Goal: Information Seeking & Learning: Check status

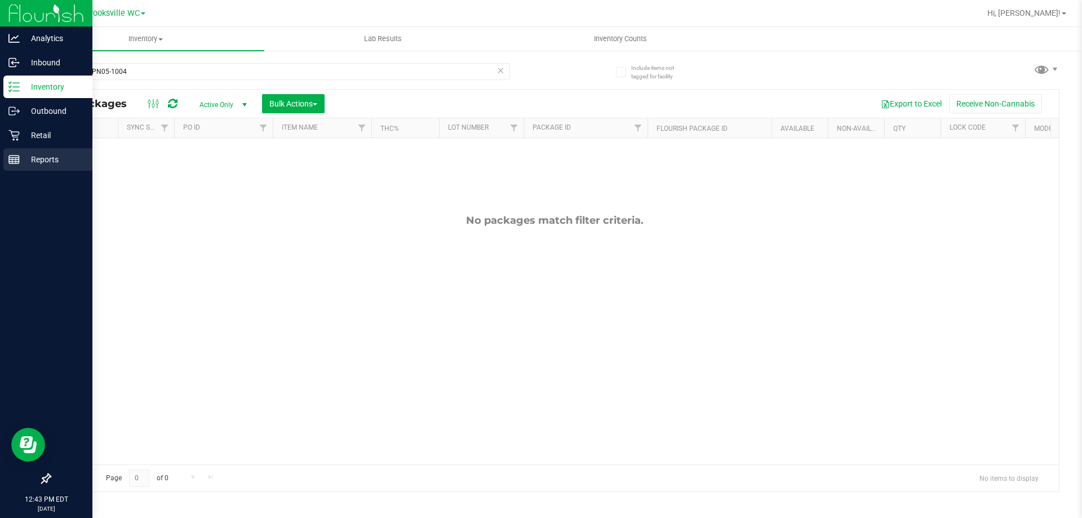
click at [26, 156] on p "Reports" at bounding box center [54, 160] width 68 height 14
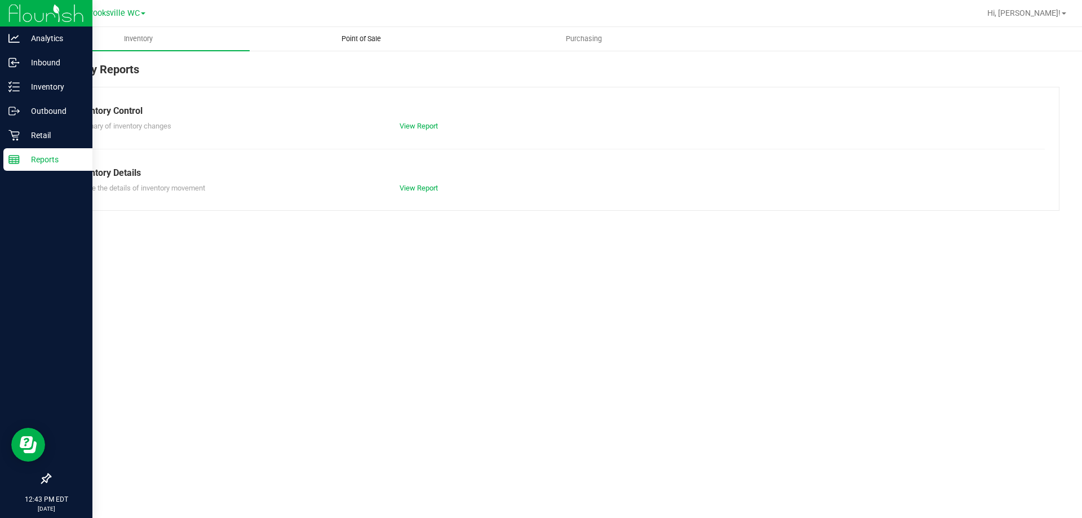
click at [371, 30] on uib-tab-heading "Point of Sale" at bounding box center [360, 39] width 221 height 23
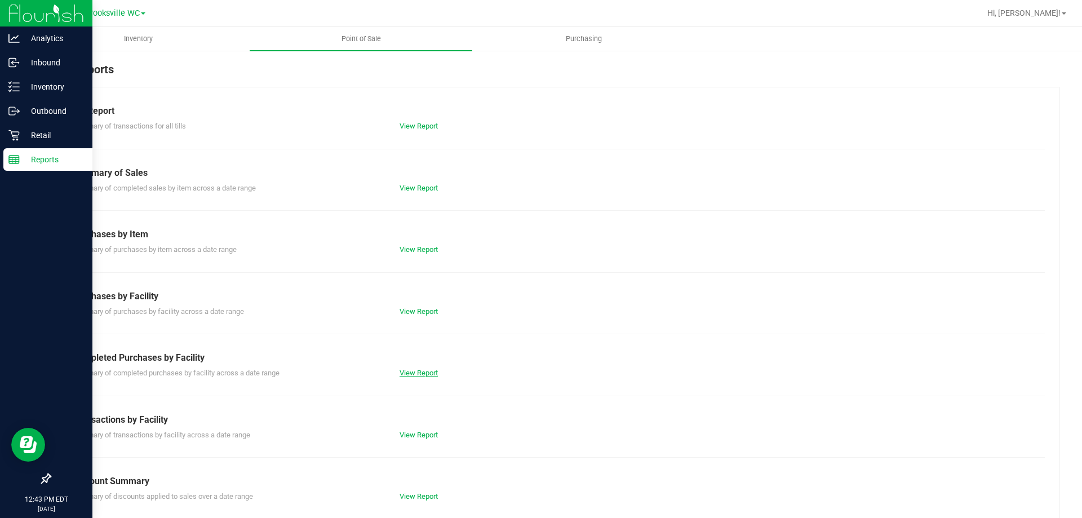
click at [425, 374] on link "View Report" at bounding box center [419, 373] width 38 height 8
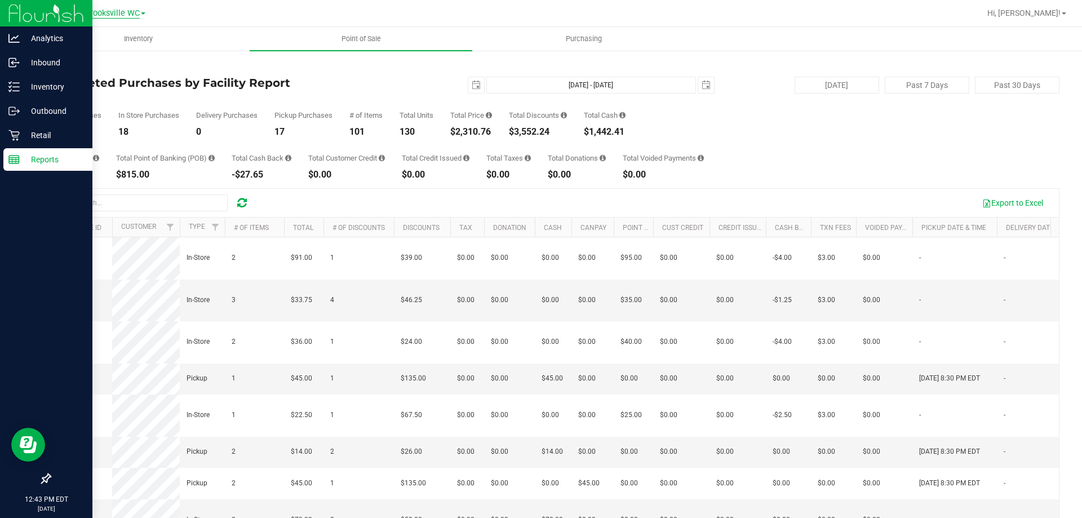
click at [120, 12] on span "Brooksville WC" at bounding box center [112, 13] width 55 height 10
click at [96, 97] on link "New Port Richey WC" at bounding box center [115, 99] width 165 height 15
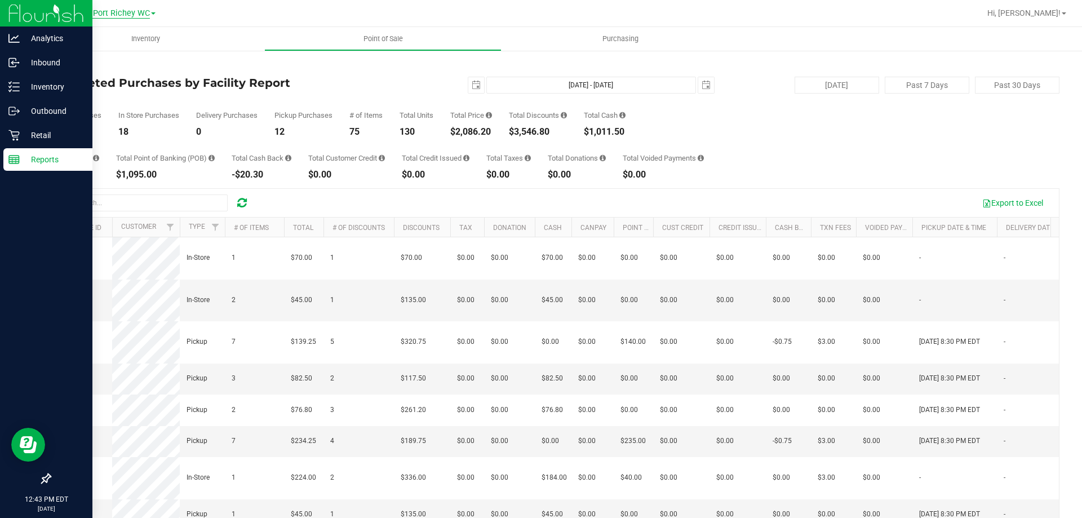
click at [107, 12] on span "New Port Richey WC" at bounding box center [112, 13] width 76 height 10
click at [99, 70] on link "Brooksville WC" at bounding box center [115, 69] width 165 height 15
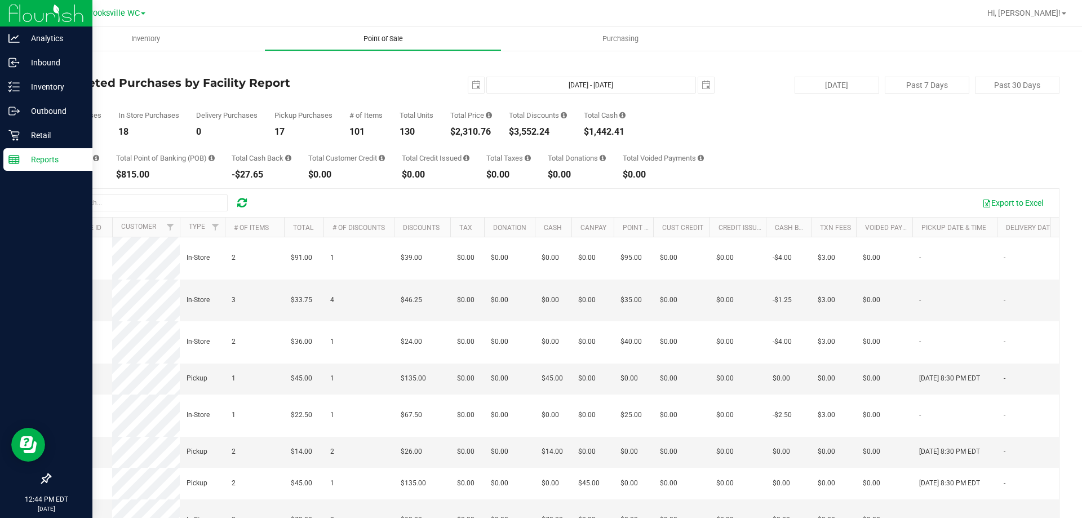
click at [385, 45] on uib-tab-heading "Point of Sale" at bounding box center [383, 39] width 236 height 23
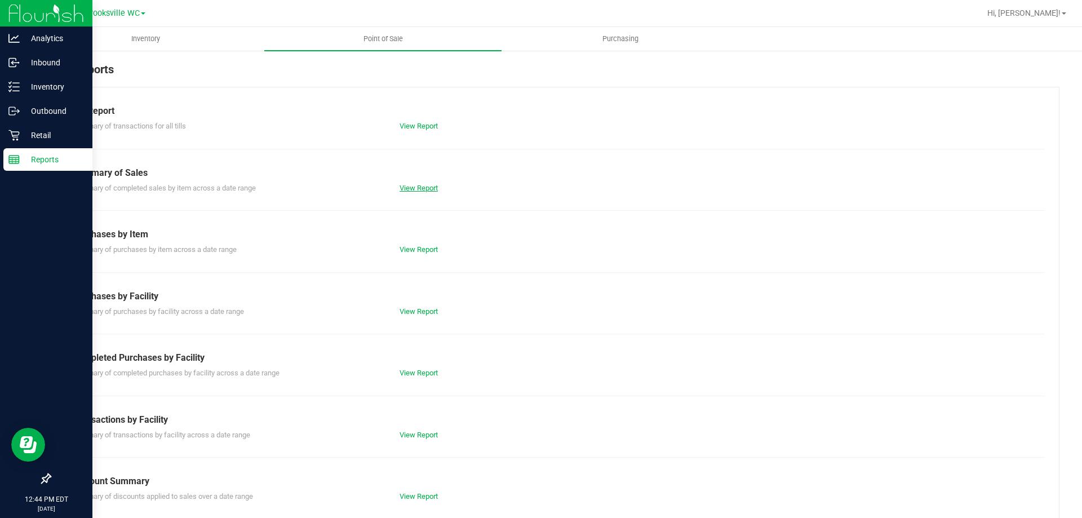
click at [414, 184] on link "View Report" at bounding box center [419, 188] width 38 height 8
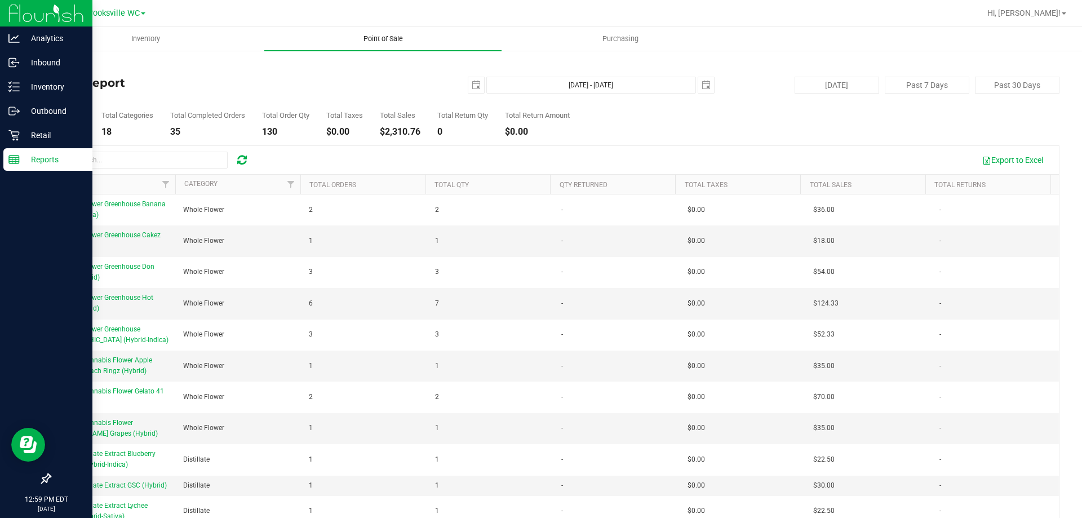
click at [378, 41] on span "Point of Sale" at bounding box center [383, 39] width 70 height 10
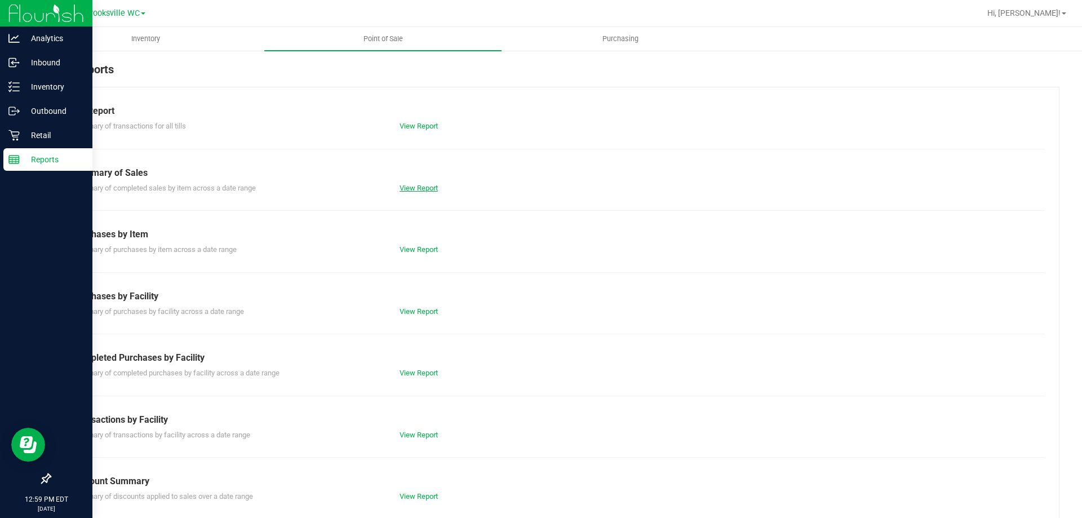
click at [421, 188] on link "View Report" at bounding box center [419, 188] width 38 height 8
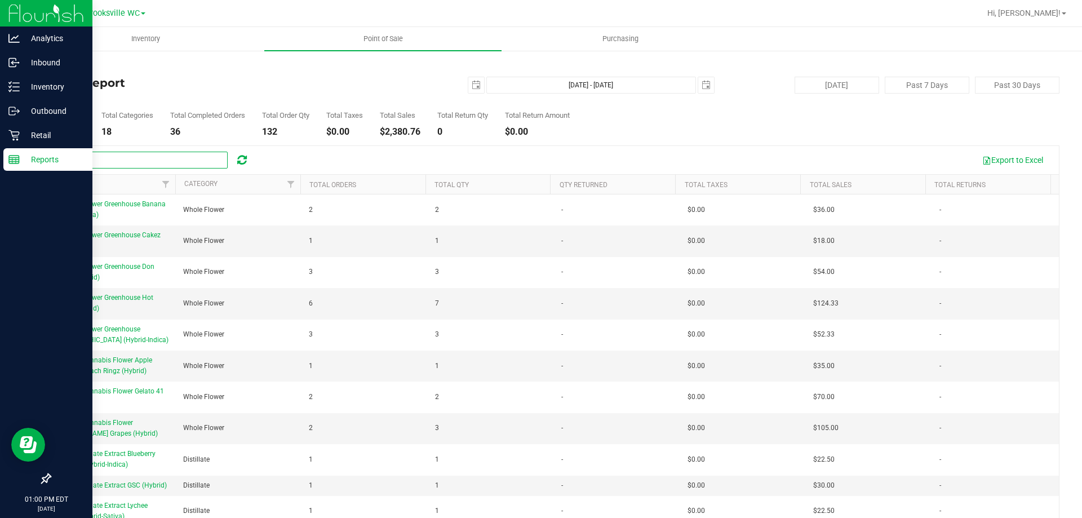
click at [143, 156] on input "text" at bounding box center [143, 160] width 169 height 17
type input "hash coin"
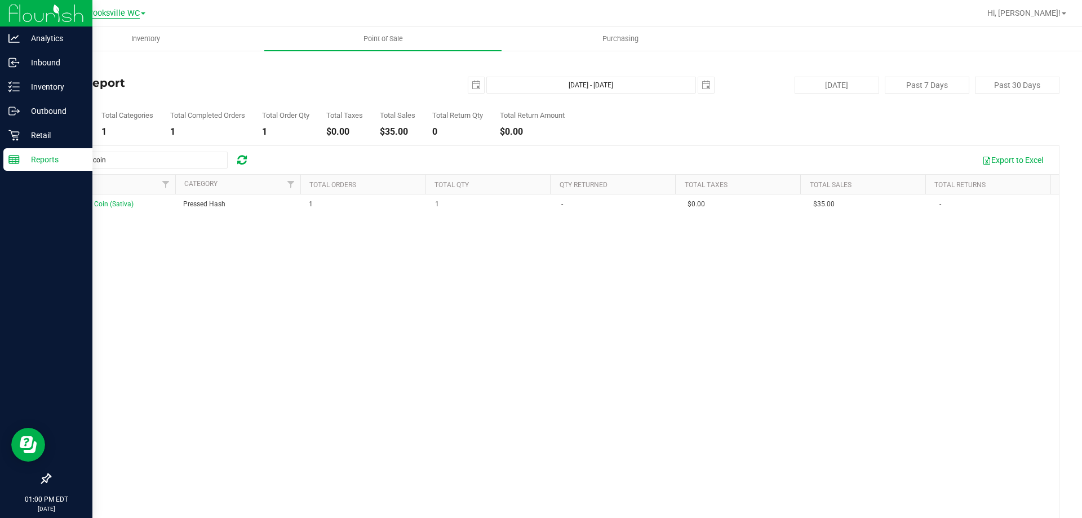
click at [113, 17] on div "Brooksville WC [GEOGRAPHIC_DATA] [PERSON_NAME] WC [GEOGRAPHIC_DATA] WC Jax Atla…" at bounding box center [115, 13] width 60 height 14
click at [105, 18] on span "Brooksville WC" at bounding box center [112, 13] width 55 height 10
click at [100, 101] on link "New Port Richey WC" at bounding box center [115, 99] width 165 height 15
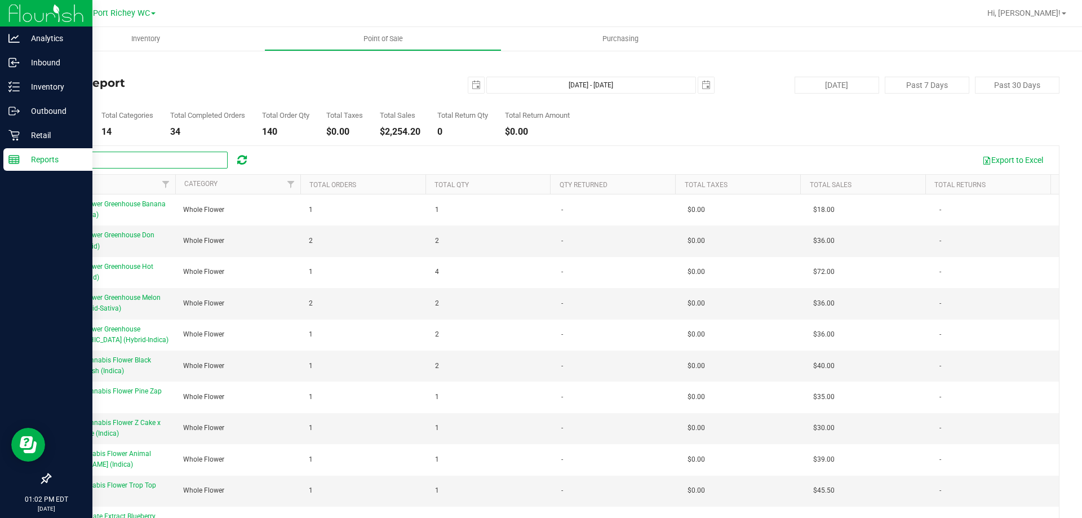
click at [112, 156] on input "text" at bounding box center [143, 160] width 169 height 17
type input "hash coin"
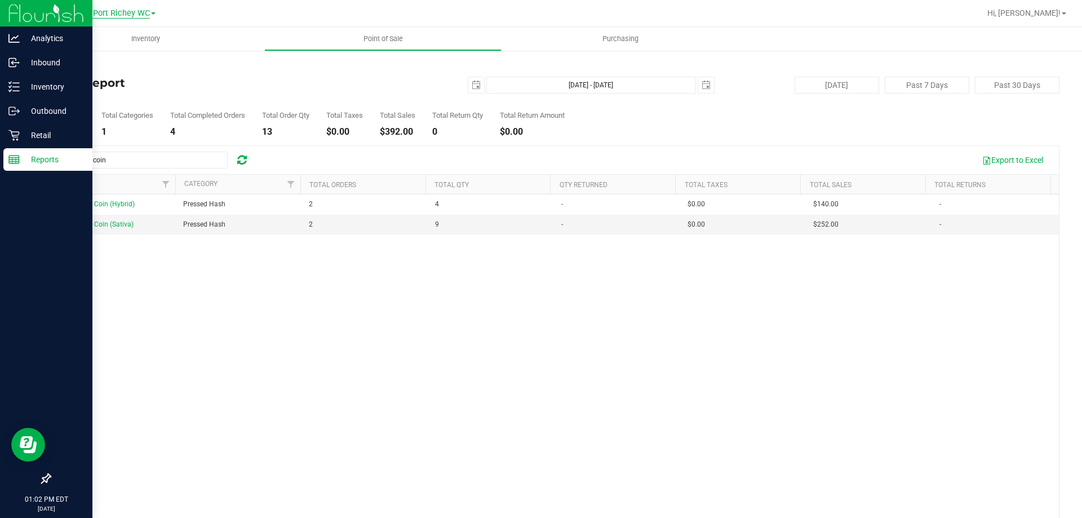
click at [124, 15] on span "New Port Richey WC" at bounding box center [112, 13] width 76 height 10
click at [109, 70] on link "Brooksville WC" at bounding box center [115, 69] width 165 height 15
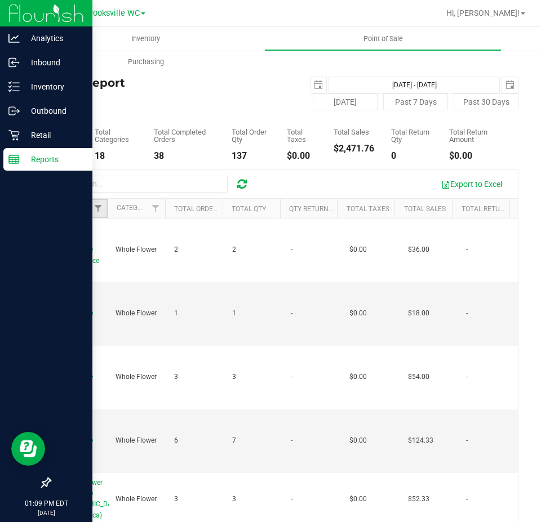
click at [101, 203] on link "Filter" at bounding box center [98, 208] width 19 height 19
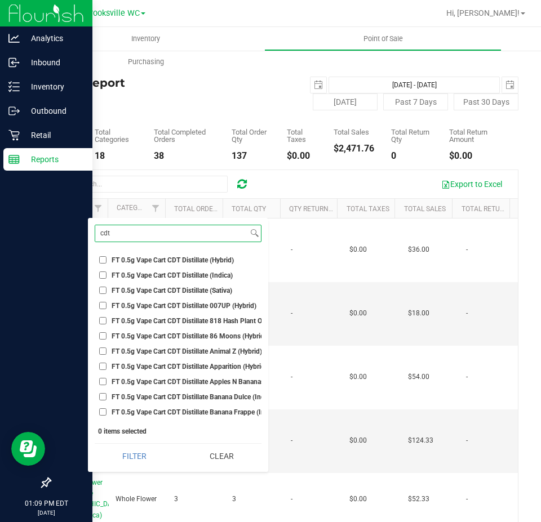
type input "cdt"
click at [188, 303] on span "FT 0.5g Vape Cart CDT Distillate 007UP (Hybrid)" at bounding box center [184, 306] width 145 height 7
click at [107, 303] on input "FT 0.5g Vape Cart CDT Distillate 007UP (Hybrid)" at bounding box center [102, 305] width 7 height 7
checkbox input "true"
click at [166, 335] on span "FT 0.5g Vape Cart CDT Distillate 86 Moons (Hybrid)" at bounding box center [189, 336] width 155 height 7
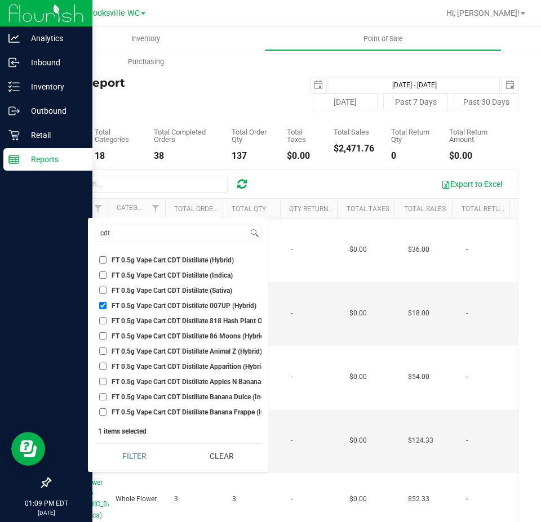
click at [107, 335] on input "FT 0.5g Vape Cart CDT Distillate 86 Moons (Hybrid)" at bounding box center [102, 336] width 7 height 7
click at [166, 335] on span "FT 0.5g Vape Cart CDT Distillate 86 Moons (Hybrid)" at bounding box center [189, 336] width 155 height 7
click at [107, 335] on input "FT 0.5g Vape Cart CDT Distillate 86 Moons (Hybrid)" at bounding box center [102, 336] width 7 height 7
checkbox input "false"
click at [167, 352] on span "FT 0.5g Vape Cart CDT Distillate Animal Z (Hybrid)" at bounding box center [187, 351] width 150 height 7
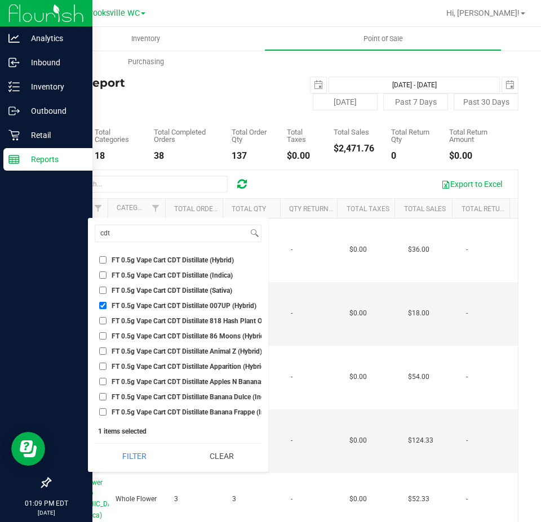
click at [107, 352] on input "FT 0.5g Vape Cart CDT Distillate Animal Z (Hybrid)" at bounding box center [102, 351] width 7 height 7
checkbox input "true"
click at [150, 379] on span "FT 0.5g Vape Cart CDT Distillate Apples N Bananas x Pancakes Jealousy (Hybrid)" at bounding box center [233, 382] width 243 height 7
click at [107, 379] on input "FT 0.5g Vape Cart CDT Distillate Apples N Bananas x Pancakes Jealousy (Hybrid)" at bounding box center [102, 381] width 7 height 7
checkbox input "true"
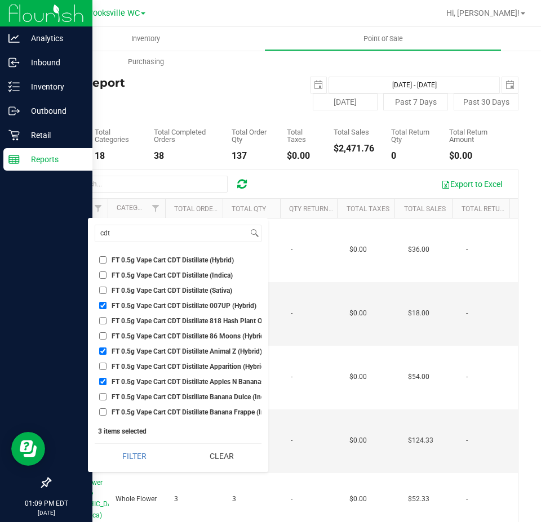
scroll to position [56, 0]
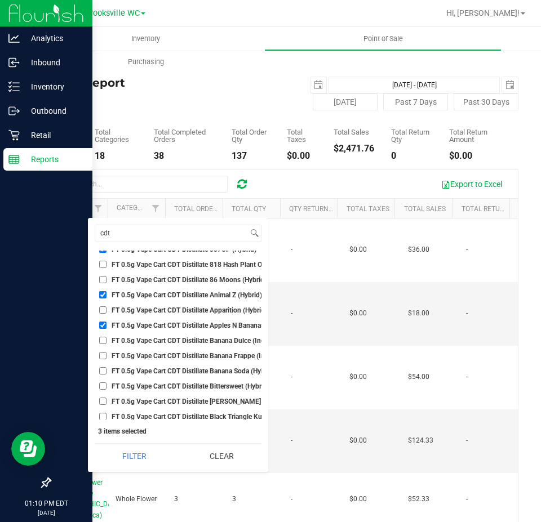
click at [170, 340] on span "FT 0.5g Vape Cart CDT Distillate Banana Dulce (Indica)" at bounding box center [194, 341] width 164 height 7
click at [107, 340] on input "FT 0.5g Vape Cart CDT Distillate Banana Dulce (Indica)" at bounding box center [102, 340] width 7 height 7
checkbox input "true"
click at [176, 357] on span "FT 0.5g Vape Cart CDT Distillate Banana Frappe (Indica)" at bounding box center [196, 356] width 168 height 7
click at [107, 357] on input "FT 0.5g Vape Cart CDT Distillate Banana Frappe (Indica)" at bounding box center [102, 355] width 7 height 7
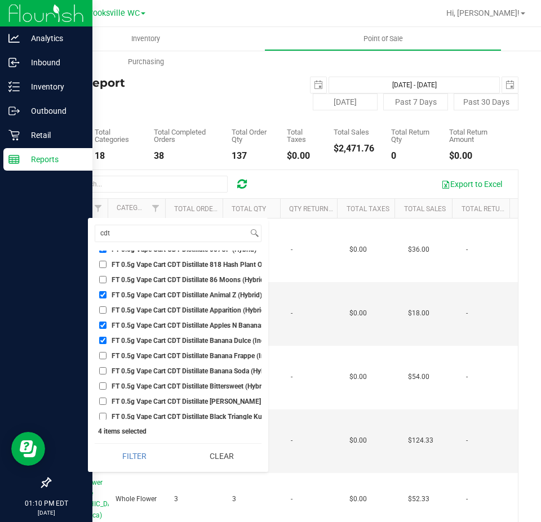
checkbox input "true"
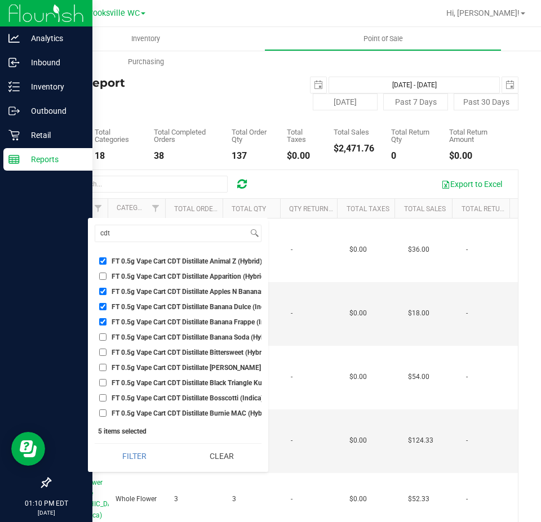
scroll to position [113, 0]
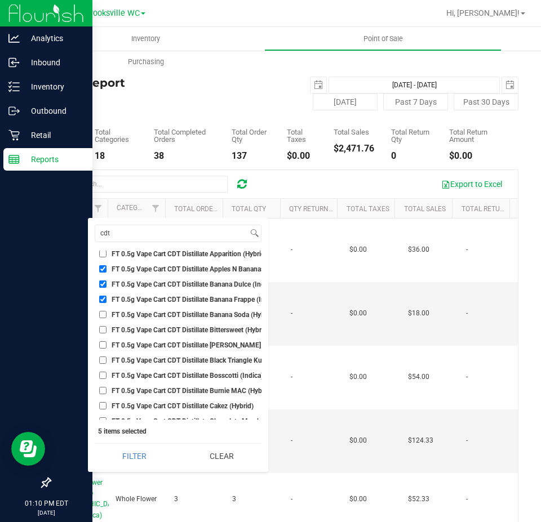
click at [169, 331] on span "FT 0.5g Vape Cart CDT Distillate Bittersweet (Hybrid)" at bounding box center [191, 330] width 158 height 7
click at [107, 331] on input "FT 0.5g Vape Cart CDT Distillate Bittersweet (Hybrid)" at bounding box center [102, 329] width 7 height 7
checkbox input "true"
click at [170, 379] on span "FT 0.5g Vape Cart CDT Distillate Bosscotti (Indica)" at bounding box center [188, 376] width 152 height 7
click at [107, 379] on input "FT 0.5g Vape Cart CDT Distillate Bosscotti (Indica)" at bounding box center [102, 375] width 7 height 7
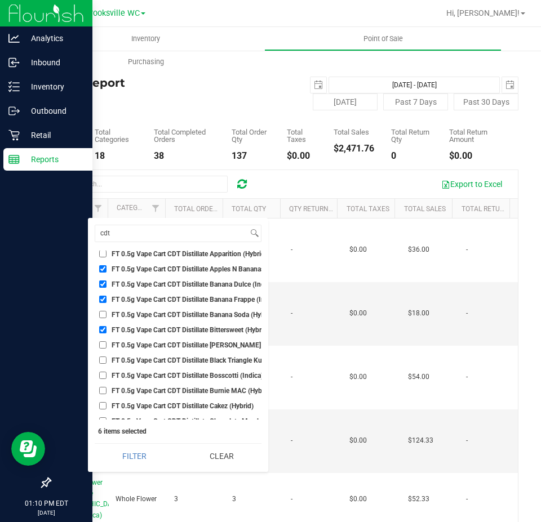
checkbox input "true"
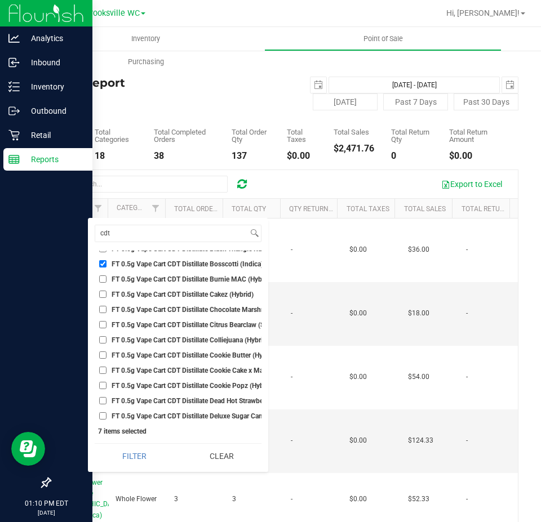
scroll to position [225, 0]
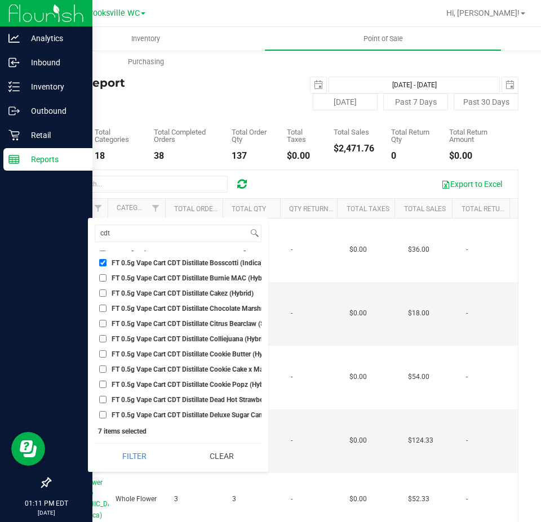
click at [117, 292] on span "FT 0.5g Vape Cart CDT Distillate Cakez (Hybrid)" at bounding box center [183, 293] width 142 height 7
click at [107, 292] on input "FT 0.5g Vape Cart CDT Distillate Cakez (Hybrid)" at bounding box center [102, 293] width 7 height 7
checkbox input "true"
click at [106, 322] on input "FT 0.5g Vape Cart CDT Distillate Citrus Bearclaw (Sativa)" at bounding box center [102, 323] width 7 height 7
checkbox input "true"
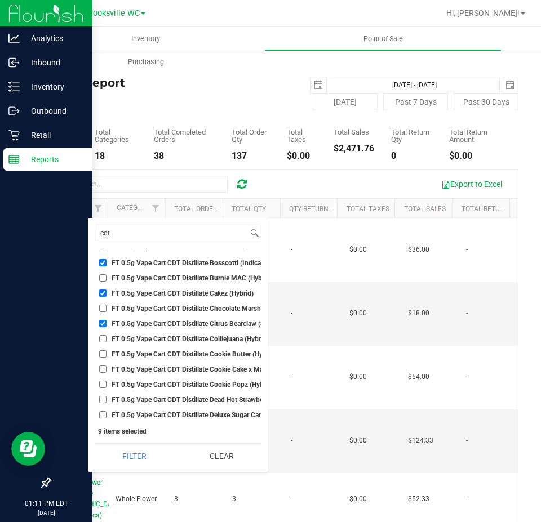
click at [120, 309] on span "FT 0.5g Vape Cart CDT Distillate Chocolate Marshmallows (Hybrid)" at bounding box center [212, 308] width 200 height 7
click at [107, 309] on input "FT 0.5g Vape Cart CDT Distillate Chocolate Marshmallows (Hybrid)" at bounding box center [102, 308] width 7 height 7
checkbox input "true"
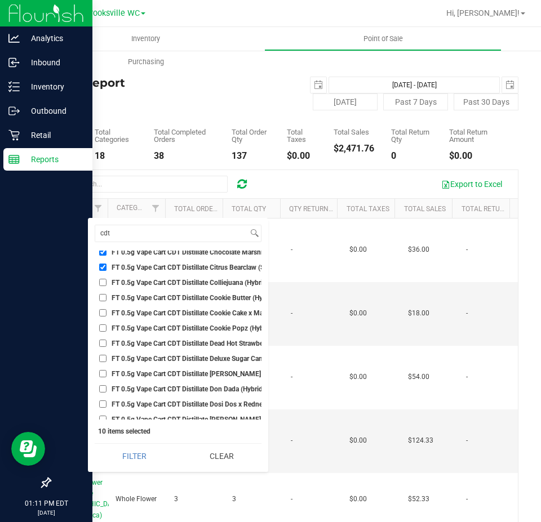
click at [128, 313] on span "FT 0.5g Vape Cart CDT Distillate Cookie Cake x Mai Tai #4 (Hybrid-Indica)" at bounding box center [222, 313] width 220 height 7
click at [107, 313] on input "FT 0.5g Vape Cart CDT Distillate Cookie Cake x Mai Tai #4 (Hybrid-Indica)" at bounding box center [102, 312] width 7 height 7
click at [138, 321] on ul "Select All BDS Black Terp Pen CCELL SILO BATTERY BLACK CR 0.35g Pre-Roll Island…" at bounding box center [178, 335] width 167 height 169
click at [132, 313] on span "FT 0.5g Vape Cart CDT Distillate Cookie Cake x Mai Tai #4 (Hybrid-Indica)" at bounding box center [222, 313] width 220 height 7
click at [107, 313] on input "FT 0.5g Vape Cart CDT Distillate Cookie Cake x Mai Tai #4 (Hybrid-Indica)" at bounding box center [102, 312] width 7 height 7
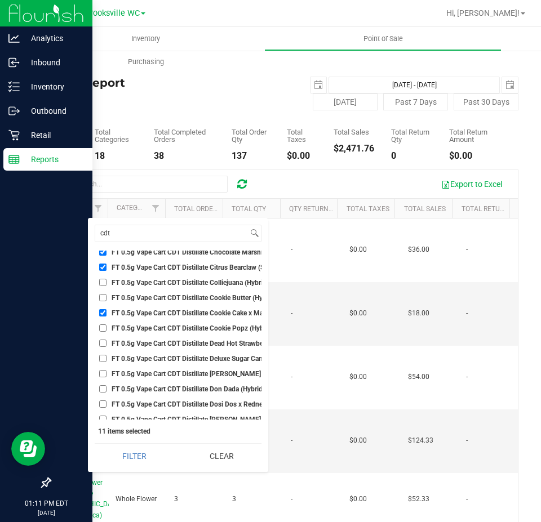
checkbox input "false"
click at [128, 325] on span "FT 0.5g Vape Cart CDT Distillate Cookie Popz (Hybrid)" at bounding box center [193, 328] width 162 height 7
click at [107, 325] on input "FT 0.5g Vape Cart CDT Distillate Cookie Popz (Hybrid)" at bounding box center [102, 328] width 7 height 7
checkbox input "true"
click at [138, 344] on span "FT 0.5g Vape Cart CDT Distillate Dead Hot Strawberries (Hybrid-Indica)" at bounding box center [218, 343] width 212 height 7
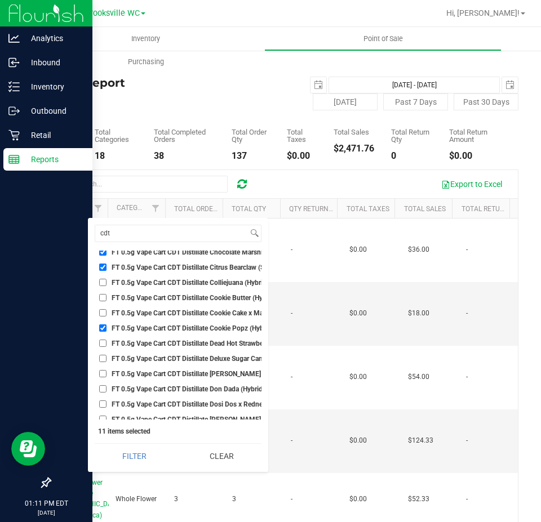
click at [107, 344] on input "FT 0.5g Vape Cart CDT Distillate Dead Hot Strawberries (Hybrid-Indica)" at bounding box center [102, 343] width 7 height 7
checkbox input "true"
click at [155, 388] on span "FT 0.5g Vape Cart CDT Distillate Don Dada (Hybrid)" at bounding box center [188, 389] width 153 height 7
click at [107, 388] on input "FT 0.5g Vape Cart CDT Distillate Don Dada (Hybrid)" at bounding box center [102, 388] width 7 height 7
checkbox input "true"
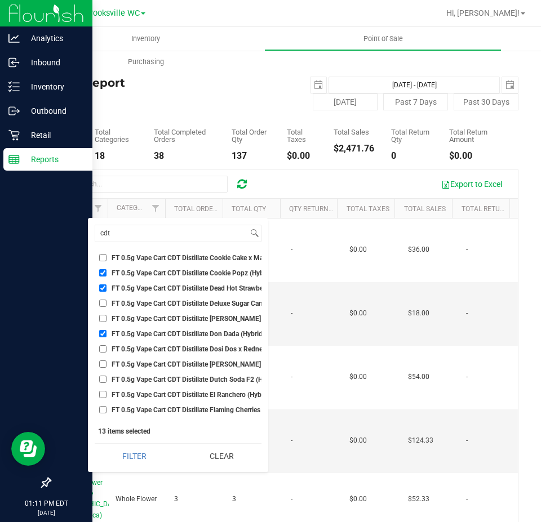
scroll to position [338, 0]
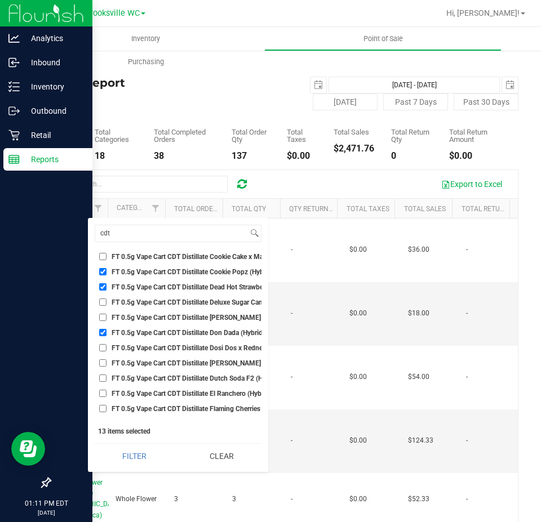
click at [152, 362] on span "FT 0.5g Vape Cart CDT Distillate [PERSON_NAME] (Hybrid)" at bounding box center [199, 363] width 175 height 7
click at [107, 362] on input "FT 0.5g Vape Cart CDT Distillate [PERSON_NAME] (Hybrid)" at bounding box center [102, 363] width 7 height 7
checkbox input "true"
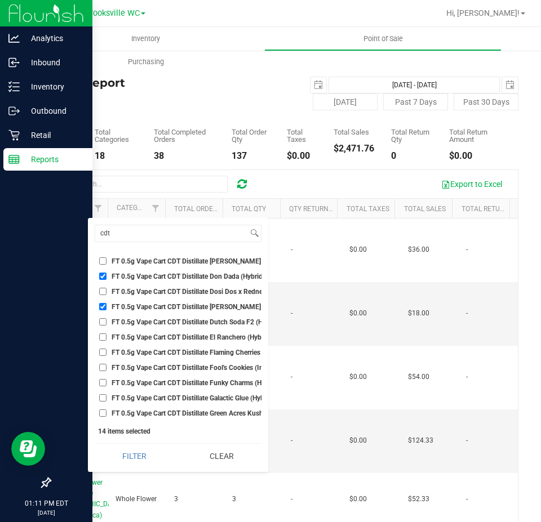
click at [196, 334] on span "FT 0.5g Vape Cart CDT Distillate El Ranchero (Hybrid)" at bounding box center [192, 337] width 160 height 7
click at [107, 334] on input "FT 0.5g Vape Cart CDT Distillate El Ranchero (Hybrid)" at bounding box center [102, 337] width 7 height 7
checkbox input "true"
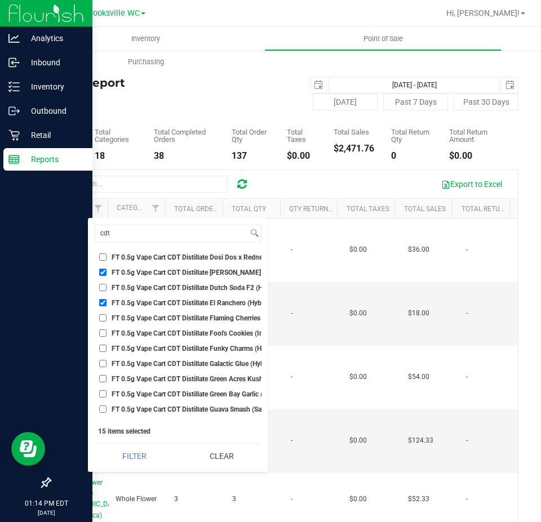
scroll to position [451, 0]
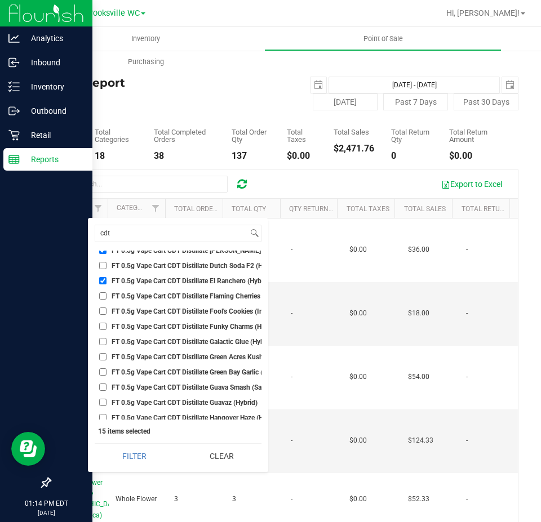
click at [148, 354] on span "FT 0.5g Vape Cart CDT Distillate Green Acres Kush (Hybrid)" at bounding box center [201, 357] width 178 height 7
click at [107, 353] on input "FT 0.5g Vape Cart CDT Distillate Green Acres Kush (Hybrid)" at bounding box center [102, 356] width 7 height 7
checkbox input "true"
click at [158, 373] on span "FT 0.5g Vape Cart CDT Distillate Green Bay Garlic (Hybrid)" at bounding box center [198, 372] width 173 height 7
click at [107, 373] on input "FT 0.5g Vape Cart CDT Distillate Green Bay Garlic (Hybrid)" at bounding box center [102, 372] width 7 height 7
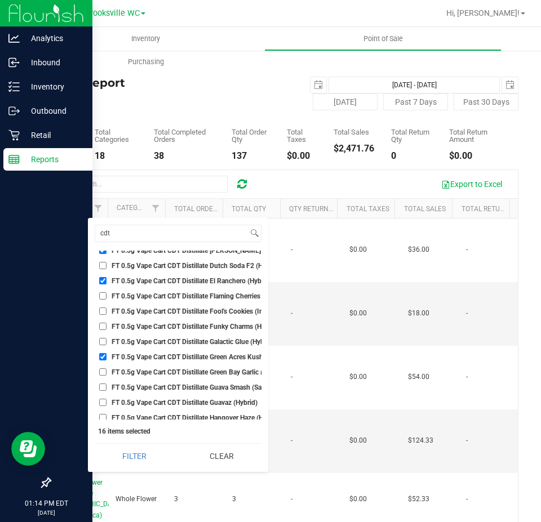
checkbox input "true"
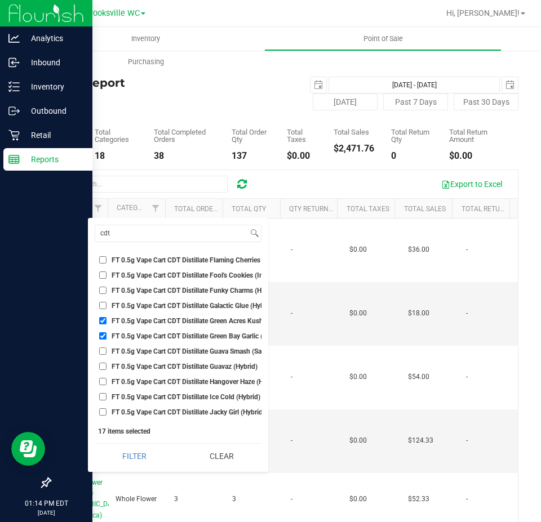
scroll to position [507, 0]
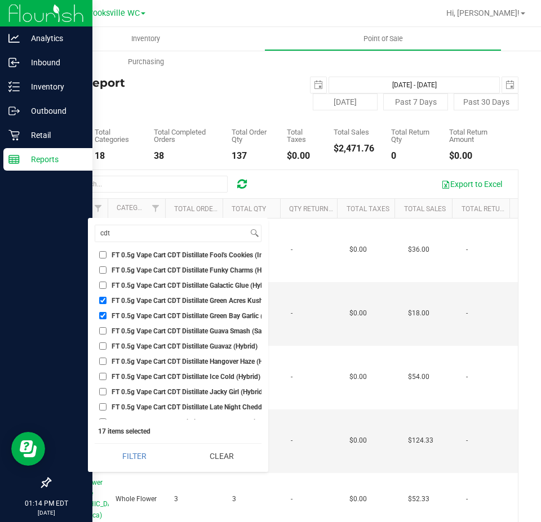
click at [157, 358] on span "FT 0.5g Vape Cart CDT Distillate Hangover Haze (Hybrid-Sativa)" at bounding box center [207, 361] width 190 height 7
click at [107, 358] on input "FT 0.5g Vape Cart CDT Distillate Hangover Haze (Hybrid-Sativa)" at bounding box center [102, 361] width 7 height 7
checkbox input "true"
click at [172, 380] on span "FT 0.5g Vape Cart CDT Distillate Ice Cold (Hybrid)" at bounding box center [186, 377] width 149 height 7
click at [107, 380] on input "FT 0.5g Vape Cart CDT Distillate Ice Cold (Hybrid)" at bounding box center [102, 376] width 7 height 7
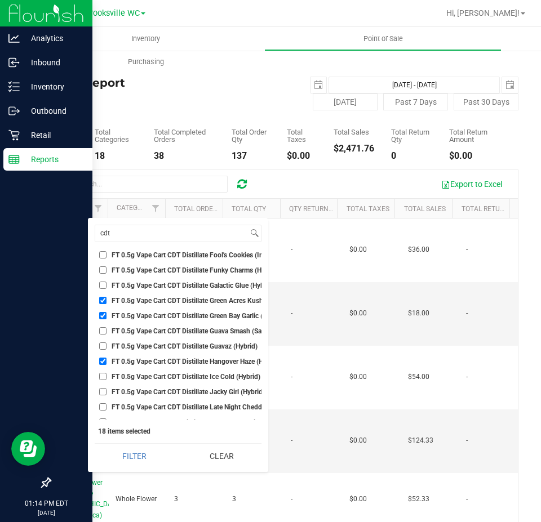
checkbox input "true"
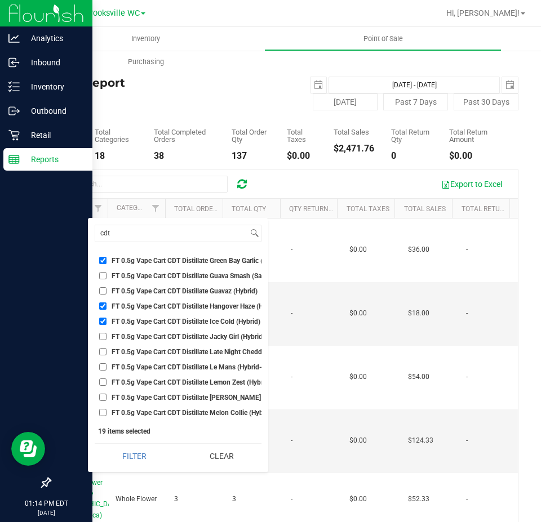
scroll to position [564, 0]
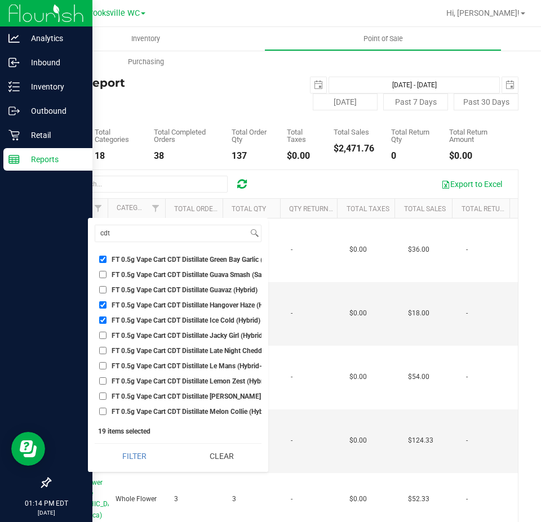
click at [172, 348] on span "FT 0.5g Vape Cart CDT Distillate Late Night Cheddar (Indica)" at bounding box center [202, 351] width 181 height 7
click at [107, 348] on input "FT 0.5g Vape Cart CDT Distillate Late Night Cheddar (Indica)" at bounding box center [102, 350] width 7 height 7
checkbox input "true"
click at [193, 382] on span "FT 0.5g Vape Cart CDT Distillate Lemon Zest (Hybrid)" at bounding box center [191, 381] width 159 height 7
click at [107, 382] on input "FT 0.5g Vape Cart CDT Distillate Lemon Zest (Hybrid)" at bounding box center [102, 381] width 7 height 7
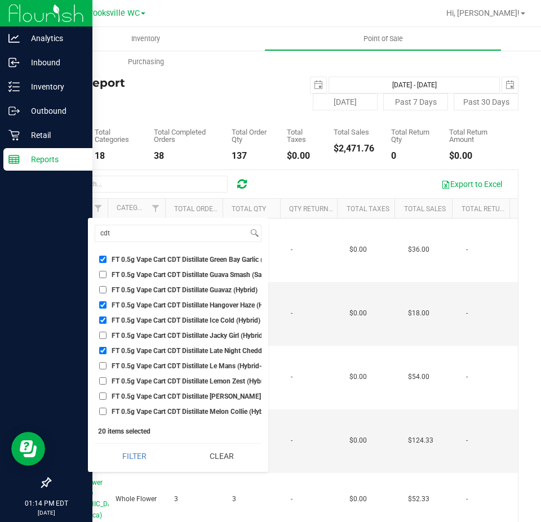
checkbox input "true"
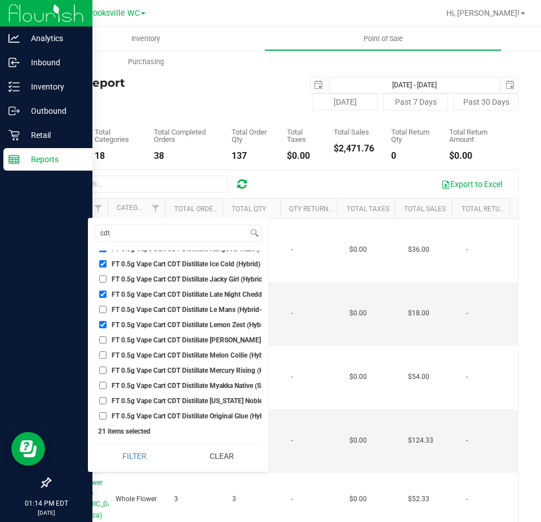
click at [178, 311] on span "FT 0.5g Vape Cart CDT Distillate Le Mans (Hybrid-Sativa)" at bounding box center [197, 310] width 171 height 7
click at [107, 311] on input "FT 0.5g Vape Cart CDT Distillate Le Mans (Hybrid-Sativa)" at bounding box center [102, 309] width 7 height 7
checkbox input "true"
click at [181, 354] on span "FT 0.5g Vape Cart CDT Distillate Melon Collie (Hybrid-Sativa)" at bounding box center [203, 355] width 183 height 7
click at [107, 354] on input "FT 0.5g Vape Cart CDT Distillate Melon Collie (Hybrid-Sativa)" at bounding box center [102, 355] width 7 height 7
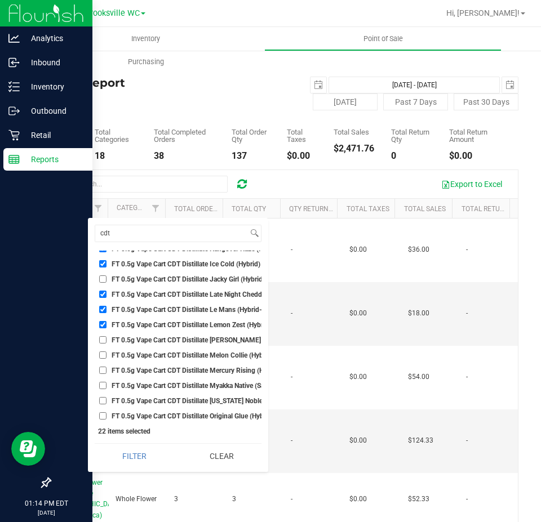
checkbox input "true"
click at [180, 370] on span "FT 0.5g Vape Cart CDT Distillate Mercury Rising (Hybrid)" at bounding box center [197, 370] width 170 height 7
click at [107, 370] on input "FT 0.5g Vape Cart CDT Distillate Mercury Rising (Hybrid)" at bounding box center [102, 370] width 7 height 7
checkbox input "true"
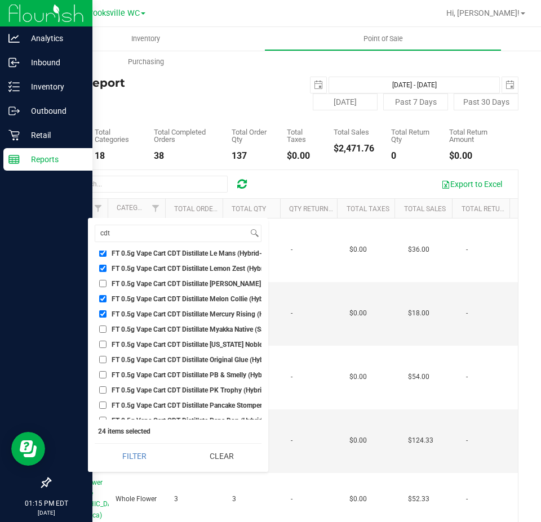
scroll to position [733, 0]
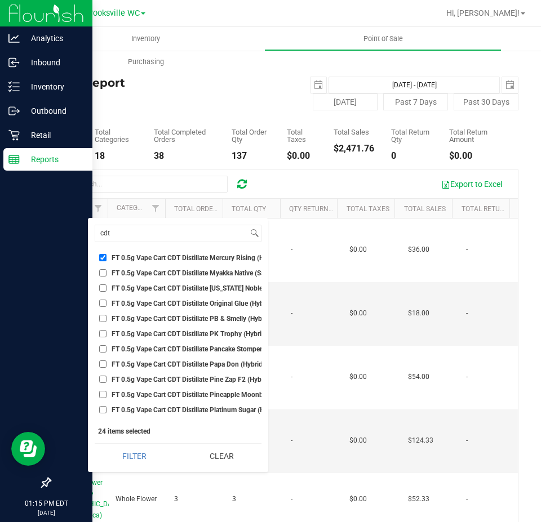
click at [153, 328] on li "FT 0.5g Vape Cart CDT Distillate PK Trophy (Hybrid-Indica)" at bounding box center [178, 334] width 167 height 12
click at [151, 337] on span "FT 0.5g Vape Cart CDT Distillate PK Trophy (Hybrid-Indica)" at bounding box center [201, 334] width 178 height 7
click at [107, 337] on input "FT 0.5g Vape Cart CDT Distillate PK Trophy (Hybrid-Indica)" at bounding box center [102, 333] width 7 height 7
checkbox input "true"
click at [171, 383] on span "FT 0.5g Vape Cart CDT Distillate Pine Zap F2 (Hybrid)" at bounding box center [192, 379] width 160 height 7
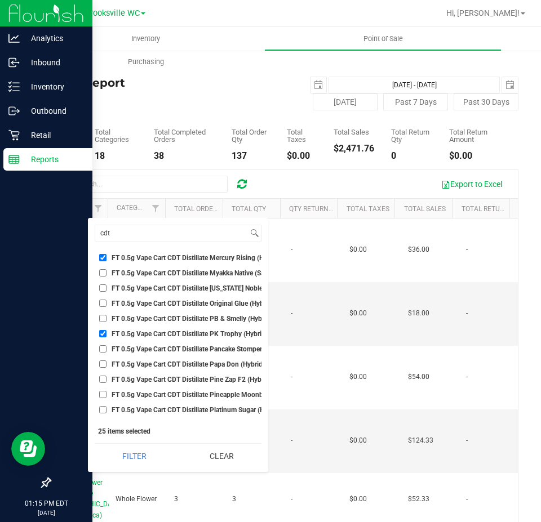
click at [107, 383] on input "FT 0.5g Vape Cart CDT Distillate Pine Zap F2 (Hybrid)" at bounding box center [102, 379] width 7 height 7
checkbox input "true"
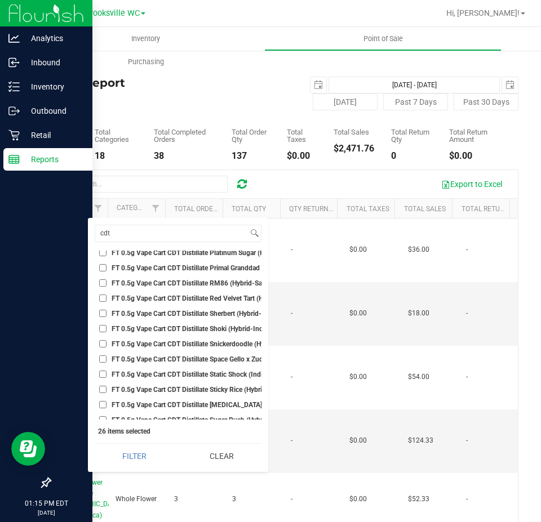
scroll to position [902, 0]
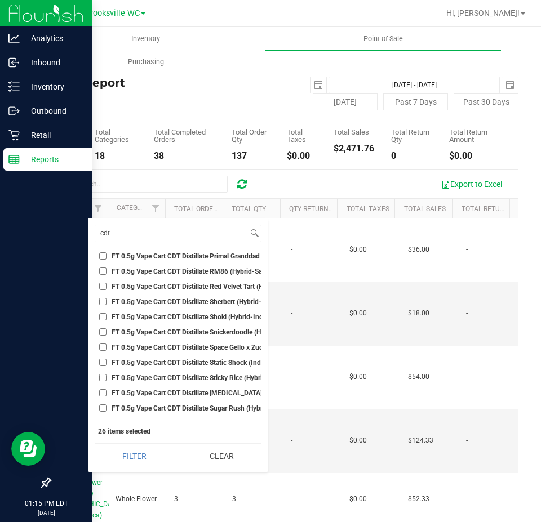
click at [176, 344] on span "FT 0.5g Vape Cart CDT Distillate Space Gello x Zuchi (Hybrid)" at bounding box center [203, 347] width 183 height 7
click at [107, 344] on input "FT 0.5g Vape Cart CDT Distillate Space Gello x Zuchi (Hybrid)" at bounding box center [102, 347] width 7 height 7
checkbox input "true"
click at [181, 369] on li "FT 0.5g Vape Cart CDT Distillate Static Shock (Indica)" at bounding box center [178, 363] width 167 height 12
click at [181, 360] on span "FT 0.5g Vape Cart CDT Distillate Static Shock (Indica)" at bounding box center [192, 363] width 160 height 7
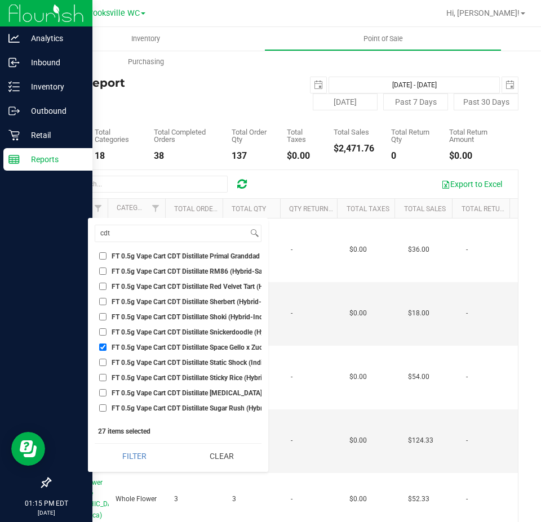
click at [107, 359] on input "FT 0.5g Vape Cart CDT Distillate Static Shock (Indica)" at bounding box center [102, 362] width 7 height 7
checkbox input "true"
click at [206, 376] on span "FT 0.5g Vape Cart CDT Distillate Sticky Rice (Hybrid)" at bounding box center [190, 378] width 157 height 7
click at [107, 376] on input "FT 0.5g Vape Cart CDT Distillate Sticky Rice (Hybrid)" at bounding box center [102, 377] width 7 height 7
checkbox input "true"
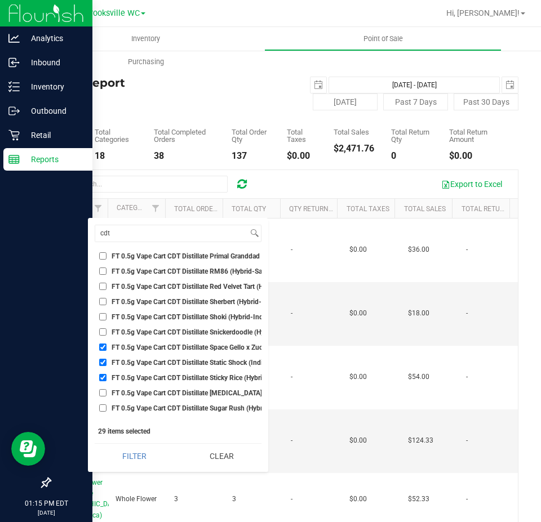
scroll to position [958, 0]
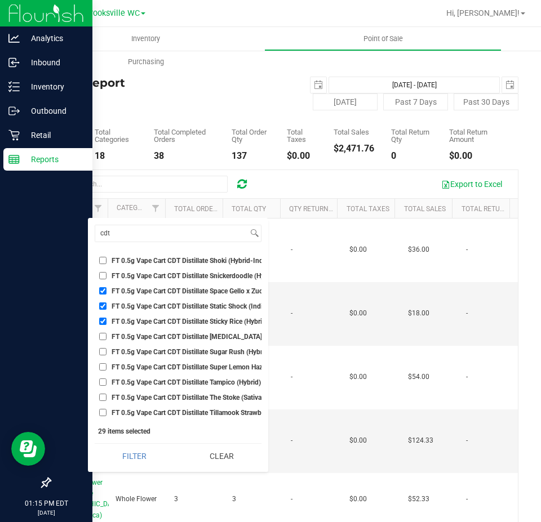
click at [188, 353] on span "FT 0.5g Vape Cart CDT Distillate Sugar Rush (Hybrid-Sativa)" at bounding box center [202, 352] width 180 height 7
click at [107, 353] on input "FT 0.5g Vape Cart CDT Distillate Sugar Rush (Hybrid-Sativa)" at bounding box center [102, 351] width 7 height 7
checkbox input "true"
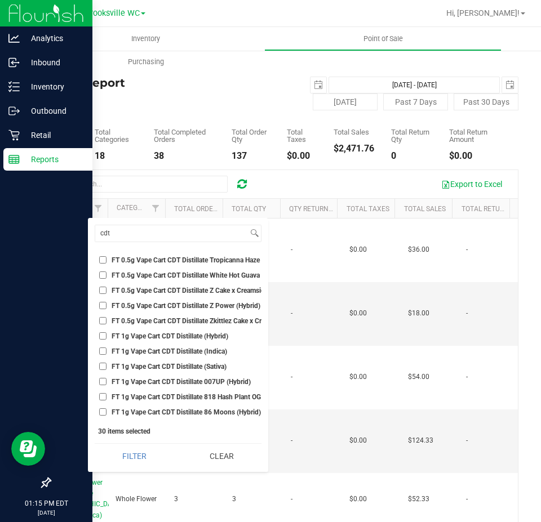
scroll to position [1127, 0]
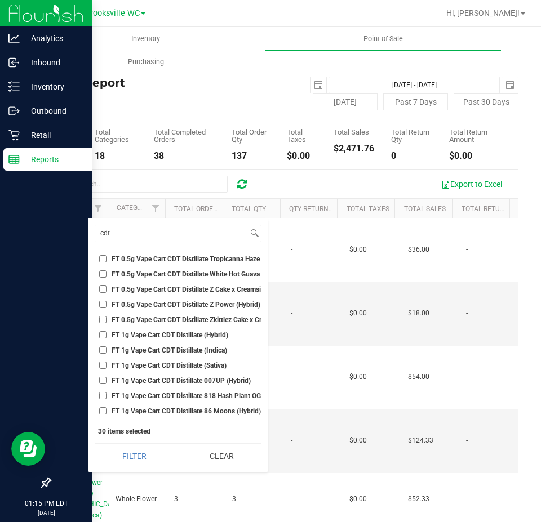
click at [159, 273] on span "FT 0.5g Vape Cart CDT Distillate White Hot Guava 14 x Black Velvet (Hybrid)" at bounding box center [225, 274] width 227 height 7
click at [107, 273] on input "FT 0.5g Vape Cart CDT Distillate White Hot Guava 14 x Black Velvet (Hybrid)" at bounding box center [102, 274] width 7 height 7
checkbox input "true"
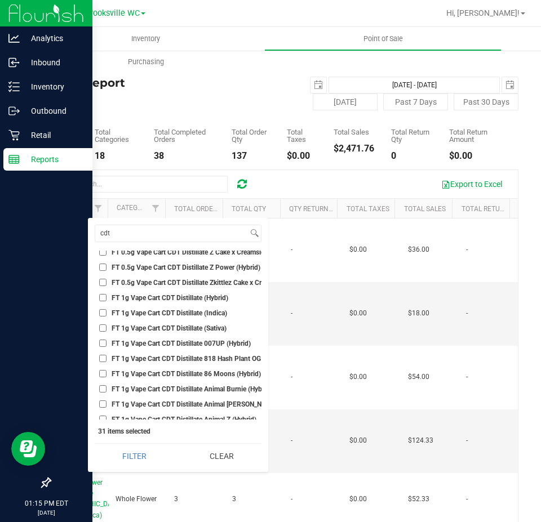
scroll to position [1184, 0]
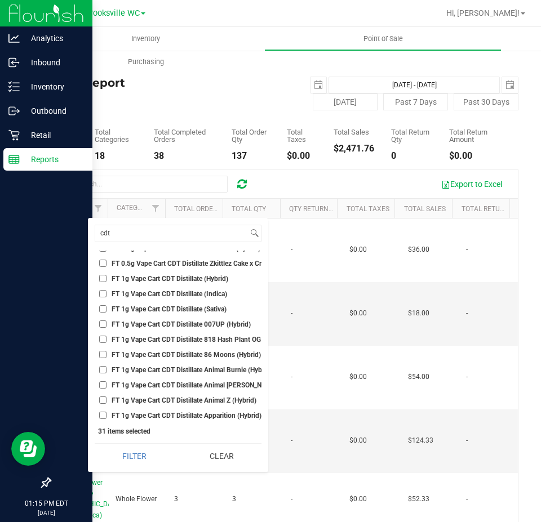
click at [187, 323] on span "FT 1g Vape Cart CDT Distillate 007UP (Hybrid)" at bounding box center [181, 324] width 139 height 7
click at [107, 323] on input "FT 1g Vape Cart CDT Distillate 007UP (Hybrid)" at bounding box center [102, 324] width 7 height 7
checkbox input "true"
click at [183, 387] on span "FT 1g Vape Cart CDT Distillate Animal [PERSON_NAME] (Indica)" at bounding box center [207, 385] width 191 height 7
click at [107, 387] on input "FT 1g Vape Cart CDT Distillate Animal [PERSON_NAME] (Indica)" at bounding box center [102, 385] width 7 height 7
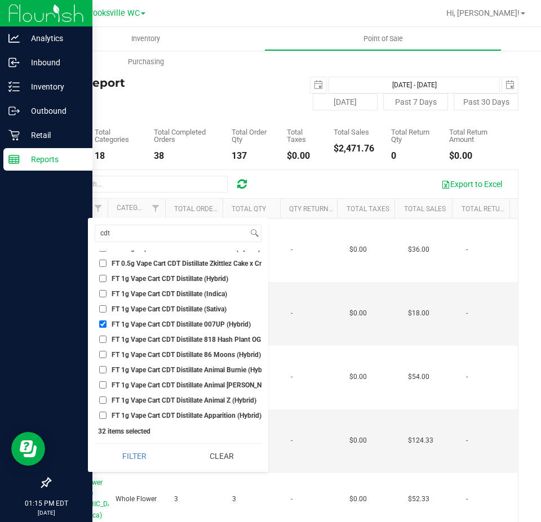
checkbox input "true"
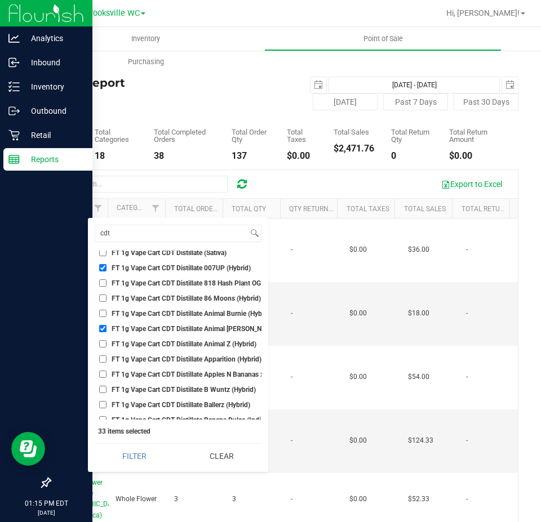
click at [194, 341] on span "FT 1g Vape Cart CDT Distillate Animal Z (Hybrid)" at bounding box center [184, 344] width 145 height 7
click at [107, 340] on input "FT 1g Vape Cart CDT Distillate Animal Z (Hybrid)" at bounding box center [102, 343] width 7 height 7
checkbox input "true"
click at [201, 374] on span "FT 1g Vape Cart CDT Distillate Apples N Bananas x Pancakes Jealousy (Hybrid)" at bounding box center [230, 374] width 237 height 7
click at [107, 374] on input "FT 1g Vape Cart CDT Distillate Apples N Bananas x Pancakes Jealousy (Hybrid)" at bounding box center [102, 374] width 7 height 7
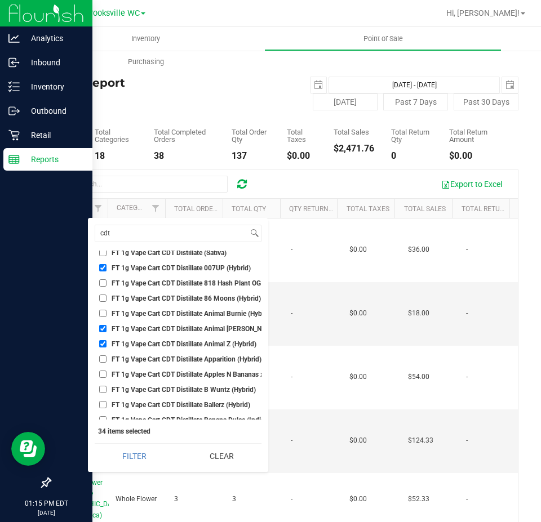
checkbox input "true"
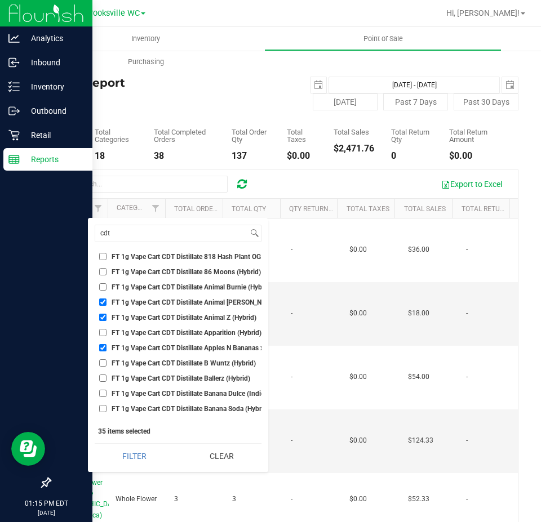
scroll to position [1296, 0]
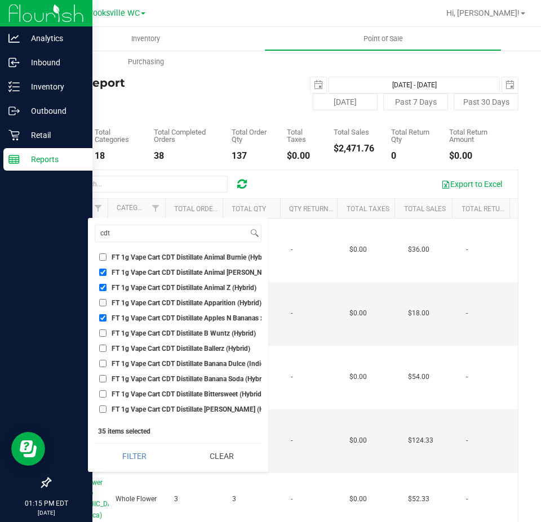
click at [200, 348] on span "FT 1g Vape Cart CDT Distillate Ballerz (Hybrid)" at bounding box center [181, 348] width 139 height 7
click at [107, 348] on input "FT 1g Vape Cart CDT Distillate Ballerz (Hybrid)" at bounding box center [102, 348] width 7 height 7
click at [202, 347] on span "FT 1g Vape Cart CDT Distillate Ballerz (Hybrid)" at bounding box center [181, 348] width 139 height 7
click at [107, 347] on input "FT 1g Vape Cart CDT Distillate Ballerz (Hybrid)" at bounding box center [102, 348] width 7 height 7
checkbox input "false"
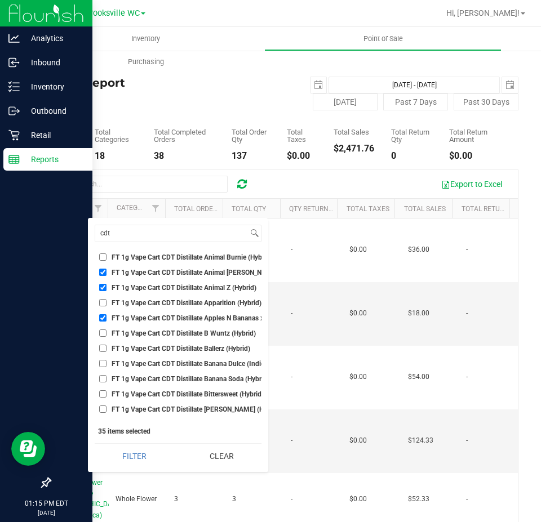
click at [204, 363] on span "FT 1g Vape Cart CDT Distillate Banana Dulce (Indica)" at bounding box center [191, 364] width 158 height 7
click at [107, 363] on input "FT 1g Vape Cart CDT Distillate Banana Dulce (Indica)" at bounding box center [102, 363] width 7 height 7
checkbox input "true"
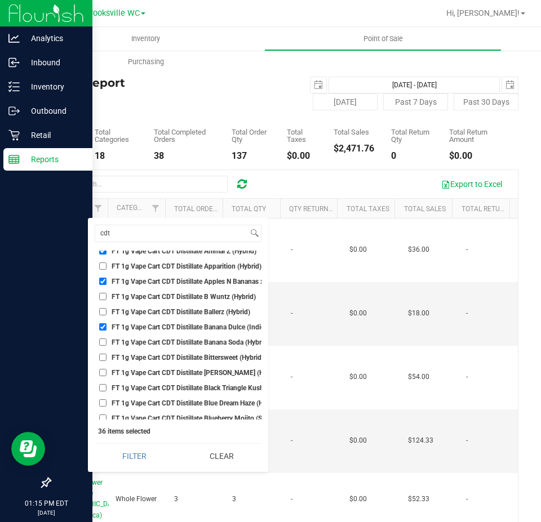
scroll to position [1353, 0]
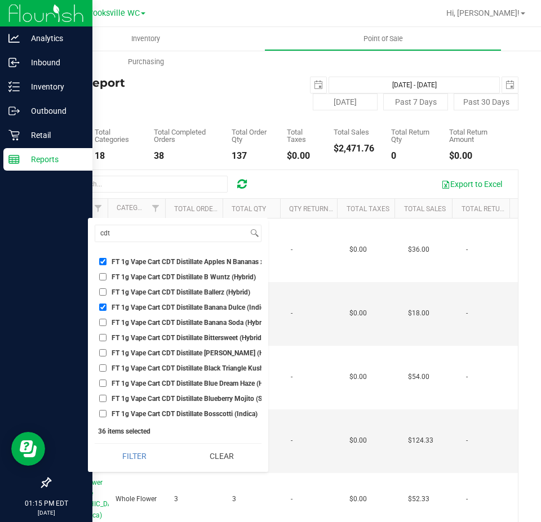
click at [200, 366] on span "FT 1g Vape Cart CDT Distillate Black Triangle Kush (Indica)" at bounding box center [200, 368] width 177 height 7
click at [107, 366] on input "FT 1g Vape Cart CDT Distillate Black Triangle Kush (Indica)" at bounding box center [102, 368] width 7 height 7
checkbox input "true"
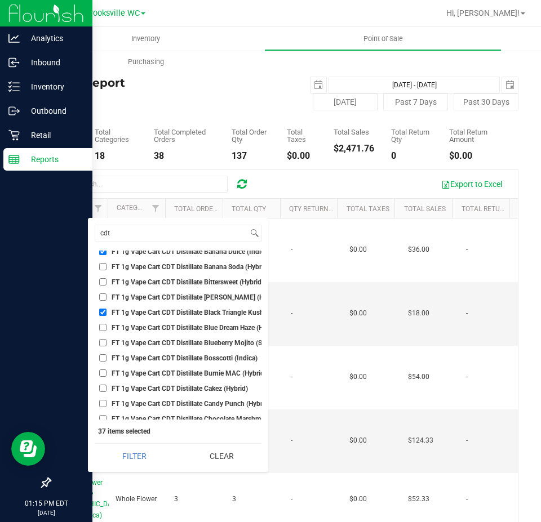
scroll to position [1409, 0]
click at [185, 357] on span "FT 1g Vape Cart CDT Distillate Bosscotti (Indica)" at bounding box center [185, 357] width 146 height 7
click at [107, 357] on input "FT 1g Vape Cart CDT Distillate Bosscotti (Indica)" at bounding box center [102, 357] width 7 height 7
checkbox input "true"
click at [190, 388] on span "FT 1g Vape Cart CDT Distillate Cakez (Hybrid)" at bounding box center [180, 388] width 136 height 7
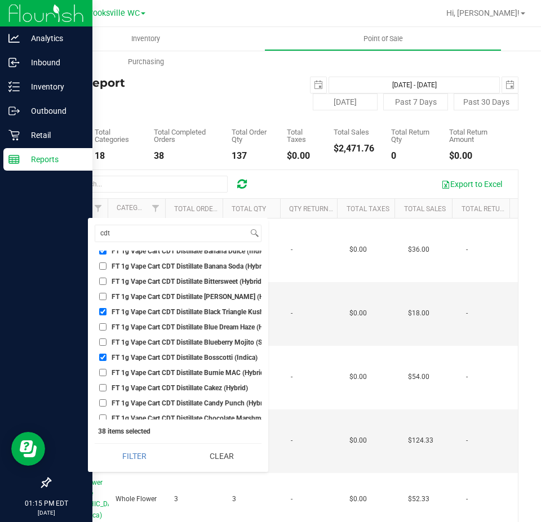
click at [107, 388] on input "FT 1g Vape Cart CDT Distillate Cakez (Hybrid)" at bounding box center [102, 387] width 7 height 7
checkbox input "true"
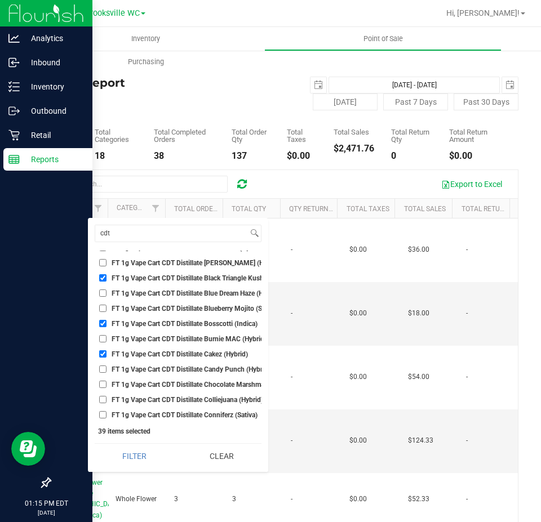
scroll to position [1465, 0]
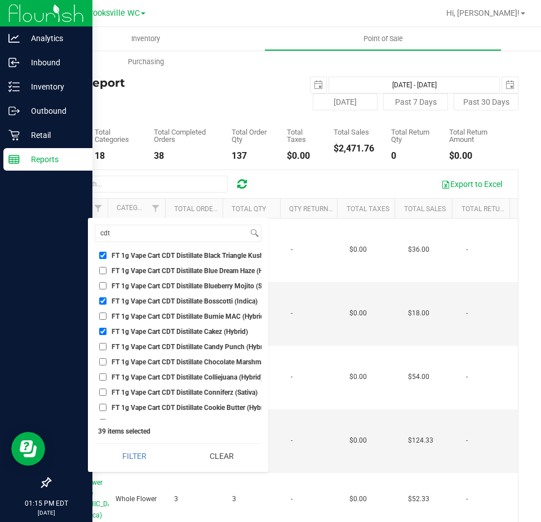
click at [213, 357] on li "FT 1g Vape Cart CDT Distillate Chocolate Marshmallows (Hybrid)" at bounding box center [178, 362] width 167 height 12
click at [200, 363] on span "FT 1g Vape Cart CDT Distillate Chocolate Marshmallows (Hybrid)" at bounding box center [209, 362] width 194 height 7
click at [107, 363] on input "FT 1g Vape Cart CDT Distillate Chocolate Marshmallows (Hybrid)" at bounding box center [102, 361] width 7 height 7
checkbox input "true"
click at [188, 374] on span "FT 1g Vape Cart CDT Distillate Colliejuana (Hybrid)" at bounding box center [188, 377] width 152 height 7
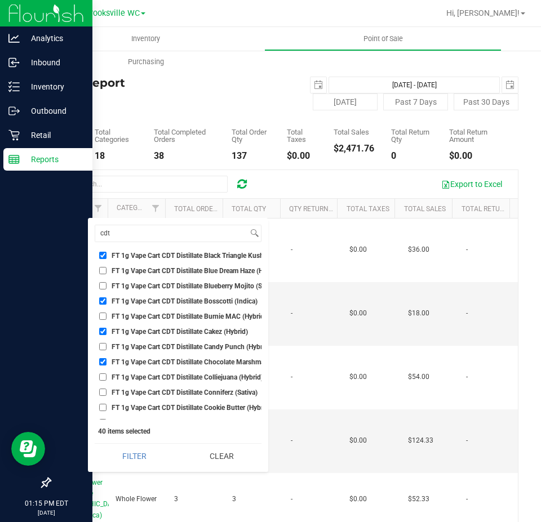
click at [107, 374] on input "FT 1g Vape Cart CDT Distillate Colliejuana (Hybrid)" at bounding box center [102, 377] width 7 height 7
checkbox input "true"
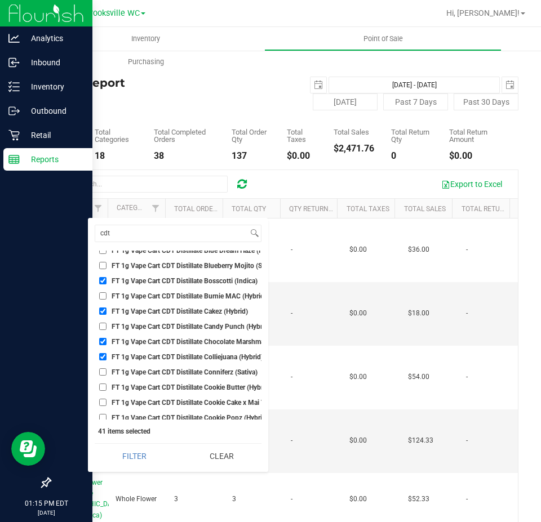
scroll to position [1522, 0]
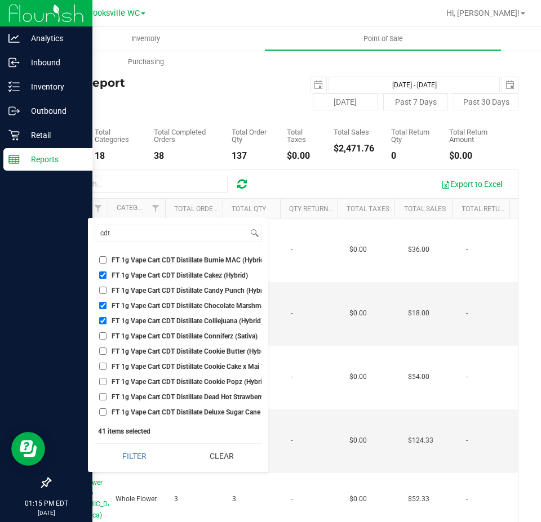
click at [175, 377] on li "FT 1g Vape Cart CDT Distillate Cookie Popz (Hybrid)" at bounding box center [178, 382] width 167 height 12
click at [168, 381] on span "FT 1g Vape Cart CDT Distillate Cookie Popz (Hybrid)" at bounding box center [190, 382] width 157 height 7
click at [107, 381] on input "FT 1g Vape Cart CDT Distillate Cookie Popz (Hybrid)" at bounding box center [102, 381] width 7 height 7
checkbox input "true"
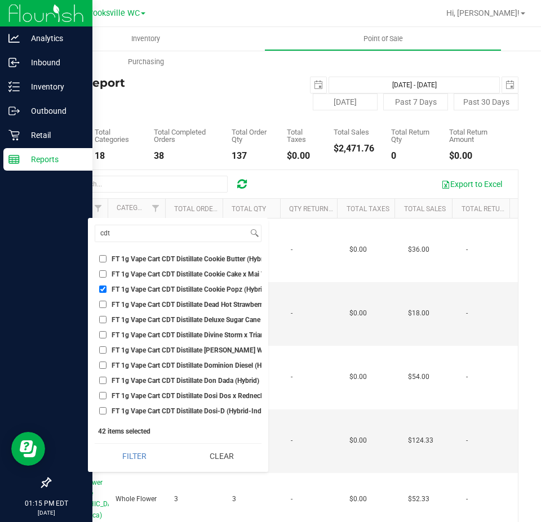
scroll to position [1634, 0]
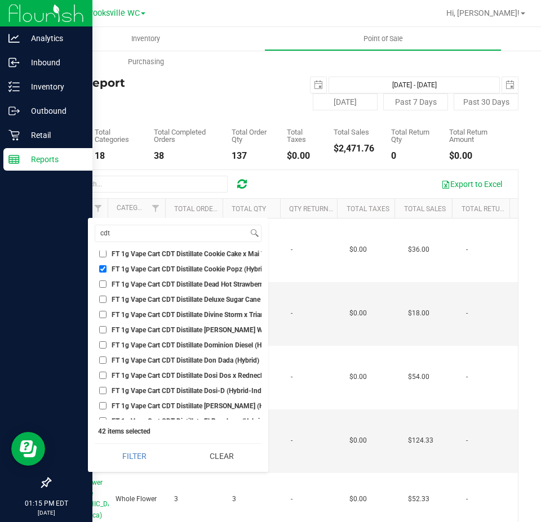
click at [187, 357] on span "FT 1g Vape Cart CDT Distillate Don Dada (Hybrid)" at bounding box center [186, 360] width 148 height 7
click at [107, 357] on input "FT 1g Vape Cart CDT Distillate Don Dada (Hybrid)" at bounding box center [102, 360] width 7 height 7
checkbox input "true"
click at [201, 390] on span "FT 1g Vape Cart CDT Distillate Dosi-D (Hybrid-Indica)" at bounding box center [192, 391] width 161 height 7
click at [107, 390] on input "FT 1g Vape Cart CDT Distillate Dosi-D (Hybrid-Indica)" at bounding box center [102, 390] width 7 height 7
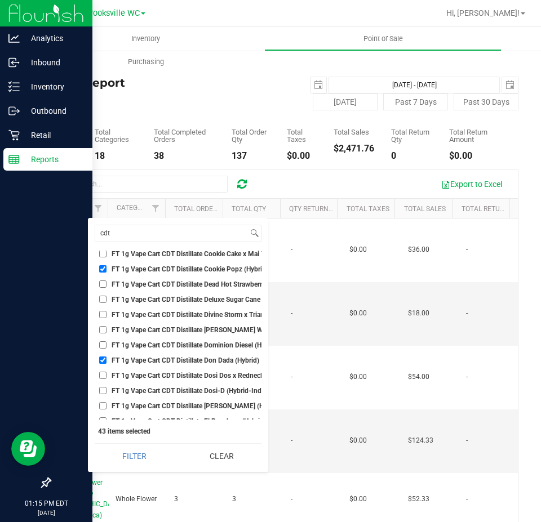
checkbox input "true"
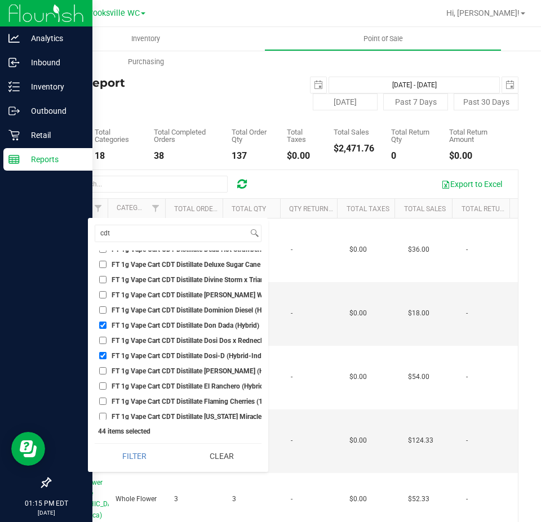
scroll to position [1691, 0]
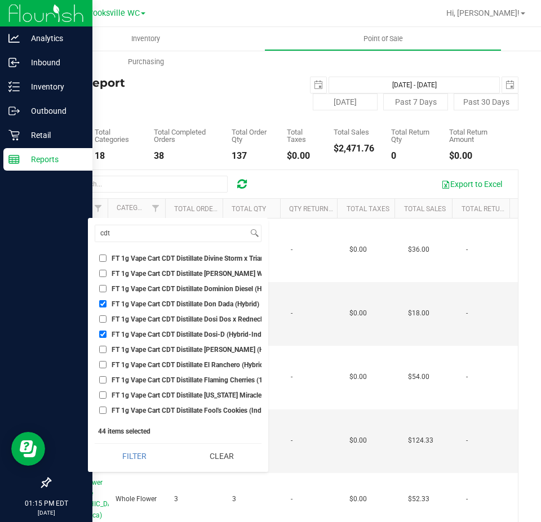
click at [189, 349] on span "FT 1g Vape Cart CDT Distillate [PERSON_NAME] (Hybrid)" at bounding box center [197, 350] width 170 height 7
click at [107, 349] on input "FT 1g Vape Cart CDT Distillate [PERSON_NAME] (Hybrid)" at bounding box center [102, 349] width 7 height 7
checkbox input "true"
click at [187, 362] on span "FT 1g Vape Cart CDT Distillate El Ranchero (Hybrid)" at bounding box center [189, 365] width 154 height 7
click at [107, 361] on input "FT 1g Vape Cart CDT Distillate El Ranchero (Hybrid)" at bounding box center [102, 364] width 7 height 7
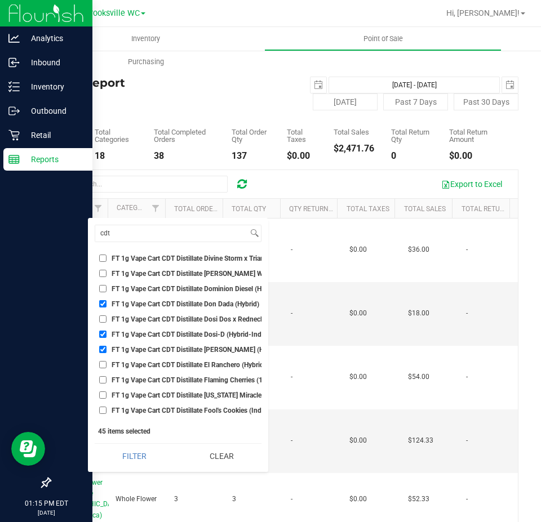
checkbox input "true"
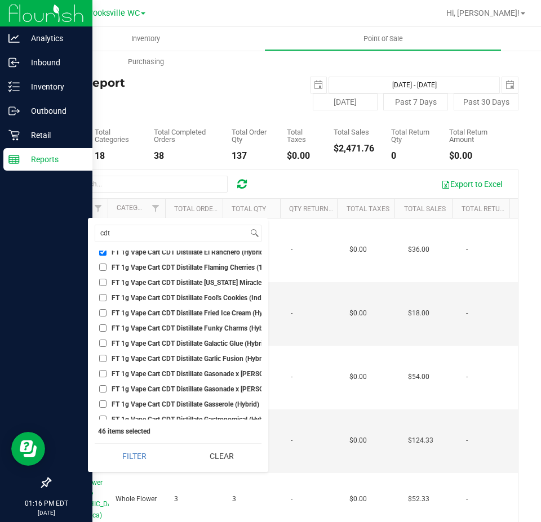
scroll to position [1860, 0]
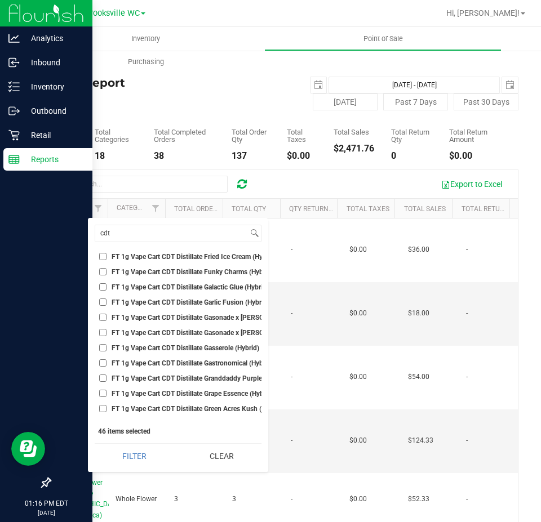
click at [184, 348] on span "FT 1g Vape Cart CDT Distillate Gasserole (Hybrid)" at bounding box center [186, 348] width 148 height 7
click at [107, 348] on input "FT 1g Vape Cart CDT Distillate Gasserole (Hybrid)" at bounding box center [102, 347] width 7 height 7
checkbox input "true"
click at [186, 362] on span "FT 1g Vape Cart CDT Distillate Gastronomical (Hybrid)" at bounding box center [193, 363] width 162 height 7
click at [107, 362] on input "FT 1g Vape Cart CDT Distillate Gastronomical (Hybrid)" at bounding box center [102, 363] width 7 height 7
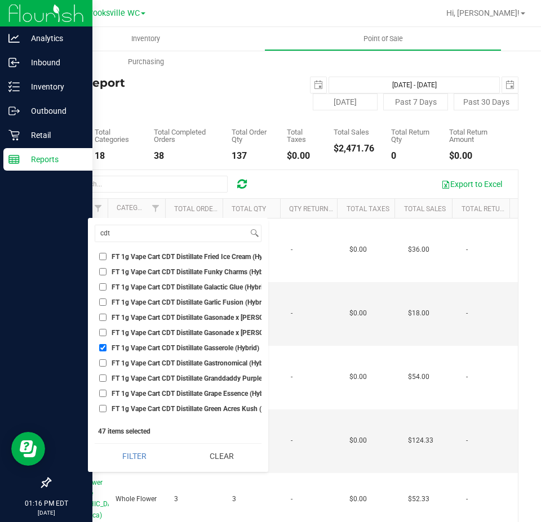
checkbox input "true"
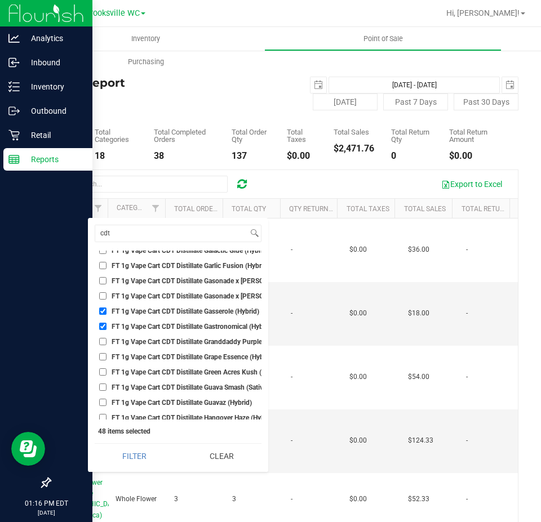
scroll to position [1916, 0]
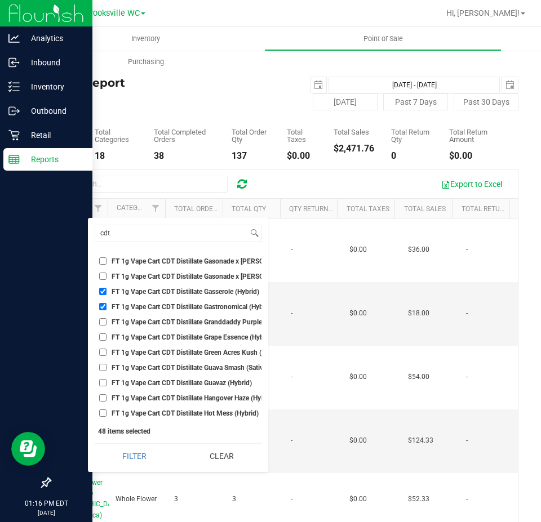
click at [161, 327] on li "FT 1g Vape Cart CDT Distillate Granddaddy Purple (Indica)" at bounding box center [178, 322] width 167 height 12
click at [156, 330] on ul "Select All BDS Black Terp Pen CCELL SILO BATTERY BLACK CR 0.35g Pre-Roll Island…" at bounding box center [178, 335] width 167 height 169
click at [154, 331] on li "FT 1g Vape Cart CDT Distillate Grape Essence (Hybrid)" at bounding box center [178, 337] width 167 height 12
click at [165, 338] on span "FT 1g Vape Cart CDT Distillate Grape Essence (Hybrid)" at bounding box center [193, 337] width 162 height 7
click at [107, 338] on input "FT 1g Vape Cart CDT Distillate Grape Essence (Hybrid)" at bounding box center [102, 337] width 7 height 7
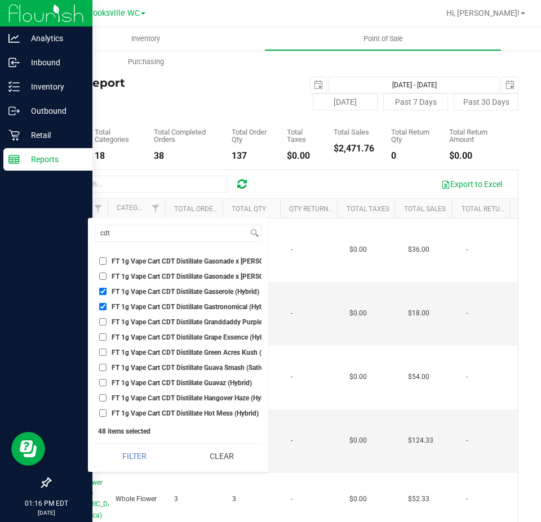
checkbox input "true"
click at [187, 348] on li "FT 1g Vape Cart CDT Distillate Green Acres Kush (Hybrid)" at bounding box center [178, 353] width 167 height 12
click at [184, 349] on span "FT 1g Vape Cart CDT Distillate Green Acres Kush (Hybrid)" at bounding box center [198, 352] width 172 height 7
click at [107, 349] on input "FT 1g Vape Cart CDT Distillate Green Acres Kush (Hybrid)" at bounding box center [102, 352] width 7 height 7
checkbox input "true"
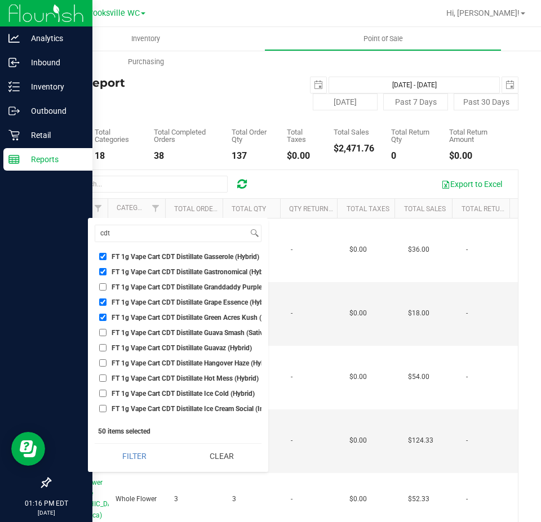
scroll to position [1973, 0]
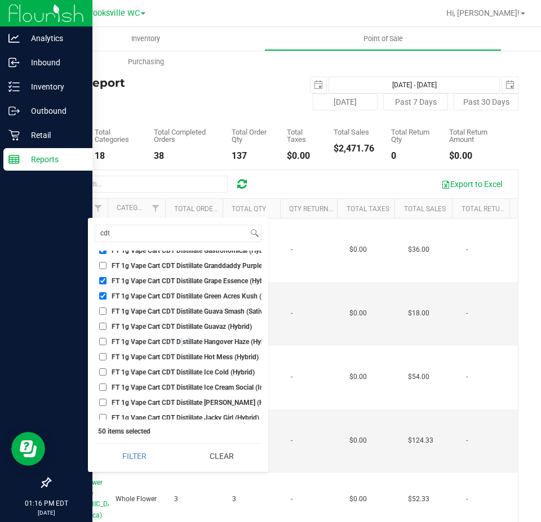
click at [182, 343] on span "FT 1g Vape Cart CDT Distillate Hangover Haze (Hybrid-Sativa)" at bounding box center [204, 342] width 184 height 7
click at [188, 342] on span "FT 1g Vape Cart CDT Distillate Hangover Haze (Hybrid-Sativa)" at bounding box center [204, 342] width 184 height 7
click at [107, 342] on input "FT 1g Vape Cart CDT Distillate Hangover Haze (Hybrid-Sativa)" at bounding box center [102, 341] width 7 height 7
checkbox input "true"
click at [181, 356] on span "FT 1g Vape Cart CDT Distillate Hot Mess (Hybrid)" at bounding box center [185, 357] width 147 height 7
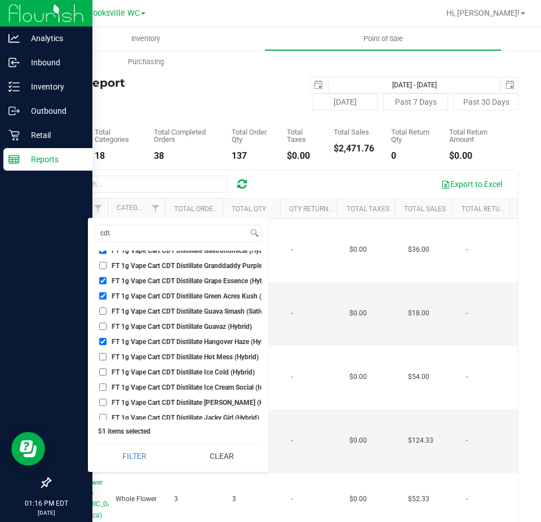
click at [107, 356] on input "FT 1g Vape Cart CDT Distillate Hot Mess (Hybrid)" at bounding box center [102, 356] width 7 height 7
checkbox input "true"
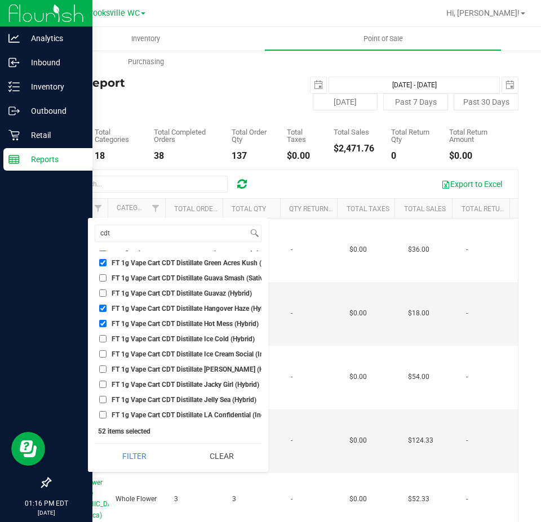
scroll to position [2029, 0]
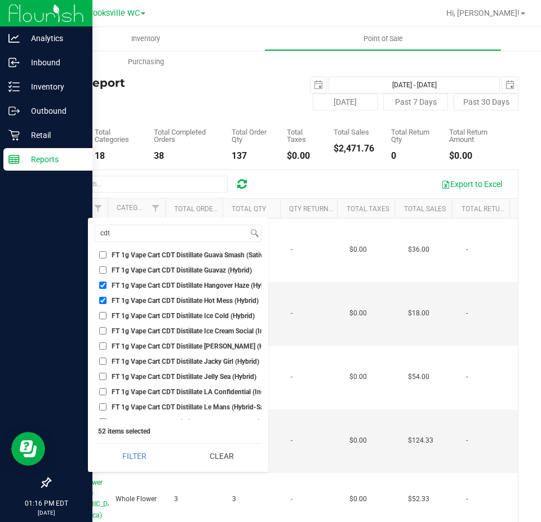
click at [172, 374] on span "FT 1g Vape Cart CDT Distillate Jelly Sea (Hybrid)" at bounding box center [184, 377] width 145 height 7
click at [107, 373] on input "FT 1g Vape Cart CDT Distillate Jelly Sea (Hybrid)" at bounding box center [102, 376] width 7 height 7
checkbox input "true"
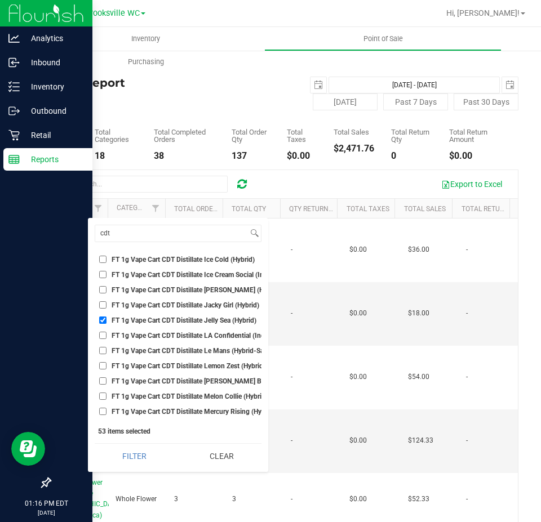
click at [183, 352] on span "FT 1g Vape Cart CDT Distillate Le Mans (Hybrid-Sativa)" at bounding box center [194, 351] width 165 height 7
click at [107, 352] on input "FT 1g Vape Cart CDT Distillate Le Mans (Hybrid-Sativa)" at bounding box center [102, 350] width 7 height 7
checkbox input "true"
click at [195, 364] on span "FT 1g Vape Cart CDT Distillate Lemon Zest (Hybrid)" at bounding box center [189, 366] width 154 height 7
click at [107, 364] on input "FT 1g Vape Cart CDT Distillate Lemon Zest (Hybrid)" at bounding box center [102, 365] width 7 height 7
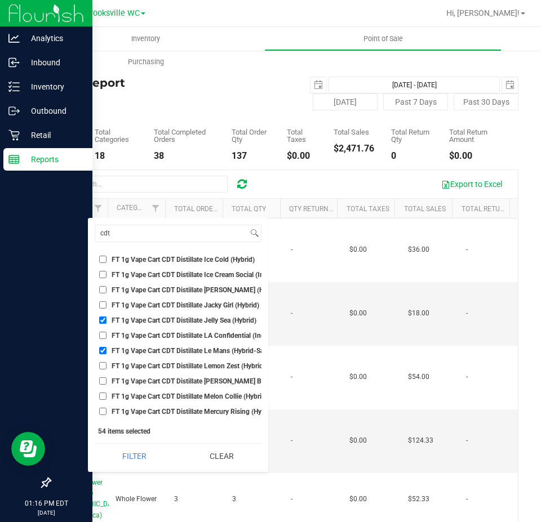
checkbox input "true"
click at [189, 382] on span "FT 1g Vape Cart CDT Distillate [PERSON_NAME] Breath (Hybrid)" at bounding box center [207, 381] width 191 height 7
click at [107, 382] on input "FT 1g Vape Cart CDT Distillate [PERSON_NAME] Breath (Hybrid)" at bounding box center [102, 381] width 7 height 7
checkbox input "true"
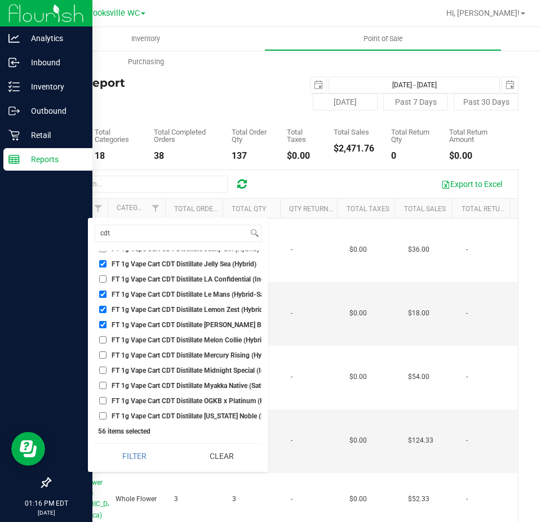
click at [177, 335] on li "FT 1g Vape Cart CDT Distillate Melon Collie (Hybrid-Sativa)" at bounding box center [178, 340] width 167 height 12
click at [175, 340] on span "FT 1g Vape Cart CDT Distillate Melon Collie (Hybrid-Sativa)" at bounding box center [200, 340] width 177 height 7
click at [107, 340] on input "FT 1g Vape Cart CDT Distillate Melon Collie (Hybrid-Sativa)" at bounding box center [102, 339] width 7 height 7
checkbox input "true"
click at [170, 352] on span "FT 1g Vape Cart CDT Distillate Mercury Rising (Hybrid)" at bounding box center [194, 355] width 164 height 7
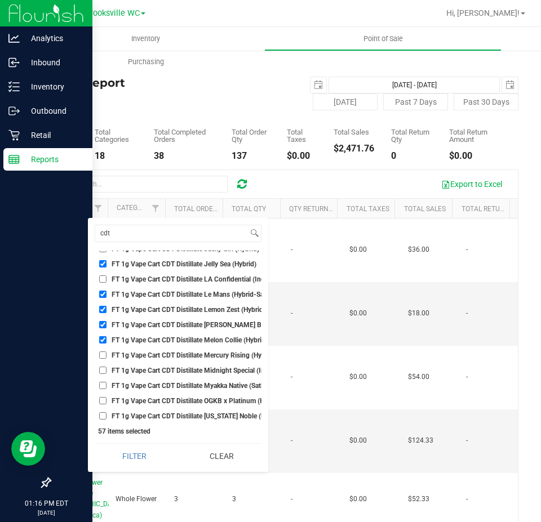
click at [107, 352] on input "FT 1g Vape Cart CDT Distillate Mercury Rising (Hybrid)" at bounding box center [102, 355] width 7 height 7
checkbox input "true"
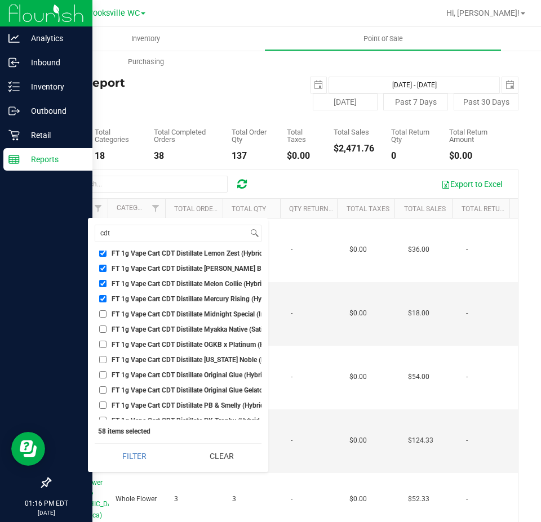
scroll to position [2254, 0]
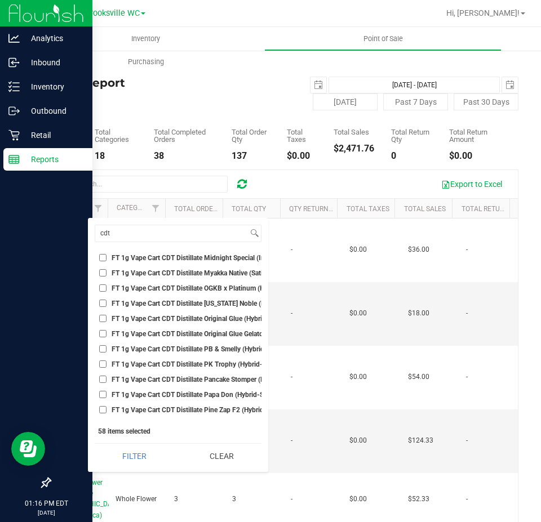
click at [183, 364] on span "FT 1g Vape Cart CDT Distillate PK Trophy (Hybrid-Indica)" at bounding box center [198, 364] width 172 height 7
click at [107, 364] on input "FT 1g Vape Cart CDT Distillate PK Trophy (Hybrid-Indica)" at bounding box center [102, 364] width 7 height 7
checkbox input "true"
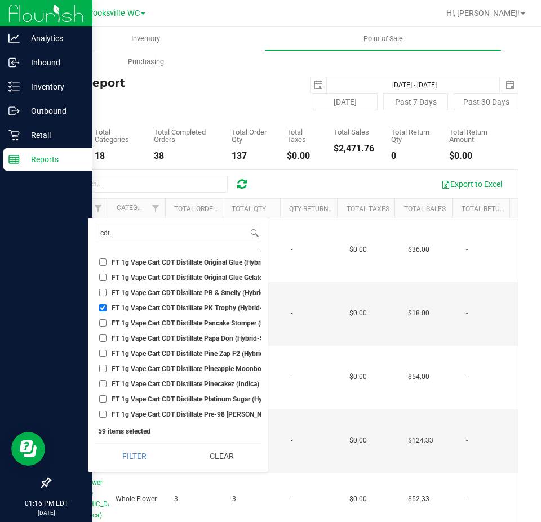
click at [176, 351] on span "FT 1g Vape Cart CDT Distillate Pine Zap F2 (Hybrid)" at bounding box center [189, 354] width 154 height 7
click at [107, 351] on input "FT 1g Vape Cart CDT Distillate Pine Zap F2 (Hybrid)" at bounding box center [102, 353] width 7 height 7
checkbox input "true"
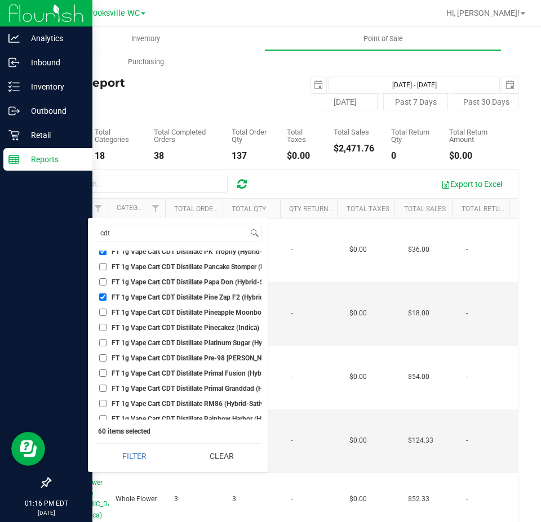
click at [180, 327] on span "FT 1g Vape Cart CDT Distillate Pinecakez (Indica)" at bounding box center [186, 328] width 148 height 7
click at [107, 327] on input "FT 1g Vape Cart CDT Distillate Pinecakez (Indica)" at bounding box center [102, 327] width 7 height 7
checkbox input "true"
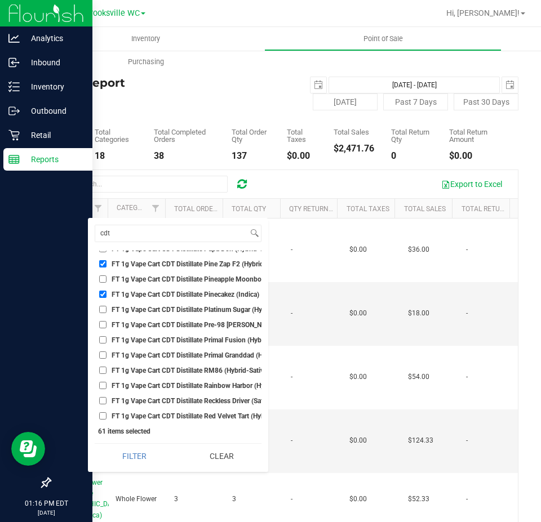
scroll to position [2423, 0]
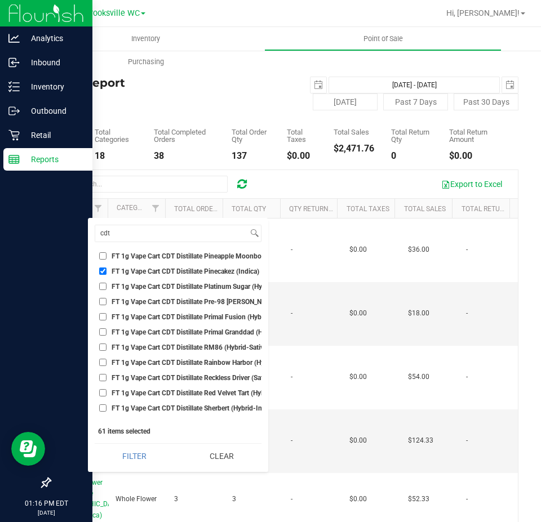
click at [175, 360] on span "FT 1g Vape Cart CDT Distillate Rainbow Harbor (Hybrid-Indica)" at bounding box center [206, 363] width 188 height 7
click at [166, 360] on span "FT 1g Vape Cart CDT Distillate Rainbow Harbor (Hybrid-Indica)" at bounding box center [206, 363] width 188 height 7
click at [107, 360] on input "FT 1g Vape Cart CDT Distillate Rainbow Harbor (Hybrid-Indica)" at bounding box center [102, 362] width 7 height 7
checkbox input "true"
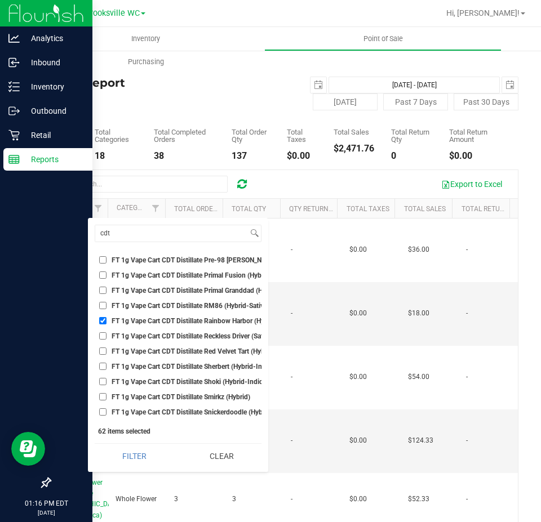
scroll to position [2480, 0]
click at [172, 323] on span "FT 1g Vape Cart CDT Distillate Reckless Driver (Sativa)" at bounding box center [193, 321] width 162 height 7
click at [107, 323] on input "FT 1g Vape Cart CDT Distillate Reckless Driver (Sativa)" at bounding box center [102, 321] width 7 height 7
checkbox input "true"
click at [180, 376] on ul "Select All BDS Black Terp Pen CCELL SILO BATTERY BLACK CR 0.35g Pre-Roll Island…" at bounding box center [178, 335] width 167 height 169
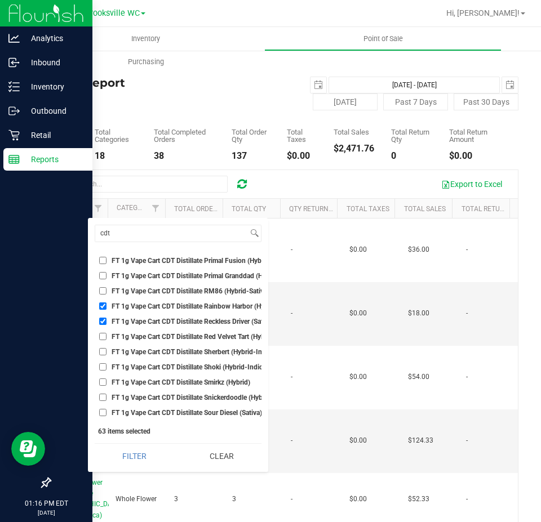
click at [180, 367] on span "FT 1g Vape Cart CDT Distillate Shoki (Hybrid-Indica)" at bounding box center [190, 367] width 157 height 7
click at [107, 367] on input "FT 1g Vape Cart CDT Distillate Shoki (Hybrid-Indica)" at bounding box center [102, 367] width 7 height 7
checkbox input "true"
click at [176, 381] on span "FT 1g Vape Cart CDT Distillate Smirkz (Hybrid)" at bounding box center [181, 382] width 139 height 7
click at [107, 381] on input "FT 1g Vape Cart CDT Distillate Smirkz (Hybrid)" at bounding box center [102, 382] width 7 height 7
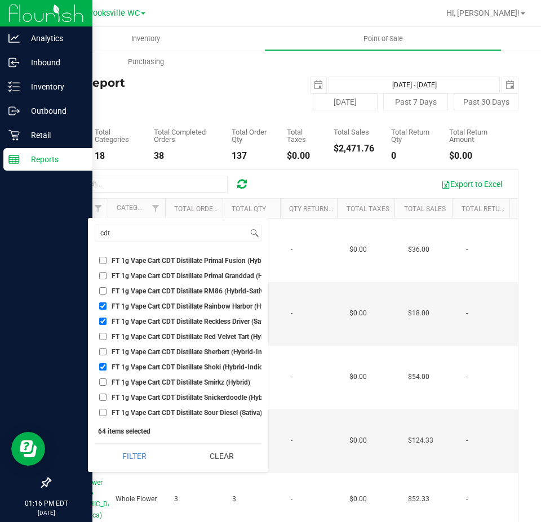
checkbox input "true"
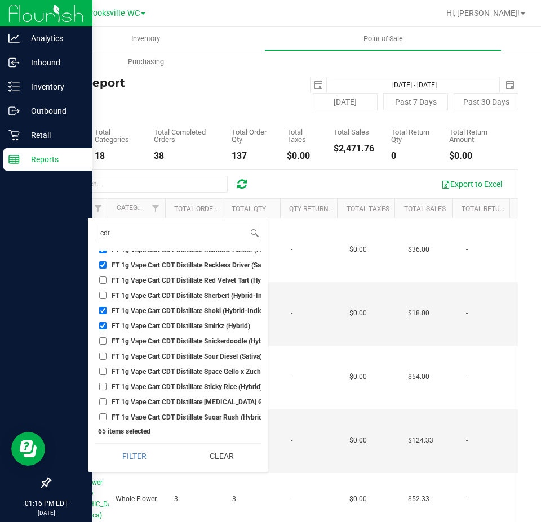
scroll to position [2592, 0]
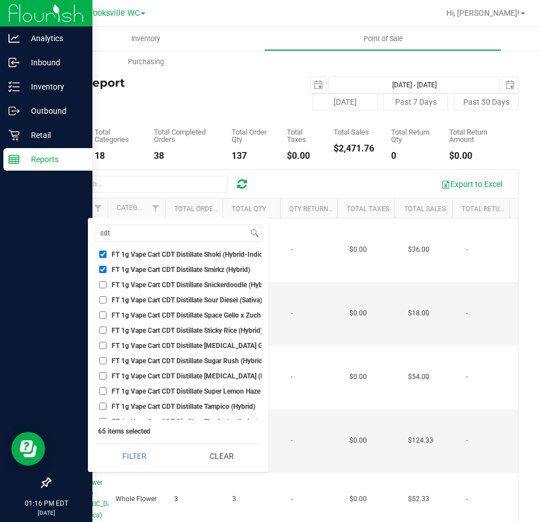
click at [171, 318] on span "FT 1g Vape Cart CDT Distillate Space Gello x Zuchi (Hybrid)" at bounding box center [200, 315] width 177 height 7
click at [107, 318] on input "FT 1g Vape Cart CDT Distillate Space Gello x Zuchi (Hybrid)" at bounding box center [102, 315] width 7 height 7
checkbox input "true"
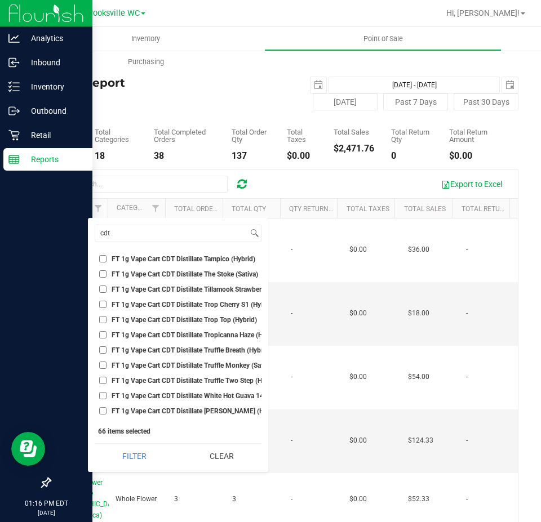
scroll to position [2762, 0]
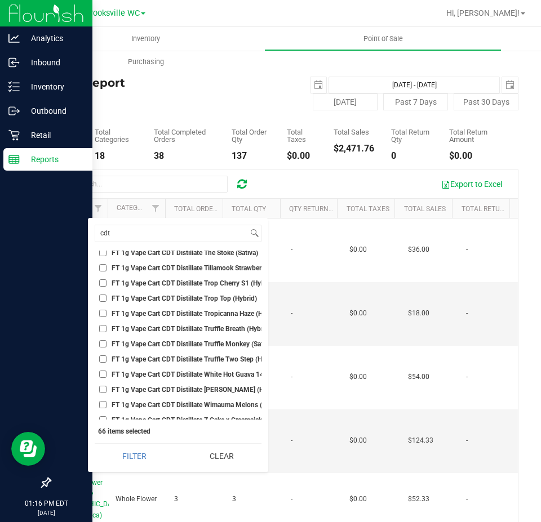
click at [180, 280] on span "FT 1g Vape Cart CDT Distillate Trop Cherry S1 (Hybrid)" at bounding box center [193, 283] width 163 height 7
click at [107, 280] on input "FT 1g Vape Cart CDT Distillate Trop Cherry S1 (Hybrid)" at bounding box center [102, 283] width 7 height 7
checkbox input "true"
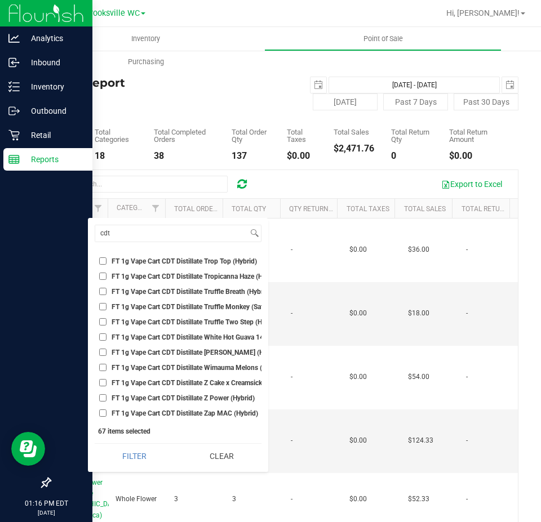
scroll to position [2818, 0]
click at [174, 320] on span "FT 1g Vape Cart CDT Distillate White Hot Guava 14 x Black Velvet (Hybrid)" at bounding box center [222, 323] width 221 height 7
click at [107, 319] on input "FT 1g Vape Cart CDT Distillate White Hot Guava 14 x Black Velvet (Hybrid)" at bounding box center [102, 322] width 7 height 7
checkbox input "true"
click at [176, 350] on span "FT 1g Vape Cart CDT Distillate Wimauma Melons (Sativa)" at bounding box center [197, 353] width 171 height 7
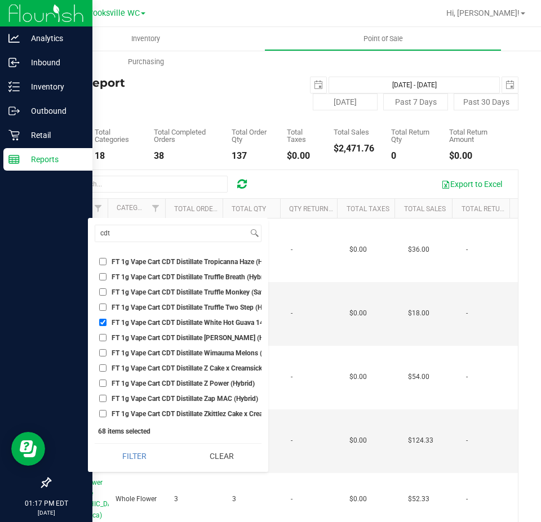
click at [107, 349] on input "FT 1g Vape Cart CDT Distillate Wimauma Melons (Sativa)" at bounding box center [102, 352] width 7 height 7
checkbox input "true"
click at [154, 235] on input "cdt" at bounding box center [171, 233] width 153 height 16
click at [154, 234] on input "cdt" at bounding box center [171, 233] width 153 height 16
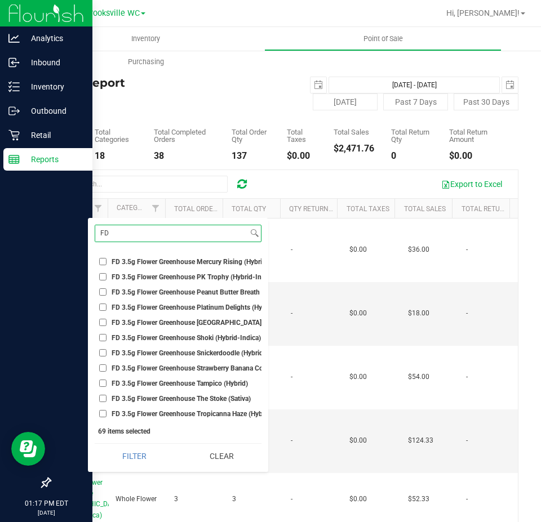
scroll to position [0, 0]
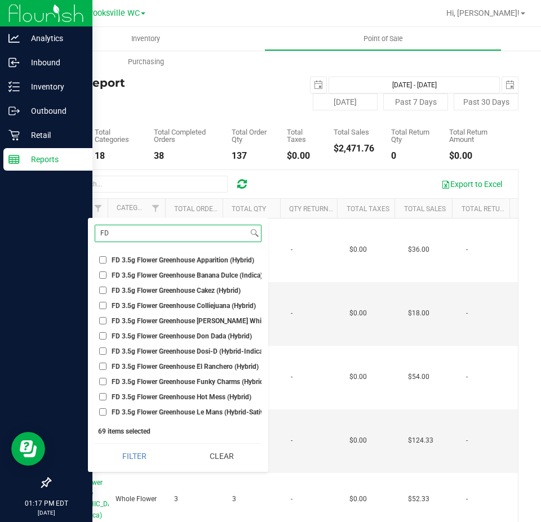
type input "FD"
click at [158, 272] on span "FD 3.5g Flower Greenhouse Banana Dulce (Indica)" at bounding box center [187, 275] width 151 height 7
click at [107, 272] on input "FD 3.5g Flower Greenhouse Banana Dulce (Indica)" at bounding box center [102, 275] width 7 height 7
checkbox input "true"
click at [157, 296] on li "FD 3.5g Flower Greenhouse Cakez (Hybrid)" at bounding box center [178, 291] width 167 height 12
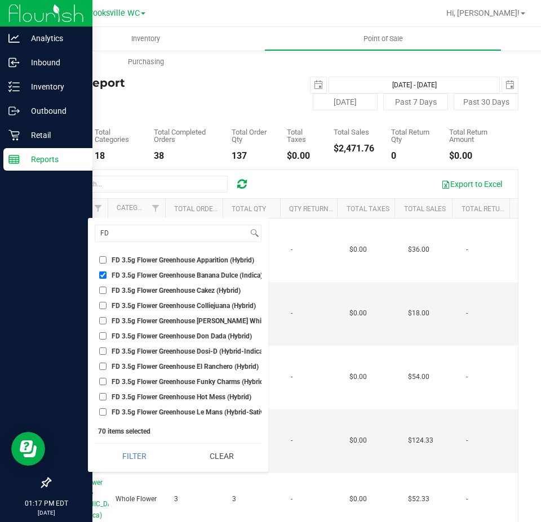
click at [153, 287] on span "FD 3.5g Flower Greenhouse Cakez (Hybrid)" at bounding box center [176, 290] width 129 height 7
click at [107, 287] on input "FD 3.5g Flower Greenhouse Cakez (Hybrid)" at bounding box center [102, 290] width 7 height 7
checkbox input "true"
click at [174, 333] on span "FD 3.5g Flower Greenhouse Don Dada (Hybrid)" at bounding box center [182, 336] width 140 height 7
click at [107, 333] on input "FD 3.5g Flower Greenhouse Don Dada (Hybrid)" at bounding box center [102, 336] width 7 height 7
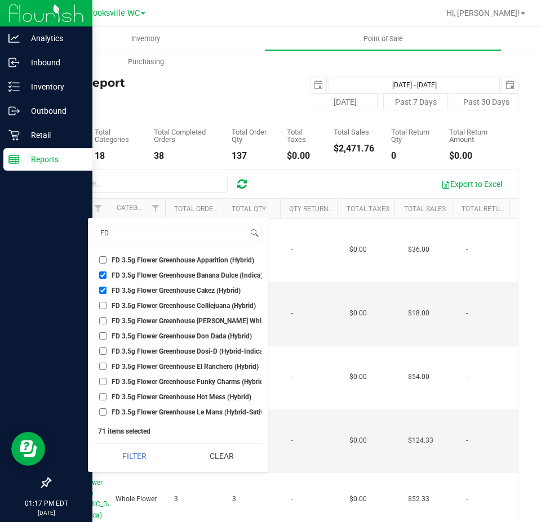
checkbox input "true"
click at [196, 366] on span "FD 3.5g Flower Greenhouse El Ranchero (Hybrid)" at bounding box center [185, 367] width 147 height 7
click at [107, 366] on input "FD 3.5g Flower Greenhouse El Ranchero (Hybrid)" at bounding box center [102, 366] width 7 height 7
click at [197, 364] on span "FD 3.5g Flower Greenhouse El Ranchero (Hybrid)" at bounding box center [185, 367] width 147 height 7
click at [107, 363] on input "FD 3.5g Flower Greenhouse El Ranchero (Hybrid)" at bounding box center [102, 366] width 7 height 7
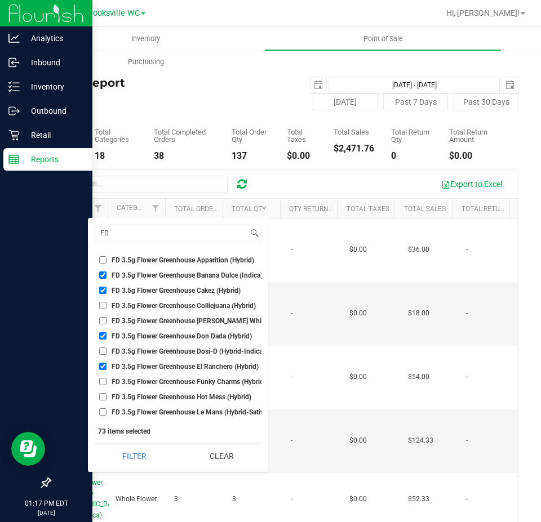
checkbox input "false"
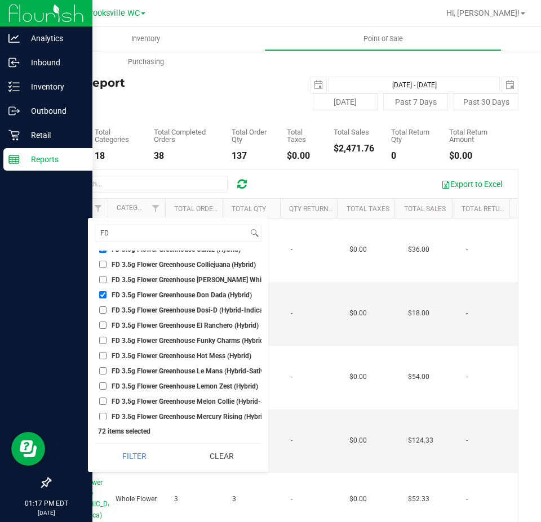
scroll to position [56, 0]
click at [184, 342] on span "FD 3.5g Flower Greenhouse Hot Mess (Hybrid)" at bounding box center [182, 341] width 140 height 7
click at [107, 342] on input "FD 3.5g Flower Greenhouse Hot Mess (Hybrid)" at bounding box center [102, 340] width 7 height 7
checkbox input "true"
click at [180, 368] on span "FD 3.5g Flower Greenhouse Lemon Zest (Hybrid)" at bounding box center [185, 371] width 147 height 7
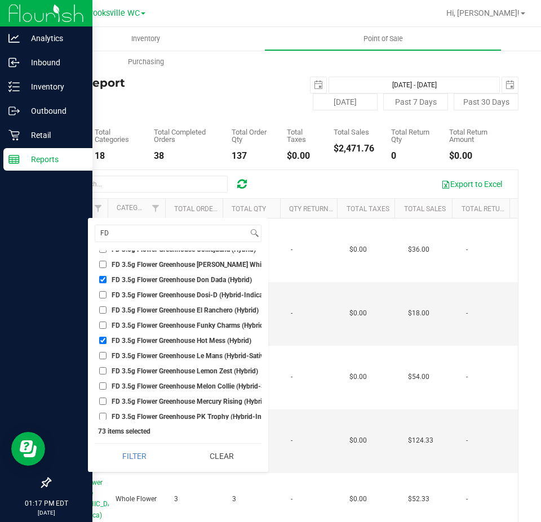
click at [107, 368] on input "FD 3.5g Flower Greenhouse Lemon Zest (Hybrid)" at bounding box center [102, 370] width 7 height 7
checkbox input "true"
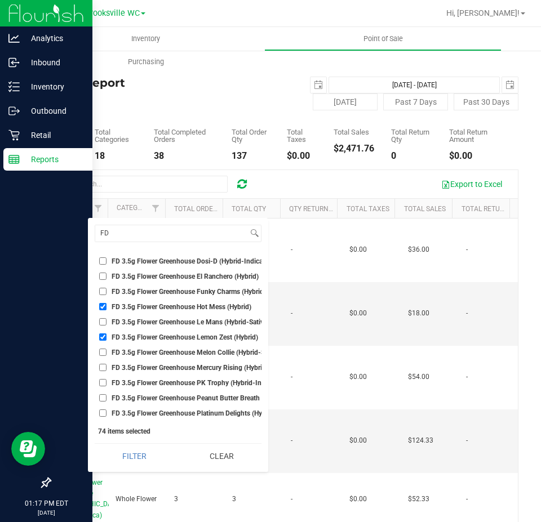
scroll to position [113, 0]
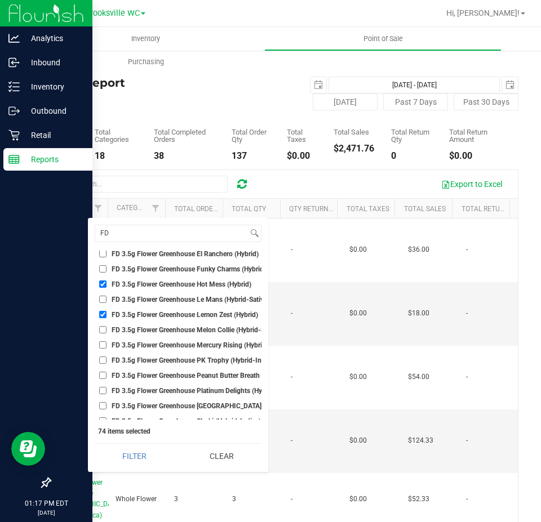
click at [174, 328] on span "FD 3.5g Flower Greenhouse Melon Collie (Hybrid-Sativa)" at bounding box center [197, 330] width 170 height 7
click at [107, 328] on input "FD 3.5g Flower Greenhouse Melon Collie (Hybrid-Sativa)" at bounding box center [102, 329] width 7 height 7
checkbox input "true"
click at [172, 357] on span "FD 3.5g Flower Greenhouse PK Trophy (Hybrid-Indica)" at bounding box center [194, 360] width 165 height 7
click at [107, 357] on input "FD 3.5g Flower Greenhouse PK Trophy (Hybrid-Indica)" at bounding box center [102, 360] width 7 height 7
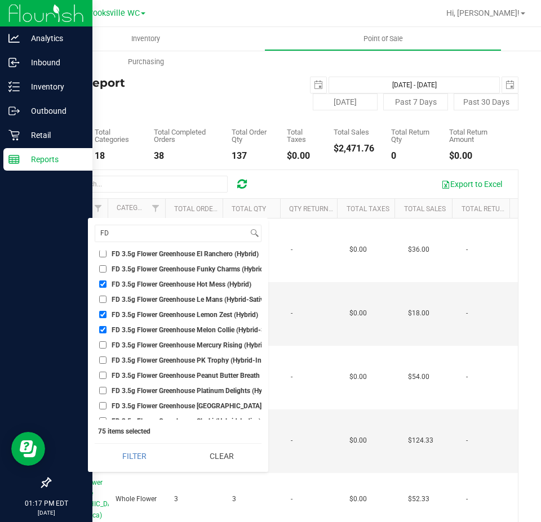
checkbox input "true"
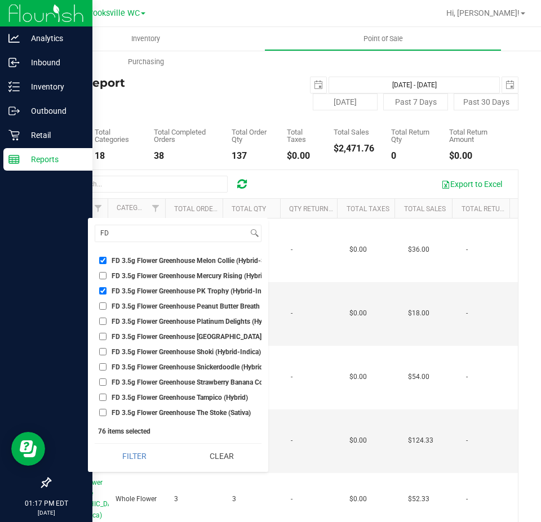
scroll to position [205, 0]
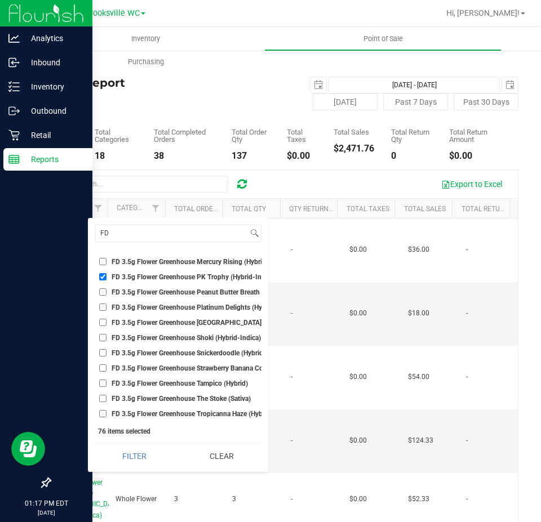
click at [175, 320] on span "FD 3.5g Flower Greenhouse [GEOGRAPHIC_DATA] (Hybrid-Indica)" at bounding box center [210, 323] width 197 height 7
click at [107, 319] on input "FD 3.5g Flower Greenhouse [GEOGRAPHIC_DATA] (Hybrid-Indica)" at bounding box center [102, 322] width 7 height 7
checkbox input "true"
click at [166, 451] on button "Filter" at bounding box center [134, 456] width 79 height 25
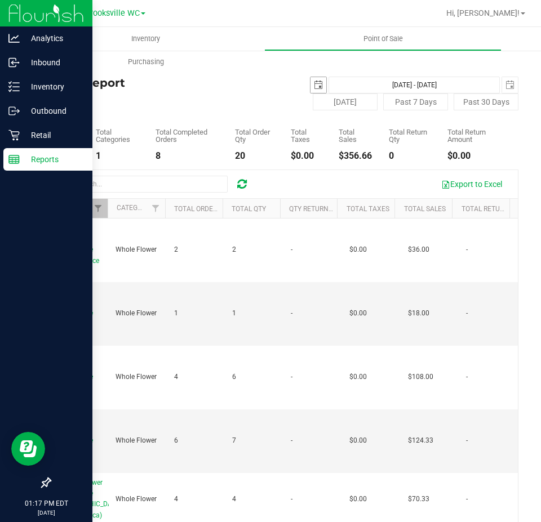
click at [314, 82] on span "select" at bounding box center [318, 85] width 9 height 9
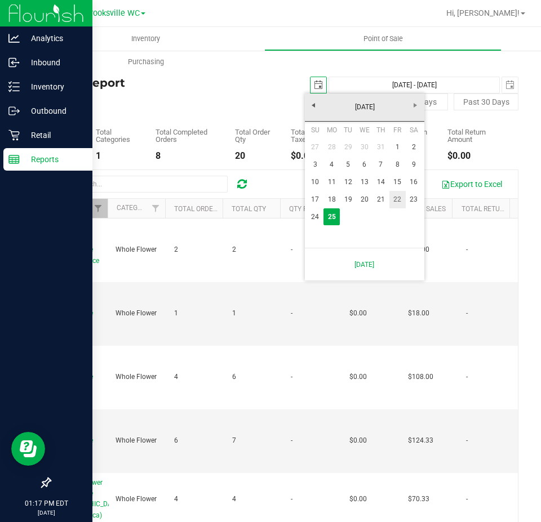
click at [402, 198] on link "22" at bounding box center [397, 199] width 16 height 17
type input "[DATE]"
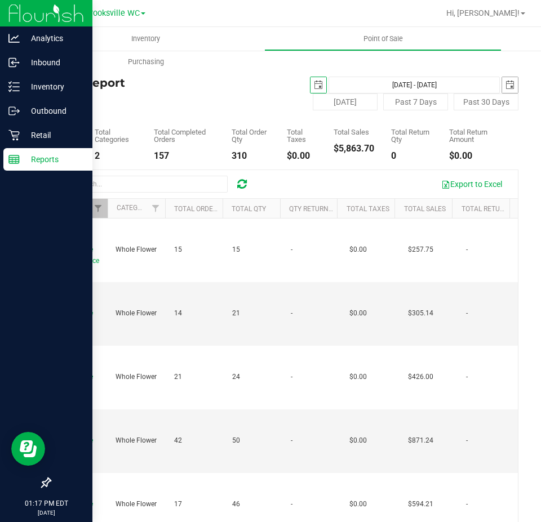
click at [503, 91] on span "select" at bounding box center [510, 85] width 16 height 16
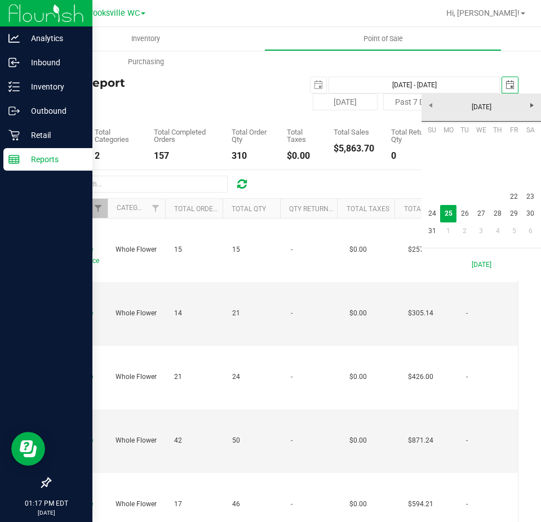
scroll to position [0, 28]
click at [517, 197] on link "22" at bounding box center [514, 196] width 16 height 17
type input "[DATE] - [DATE]"
type input "[DATE]"
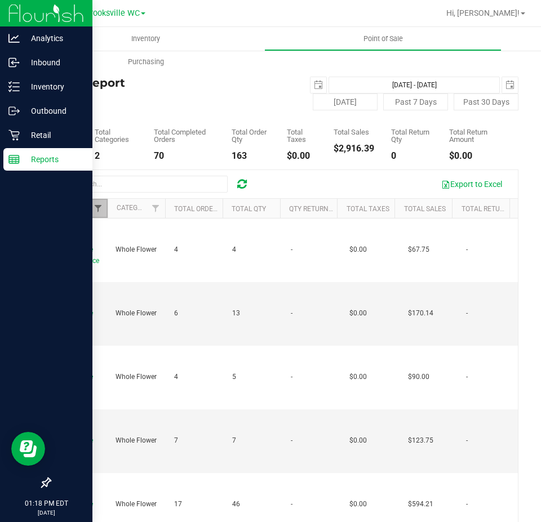
click at [95, 209] on span "Filter" at bounding box center [98, 208] width 9 height 9
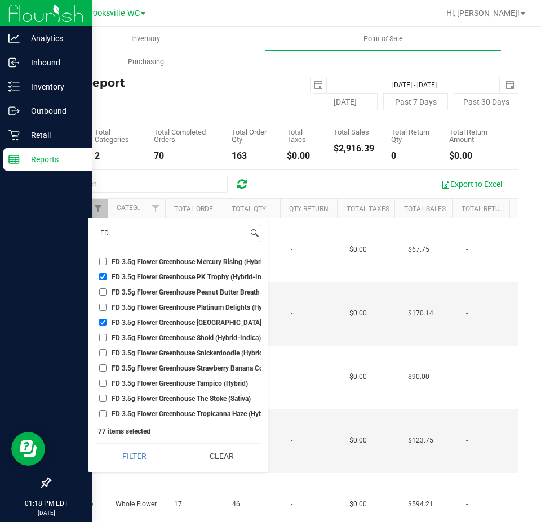
click at [113, 229] on input "FD" at bounding box center [171, 233] width 153 height 16
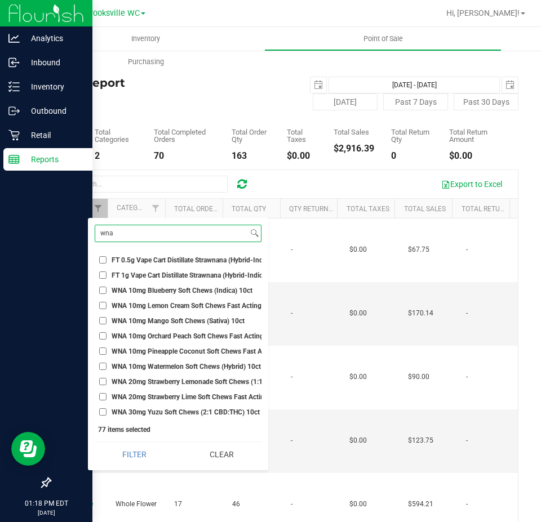
type input "wna"
click at [125, 283] on ul "Select All BDS Black Terp Pen CCELL SILO BATTERY BLACK CR 0.35g Pre-Roll Island…" at bounding box center [178, 334] width 167 height 167
click at [123, 289] on span "WNA 10mg Blueberry Soft Chews (Indica) 10ct" at bounding box center [182, 290] width 141 height 7
click at [107, 289] on input "WNA 10mg Blueberry Soft Chews (Indica) 10ct" at bounding box center [102, 290] width 7 height 7
checkbox input "true"
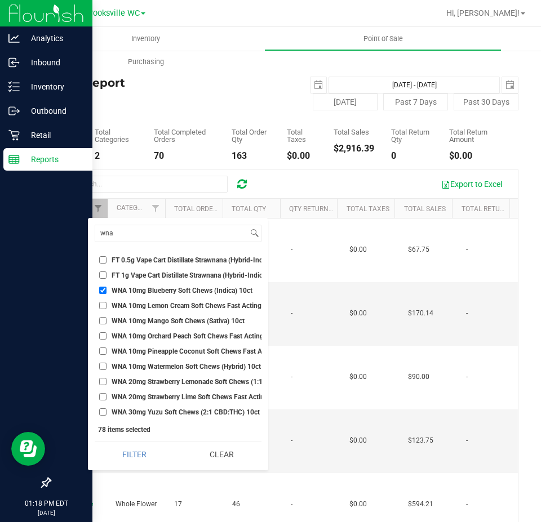
click at [127, 303] on span "WNA 10mg Lemon Cream Soft Chews Fast Acting (Hybrid) 10ct" at bounding box center [207, 306] width 191 height 7
click at [107, 303] on input "WNA 10mg Lemon Cream Soft Chews Fast Acting (Hybrid) 10ct" at bounding box center [102, 305] width 7 height 7
checkbox input "true"
click at [127, 315] on li "WNA 10mg Mango Soft Chews (Sativa) 10ct" at bounding box center [178, 321] width 167 height 12
click at [123, 324] on span "WNA 10mg Mango Soft Chews (Sativa) 10ct" at bounding box center [178, 321] width 133 height 7
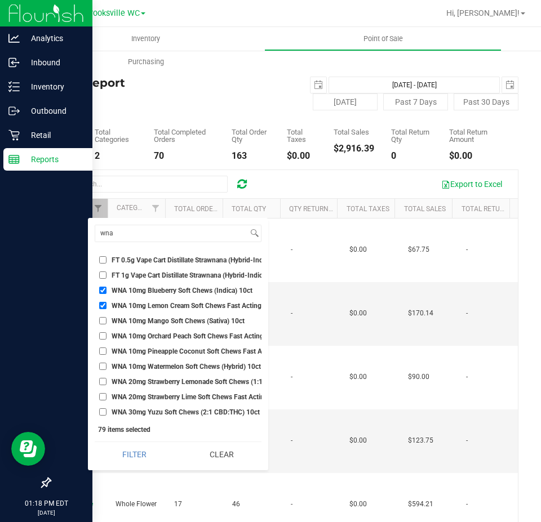
click at [107, 324] on input "WNA 10mg Mango Soft Chews (Sativa) 10ct" at bounding box center [102, 320] width 7 height 7
checkbox input "true"
click at [140, 338] on span "WNA 10mg Orchard Peach Soft Chews Fast Acting (Sativa) 10ct" at bounding box center [208, 336] width 192 height 7
click at [107, 338] on input "WNA 10mg Orchard Peach Soft Chews Fast Acting (Sativa) 10ct" at bounding box center [102, 336] width 7 height 7
checkbox input "true"
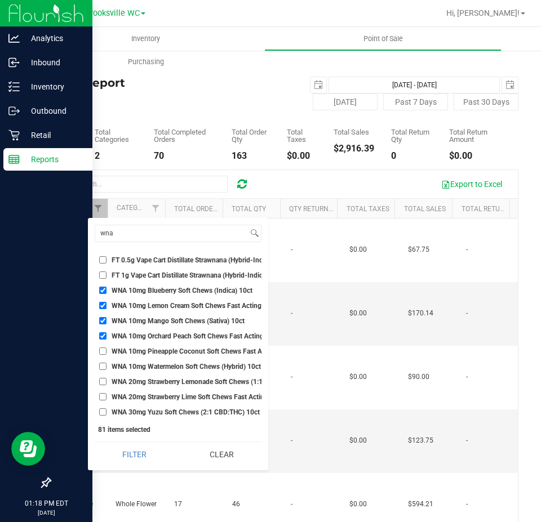
click at [142, 349] on span "WNA 10mg Pineapple Coconut Soft Chews Fast Acting (Indica) 10ct" at bounding box center [215, 351] width 206 height 7
click at [107, 349] on input "WNA 10mg Pineapple Coconut Soft Chews Fast Acting (Indica) 10ct" at bounding box center [102, 351] width 7 height 7
checkbox input "true"
click at [145, 371] on li "WNA 10mg Watermelon Soft Chews (Hybrid) 10ct" at bounding box center [178, 367] width 167 height 12
click at [125, 370] on span "WNA 10mg Watermelon Soft Chews (Hybrid) 10ct" at bounding box center [186, 367] width 149 height 7
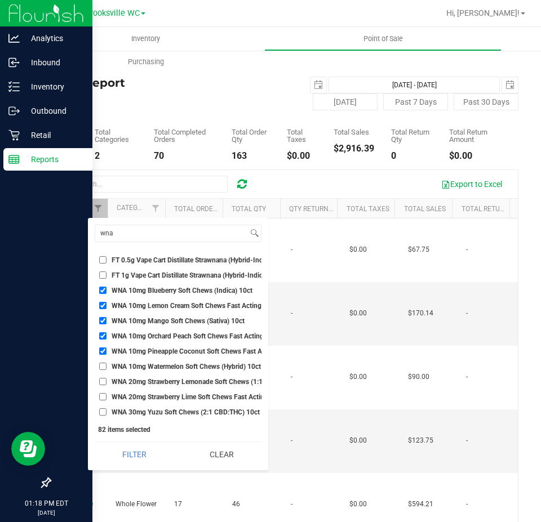
click at [107, 370] on input "WNA 10mg Watermelon Soft Chews (Hybrid) 10ct" at bounding box center [102, 366] width 7 height 7
checkbox input "true"
click at [123, 382] on span "WNA 20mg Strawberry Lemonade Soft Chews (1:1 CBD:THC) 10ct" at bounding box center [211, 382] width 198 height 7
click at [107, 382] on input "WNA 20mg Strawberry Lemonade Soft Chews (1:1 CBD:THC) 10ct" at bounding box center [102, 381] width 7 height 7
checkbox input "true"
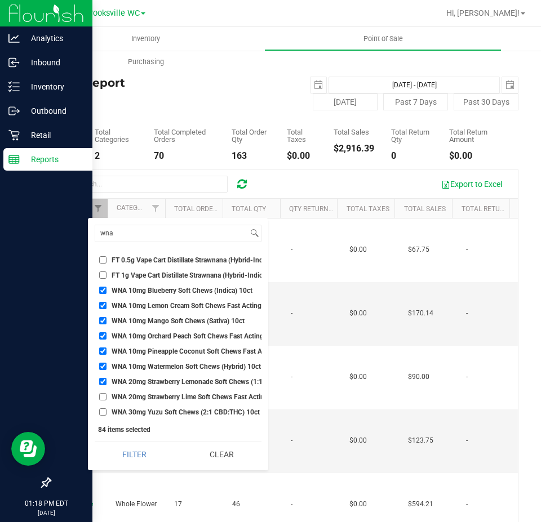
scroll to position [7, 0]
click at [140, 395] on li "WNA 20mg Strawberry Lime Soft Chews Fast Acting (1:1 CBD:THC) 10ct" at bounding box center [178, 397] width 167 height 12
click at [145, 394] on span "WNA 20mg Strawberry Lime Soft Chews Fast Acting (1:1 CBD:THC) 10ct" at bounding box center [221, 397] width 218 height 7
click at [107, 393] on input "WNA 20mg Strawberry Lime Soft Chews Fast Acting (1:1 CBD:THC) 10ct" at bounding box center [102, 396] width 7 height 7
checkbox input "true"
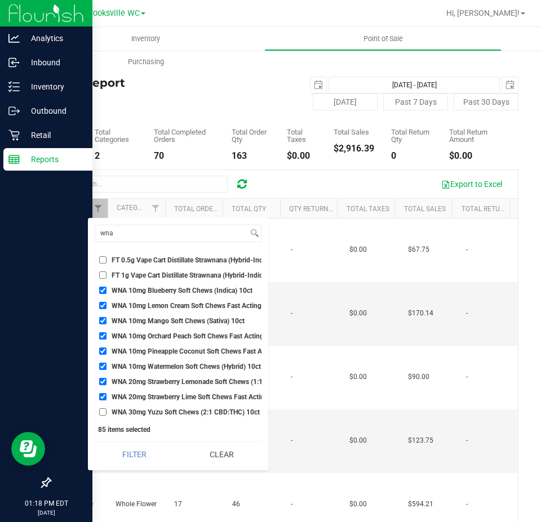
click at [144, 409] on span "WNA 30mg Yuzu Soft Chews (2:1 CBD:THC) 10ct" at bounding box center [186, 412] width 148 height 7
click at [107, 409] on input "WNA 30mg Yuzu Soft Chews (2:1 CBD:THC) 10ct" at bounding box center [102, 412] width 7 height 7
checkbox input "true"
click at [149, 451] on button "Filter" at bounding box center [134, 454] width 79 height 25
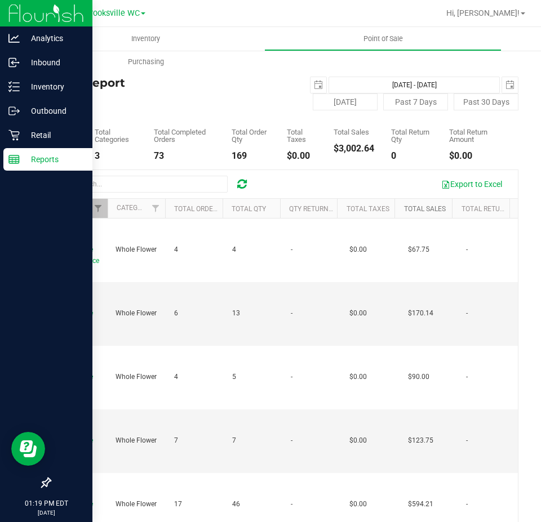
click at [427, 211] on link "Total Sales" at bounding box center [425, 209] width 42 height 8
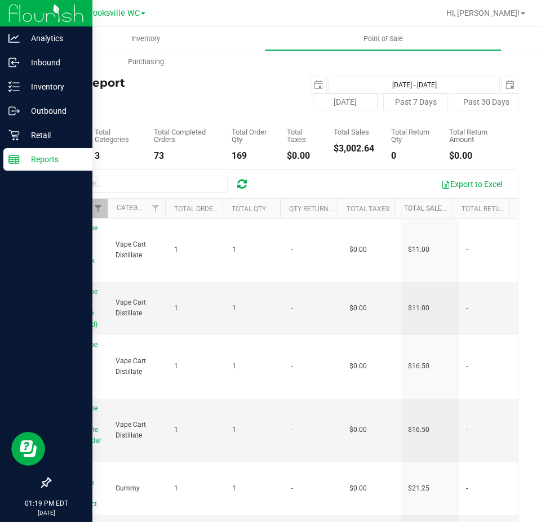
click at [420, 205] on link "Total Sales" at bounding box center [431, 209] width 55 height 8
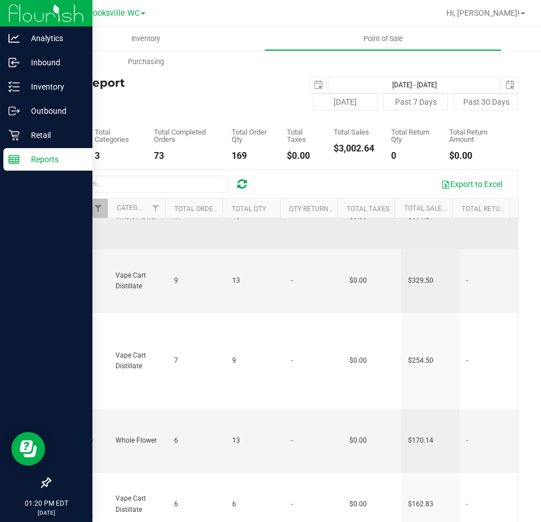
scroll to position [56, 0]
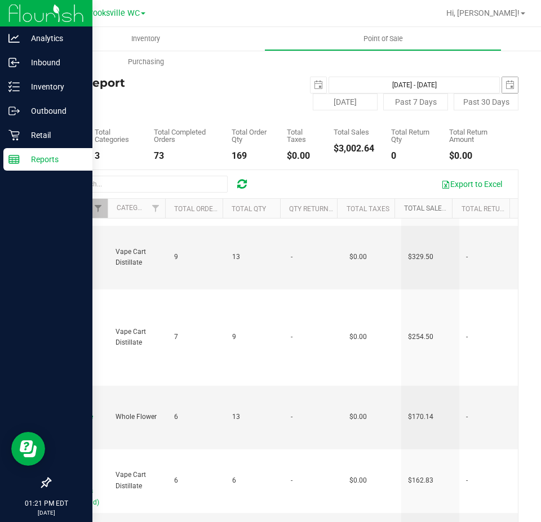
click at [504, 91] on span "select" at bounding box center [510, 85] width 16 height 16
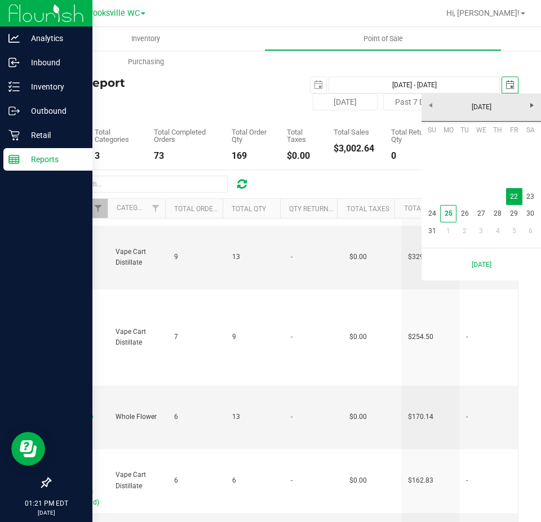
scroll to position [0, 28]
click at [534, 203] on link "23" at bounding box center [530, 196] width 16 height 17
type input "[DATE] - [DATE]"
type input "[DATE]"
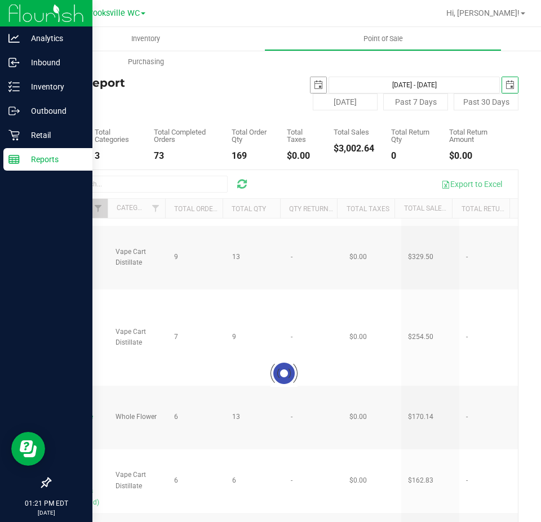
click at [312, 90] on span "select" at bounding box center [319, 85] width 16 height 16
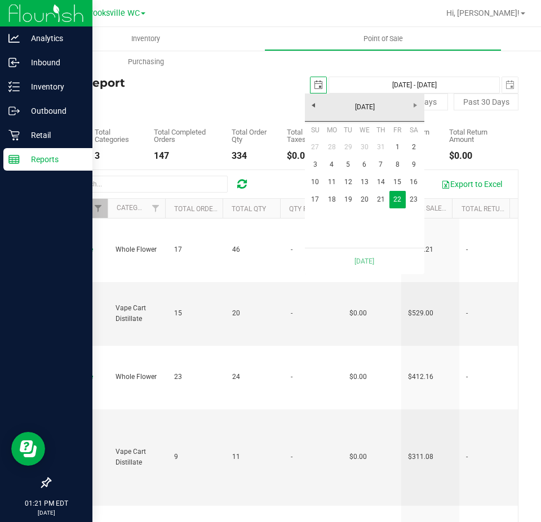
scroll to position [0, 28]
click at [408, 201] on link "23" at bounding box center [414, 199] width 16 height 17
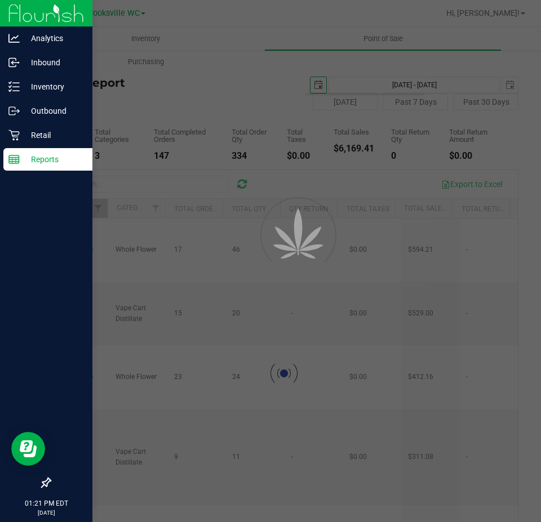
type input "[DATE] - [DATE]"
type input "[DATE]"
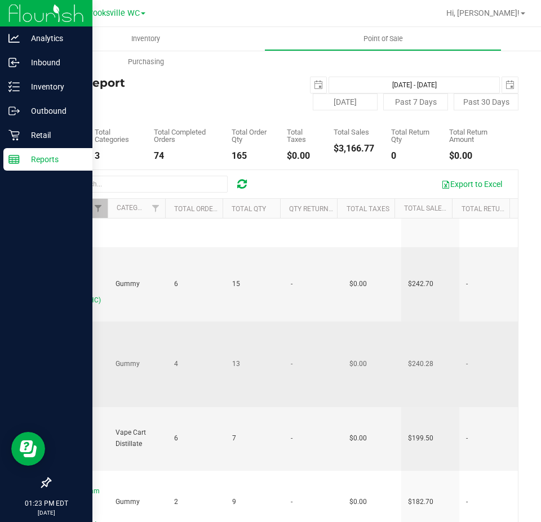
scroll to position [56, 0]
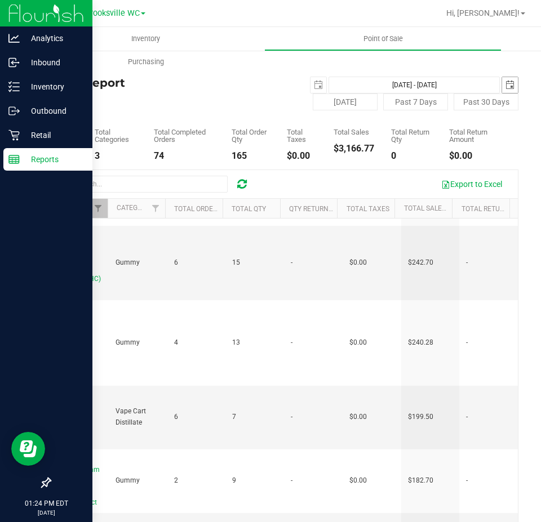
click at [506, 88] on span "select" at bounding box center [510, 85] width 9 height 9
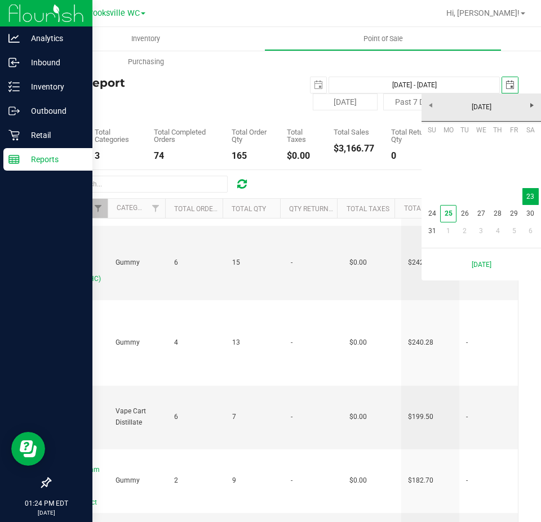
scroll to position [0, 28]
click at [429, 219] on link "24" at bounding box center [432, 213] width 16 height 17
type input "[DATE] - [DATE]"
type input "[DATE]"
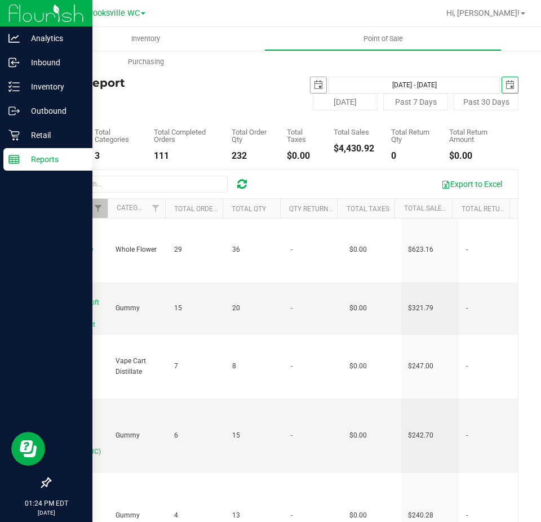
click at [304, 85] on div "[DATE] [DATE] - [DATE] [DATE]" at bounding box center [401, 85] width 251 height 17
click at [314, 83] on span "select" at bounding box center [318, 85] width 9 height 9
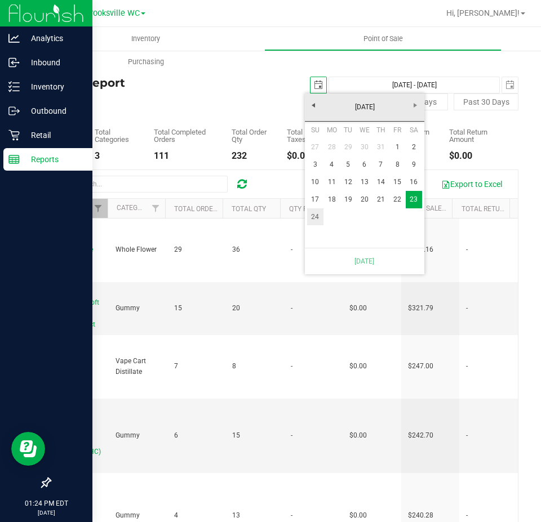
click at [316, 212] on link "24" at bounding box center [315, 217] width 16 height 17
type input "[DATE] - [DATE]"
type input "[DATE]"
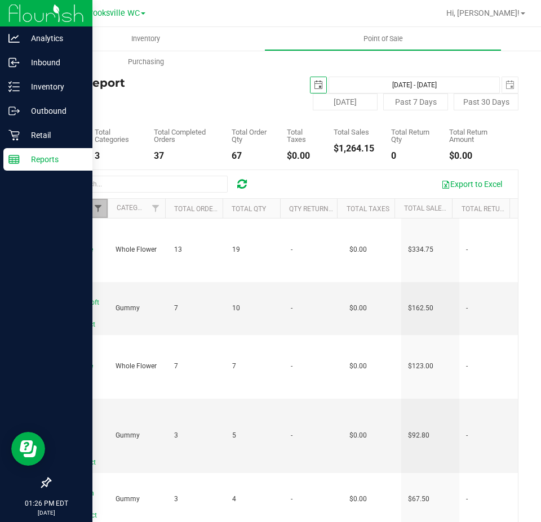
click at [96, 205] on span "Filter" at bounding box center [98, 208] width 9 height 9
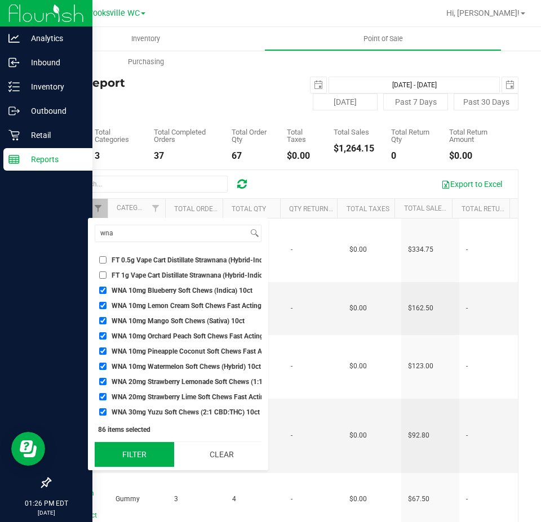
click at [159, 458] on button "Filter" at bounding box center [134, 454] width 79 height 25
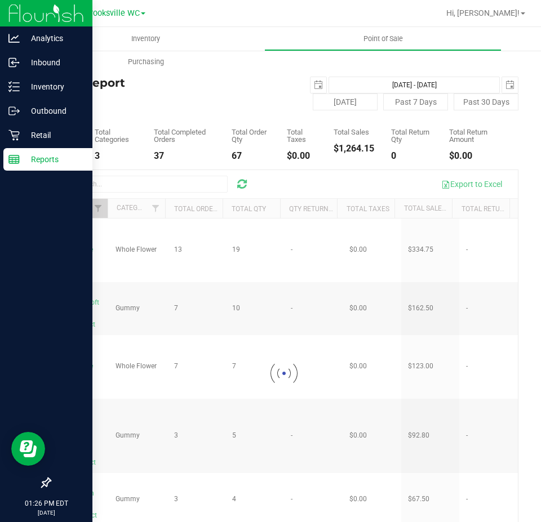
checkbox input "true"
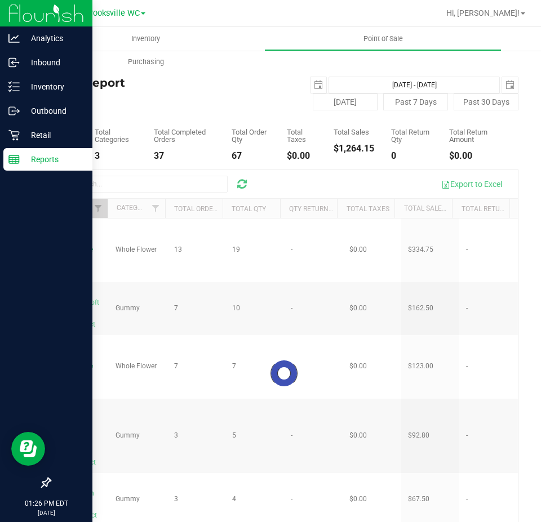
checkbox input "true"
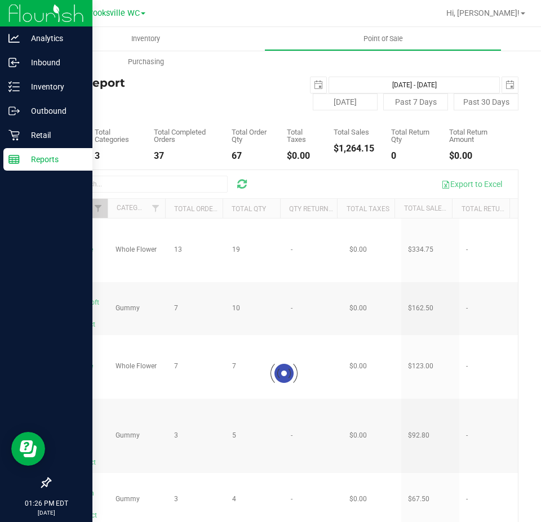
checkbox input "true"
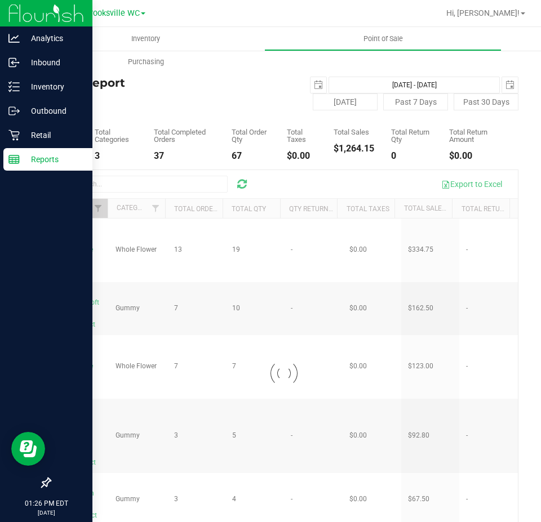
checkbox input "true"
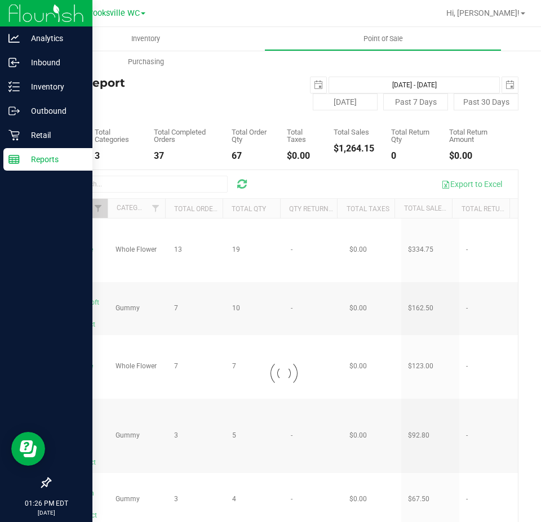
checkbox input "true"
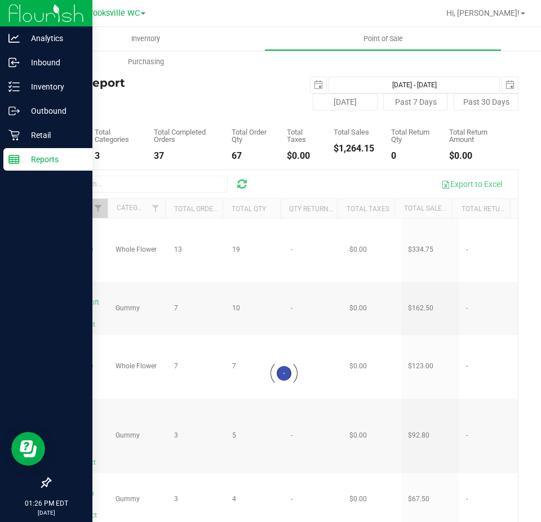
checkbox input "true"
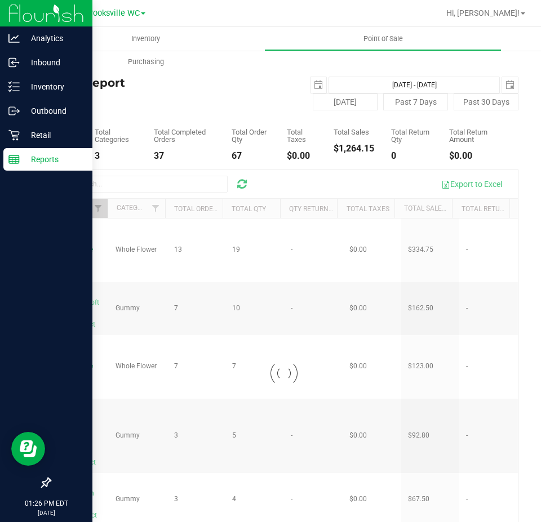
checkbox input "true"
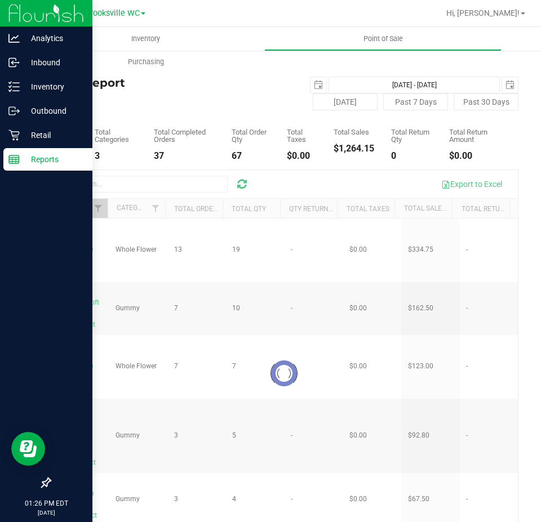
checkbox input "true"
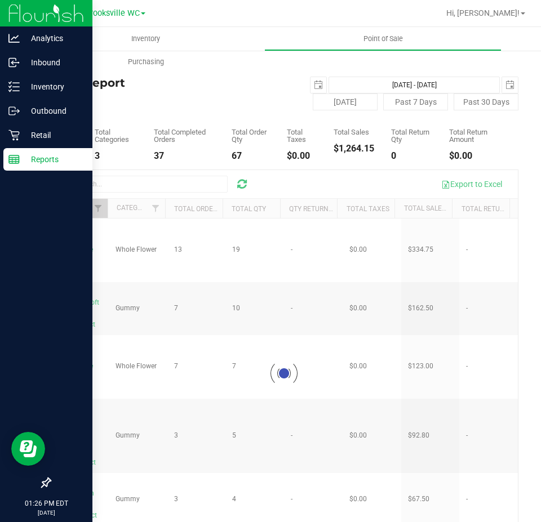
checkbox input "true"
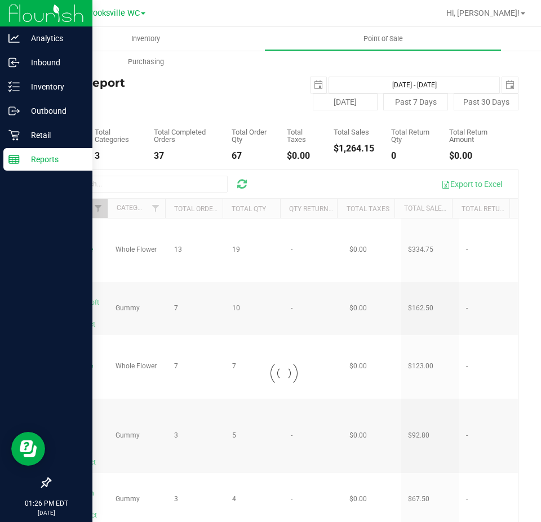
checkbox input "true"
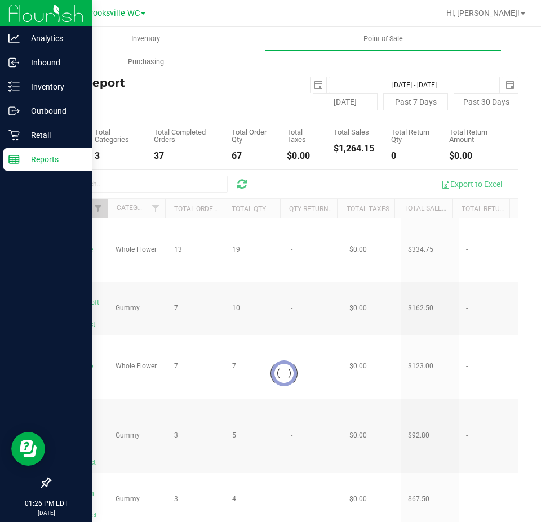
checkbox input "true"
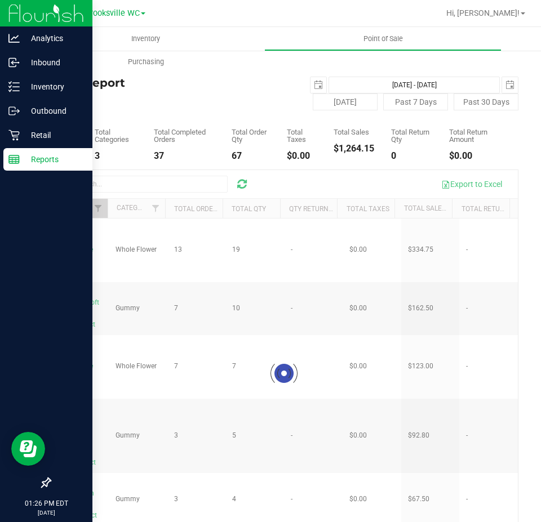
checkbox input "true"
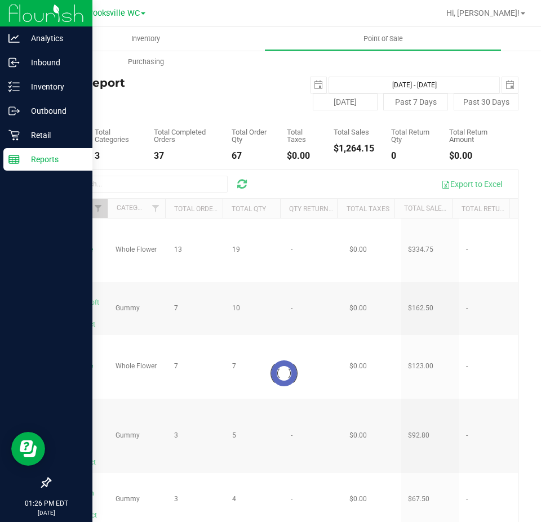
checkbox input "true"
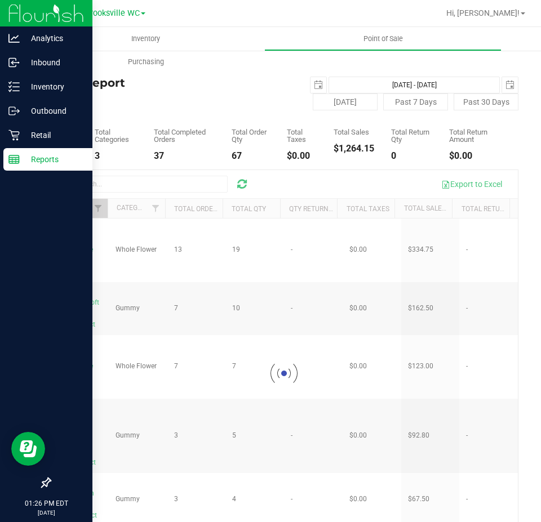
checkbox input "true"
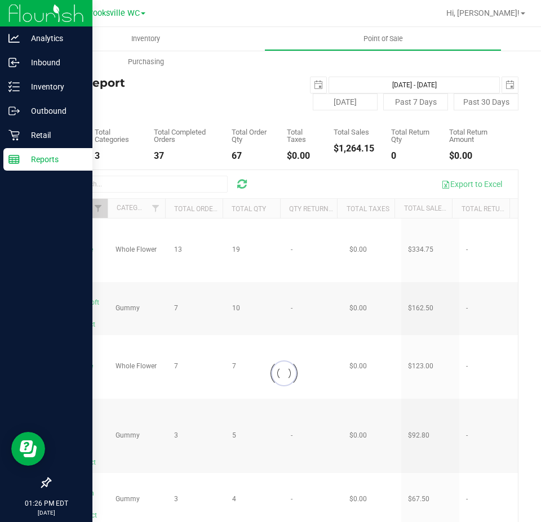
checkbox input "true"
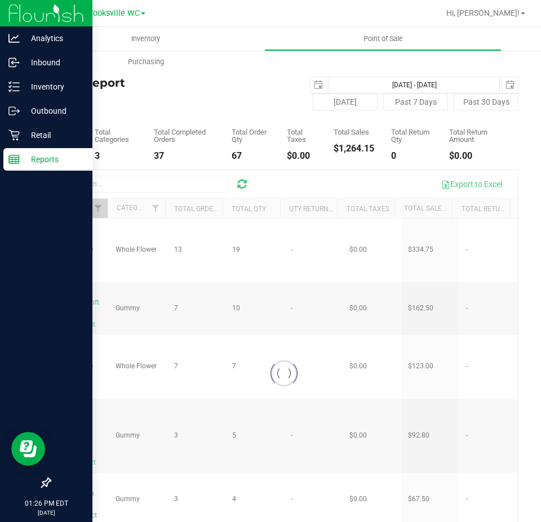
checkbox input "true"
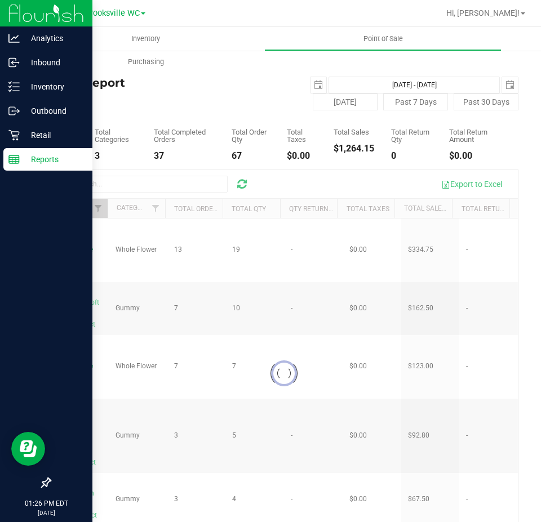
checkbox input "true"
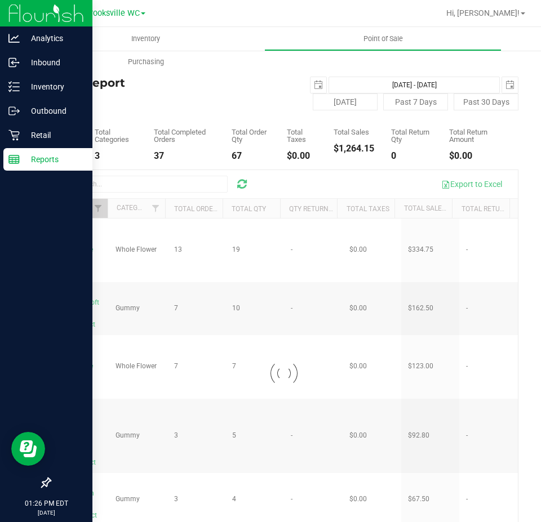
checkbox input "true"
click at [97, 212] on span "Filter" at bounding box center [98, 208] width 9 height 9
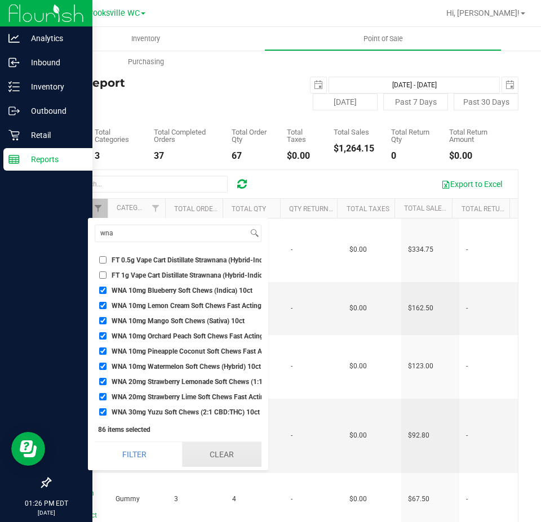
click at [208, 449] on button "Clear" at bounding box center [221, 454] width 79 height 25
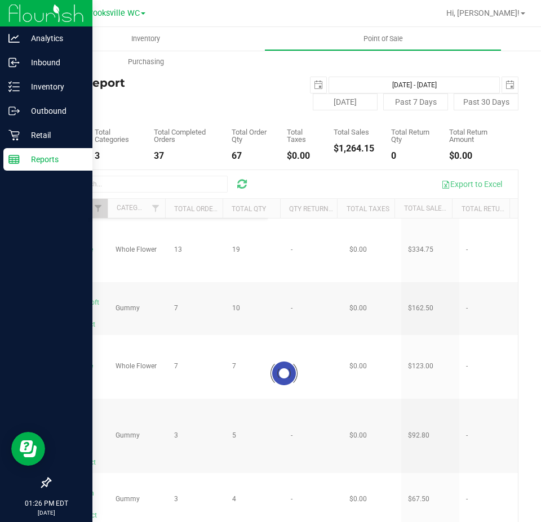
checkbox input "false"
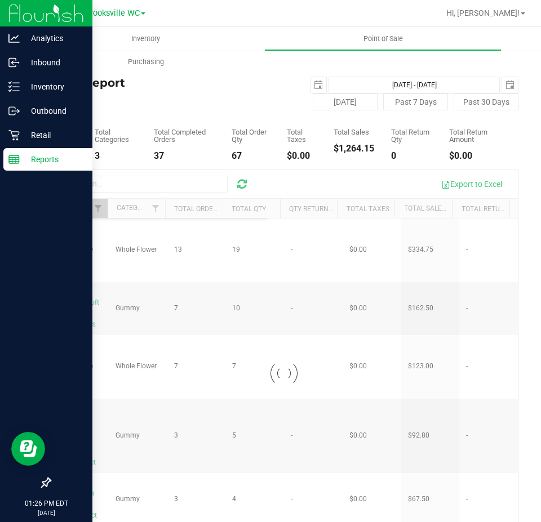
checkbox input "false"
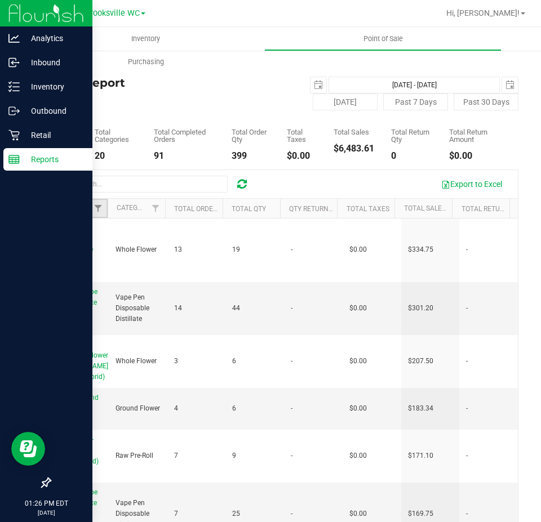
click at [98, 214] on link "Filter" at bounding box center [98, 208] width 19 height 19
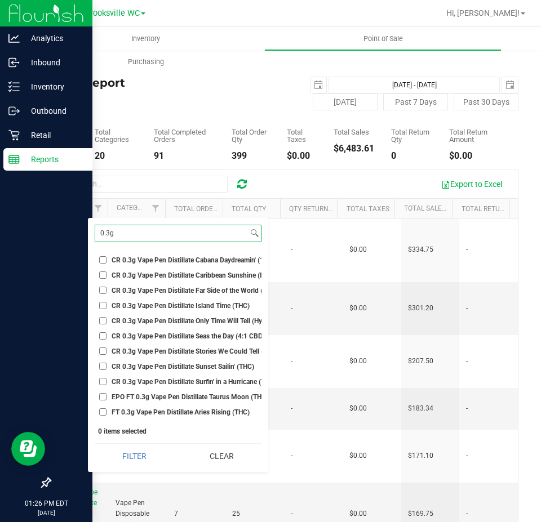
scroll to position [56, 0]
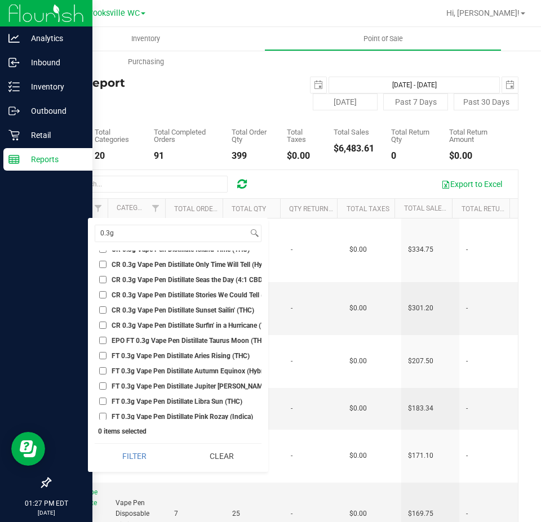
click at [138, 353] on span "FT 0.3g Vape Pen Distillate Aries Rising (THC)" at bounding box center [181, 356] width 138 height 7
click at [107, 353] on input "FT 0.3g Vape Pen Distillate Aries Rising (THC)" at bounding box center [102, 355] width 7 height 7
click at [145, 376] on li "FT 0.3g Vape Pen Distillate Autumn Equinox (Hybrid)" at bounding box center [178, 371] width 167 height 12
drag, startPoint x: 133, startPoint y: 369, endPoint x: 127, endPoint y: 370, distance: 6.3
click at [130, 368] on span "FT 0.3g Vape Pen Distillate Autumn Equinox (Hybrid)" at bounding box center [191, 371] width 159 height 7
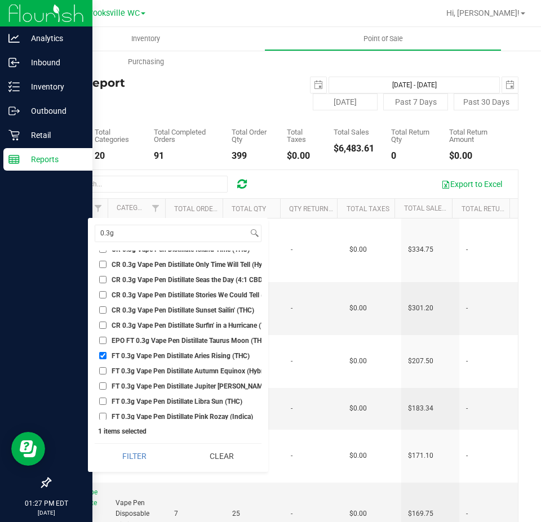
click at [97, 372] on li "FT 0.3g Vape Pen Distillate Autumn Equinox (Hybrid)" at bounding box center [178, 371] width 167 height 12
click at [102, 371] on input "FT 0.3g Vape Pen Distillate Autumn Equinox (Hybrid)" at bounding box center [102, 370] width 7 height 7
click at [104, 385] on input "FT 0.3g Vape Pen Distillate Jupiter [PERSON_NAME] (Sativa)" at bounding box center [102, 386] width 7 height 7
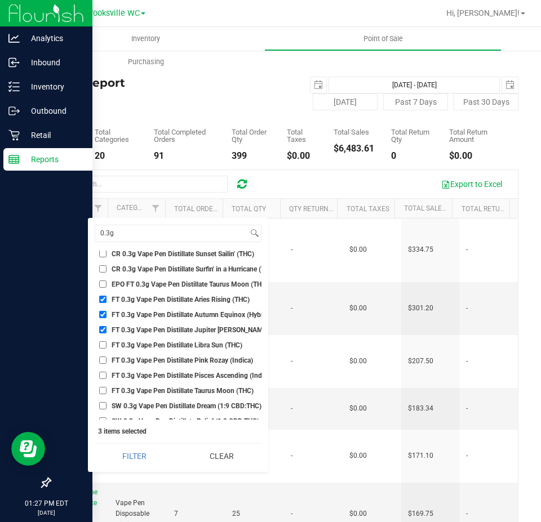
click at [113, 346] on span "FT 0.3g Vape Pen Distillate Libra Sun (THC)" at bounding box center [177, 345] width 131 height 7
click at [107, 346] on input "FT 0.3g Vape Pen Distillate Libra Sun (THC)" at bounding box center [102, 345] width 7 height 7
click at [117, 367] on ul "Select All BDS Black Terp Pen CCELL SILO BATTERY BLACK CR 0.35g Pre-Roll Island…" at bounding box center [178, 335] width 167 height 169
click at [123, 361] on span "FT 0.3g Vape Pen Distillate Pink Rozay (Indica)" at bounding box center [182, 360] width 141 height 7
click at [107, 361] on input "FT 0.3g Vape Pen Distillate Pink Rozay (Indica)" at bounding box center [102, 360] width 7 height 7
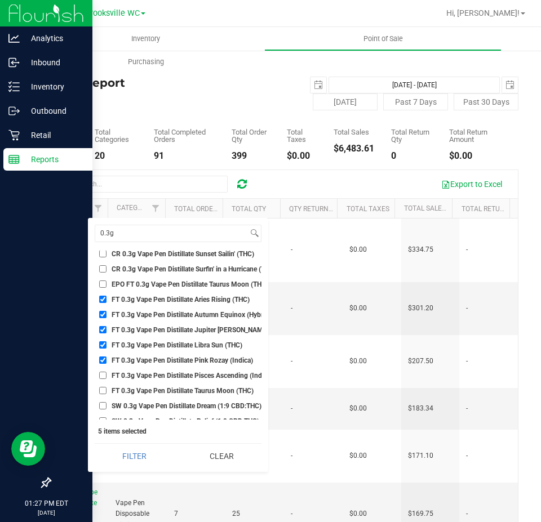
click at [130, 377] on span "FT 0.3g Vape Pen Distillate Pisces Ascending (Indica)" at bounding box center [192, 376] width 161 height 7
click at [107, 377] on input "FT 0.3g Vape Pen Distillate Pisces Ascending (Indica)" at bounding box center [102, 375] width 7 height 7
click at [143, 365] on li "FT 0.3g Vape Pen Distillate Pink Rozay (Indica)" at bounding box center [178, 360] width 167 height 12
click at [138, 362] on span "FT 0.3g Vape Pen Distillate Pink Rozay (Indica)" at bounding box center [182, 360] width 141 height 7
click at [107, 362] on input "FT 0.3g Vape Pen Distillate Pink Rozay (Indica)" at bounding box center [102, 360] width 7 height 7
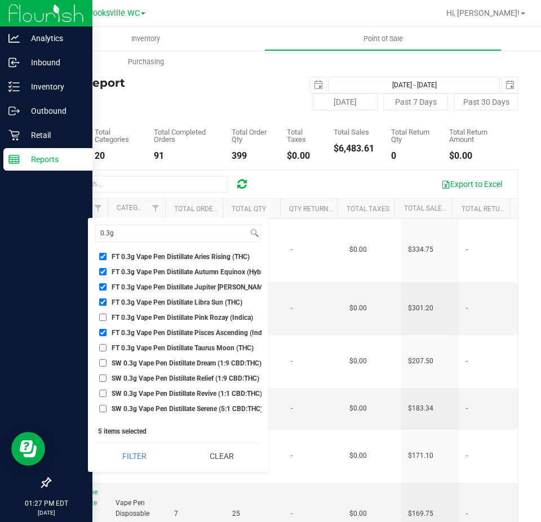
scroll to position [169, 0]
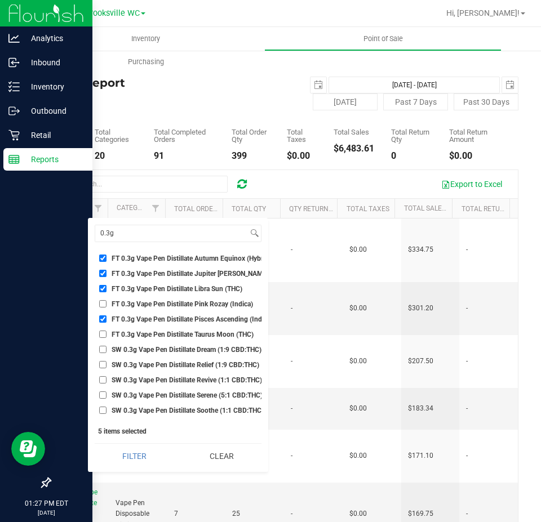
click at [137, 330] on li "FT 0.3g Vape Pen Distillate Taurus Moon (THC)" at bounding box center [178, 335] width 167 height 12
click at [131, 338] on span "FT 0.3g Vape Pen Distillate Taurus Moon (THC)" at bounding box center [183, 334] width 142 height 7
click at [107, 338] on input "FT 0.3g Vape Pen Distillate Taurus Moon (THC)" at bounding box center [102, 334] width 7 height 7
click at [134, 353] on span "SW 0.3g Vape Pen Distillate Dream (1:9 CBD:THC)" at bounding box center [187, 350] width 150 height 7
click at [107, 353] on input "SW 0.3g Vape Pen Distillate Dream (1:9 CBD:THC)" at bounding box center [102, 349] width 7 height 7
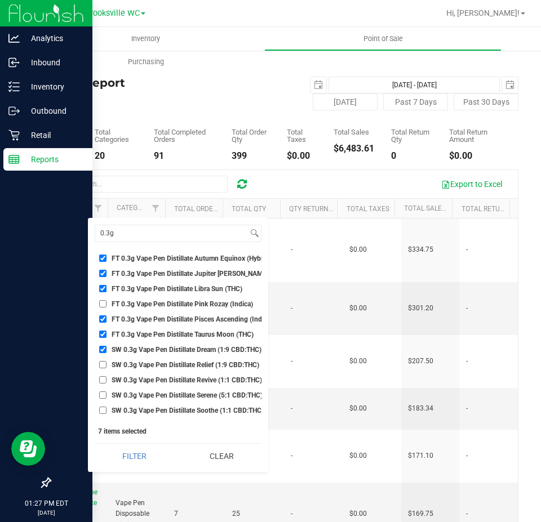
click at [139, 368] on span "SW 0.3g Vape Pen Distillate Relief (1:9 CBD:THC)" at bounding box center [186, 365] width 148 height 7
click at [107, 368] on input "SW 0.3g Vape Pen Distillate Relief (1:9 CBD:THC)" at bounding box center [102, 364] width 7 height 7
click at [140, 389] on ul "Select All BDS Black Terp Pen CCELL SILO BATTERY BLACK CR 0.35g Pre-Roll Island…" at bounding box center [178, 335] width 167 height 169
click at [140, 382] on span "SW 0.3g Vape Pen Distillate Revive (1:1 CBD:THC)" at bounding box center [187, 380] width 150 height 7
click at [107, 382] on input "SW 0.3g Vape Pen Distillate Revive (1:1 CBD:THC)" at bounding box center [102, 379] width 7 height 7
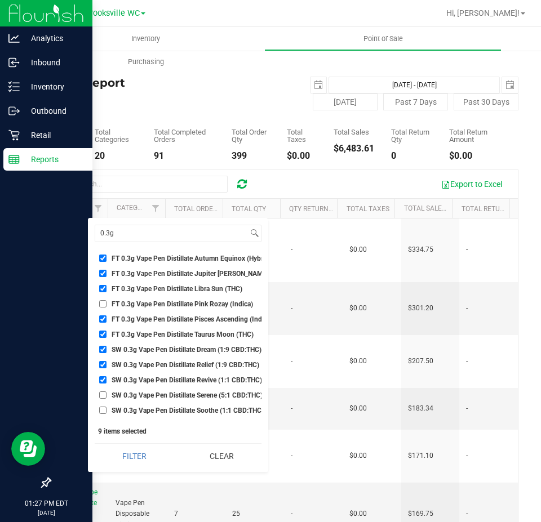
click at [145, 397] on span "SW 0.3g Vape Pen Distillate Serene (5:1 CBD:THC)" at bounding box center [187, 395] width 151 height 7
click at [107, 397] on input "SW 0.3g Vape Pen Distillate Serene (5:1 CBD:THC)" at bounding box center [102, 395] width 7 height 7
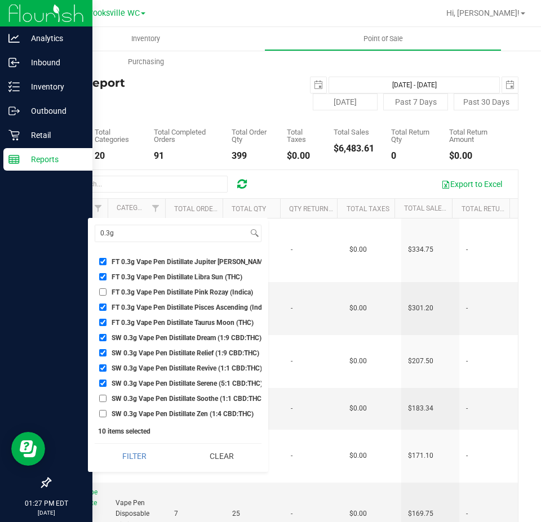
scroll to position [189, 0]
click at [143, 396] on span "SW 0.3g Vape Pen Distillate Soothe (1:1 CBD:THC)" at bounding box center [188, 399] width 152 height 7
click at [107, 395] on input "SW 0.3g Vape Pen Distillate Soothe (1:1 CBD:THC)" at bounding box center [102, 398] width 7 height 7
click at [147, 411] on span "SW 0.3g Vape Pen Distillate Zen (1:4 CBD:THC)" at bounding box center [183, 414] width 142 height 7
click at [107, 410] on input "SW 0.3g Vape Pen Distillate Zen (1:4 CBD:THC)" at bounding box center [102, 413] width 7 height 7
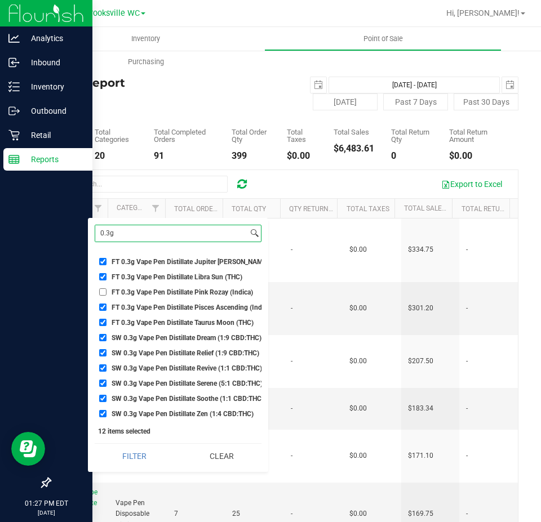
click at [179, 232] on input "0.3g" at bounding box center [171, 233] width 153 height 16
click at [178, 232] on input "0.3g" at bounding box center [171, 233] width 153 height 16
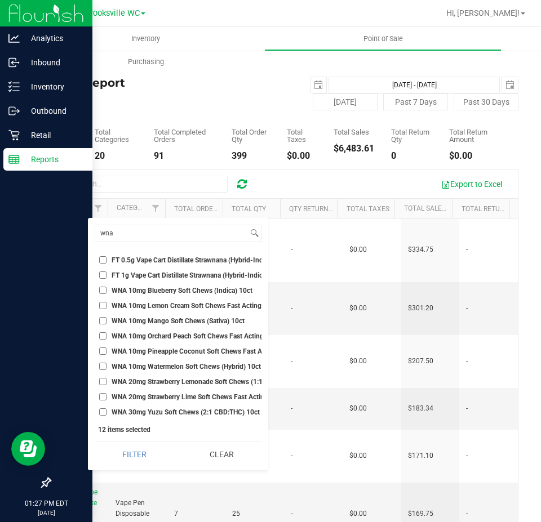
click at [114, 287] on span "WNA 10mg Blueberry Soft Chews (Indica) 10ct" at bounding box center [182, 290] width 141 height 7
click at [107, 287] on input "WNA 10mg Blueberry Soft Chews (Indica) 10ct" at bounding box center [102, 290] width 7 height 7
click at [110, 302] on label "WNA 10mg Lemon Cream Soft Chews Fast Acting (Hybrid) 10ct" at bounding box center [178, 305] width 158 height 7
click at [107, 302] on input "WNA 10mg Lemon Cream Soft Chews Fast Acting (Hybrid) 10ct" at bounding box center [102, 305] width 7 height 7
click at [105, 317] on input "WNA 10mg Mango Soft Chews (Sativa) 10ct" at bounding box center [102, 320] width 7 height 7
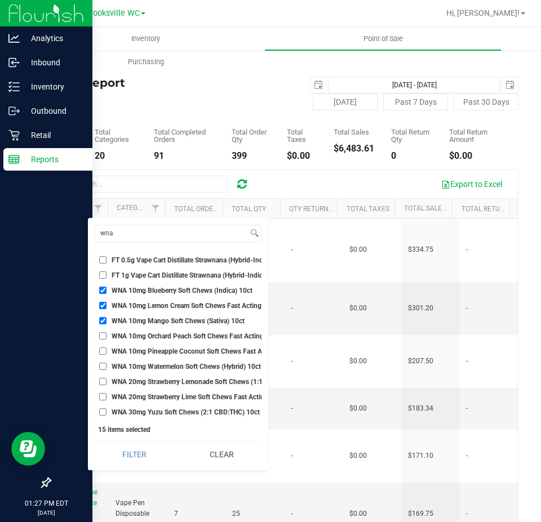
click at [109, 333] on label "WNA 10mg Orchard Peach Soft Chews Fast Acting (Sativa) 10ct" at bounding box center [178, 336] width 158 height 7
click at [107, 333] on input "WNA 10mg Orchard Peach Soft Chews Fast Acting (Sativa) 10ct" at bounding box center [102, 336] width 7 height 7
click at [109, 345] on li "WNA 10mg Pineapple Coconut Soft Chews Fast Acting (Indica) 10ct" at bounding box center [178, 351] width 167 height 12
click at [118, 364] on span "WNA 10mg Watermelon Soft Chews (Hybrid) 10ct" at bounding box center [186, 367] width 149 height 7
click at [107, 363] on input "WNA 10mg Watermelon Soft Chews (Hybrid) 10ct" at bounding box center [102, 366] width 7 height 7
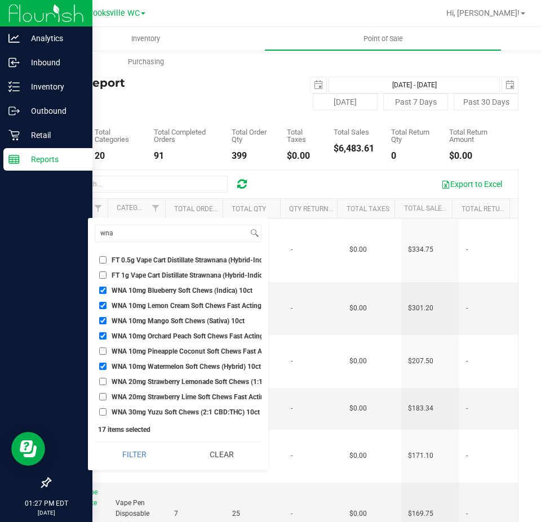
click at [119, 349] on li "WNA 10mg Pineapple Coconut Soft Chews Fast Acting (Indica) 10ct" at bounding box center [178, 351] width 167 height 12
click at [122, 348] on span "WNA 10mg Pineapple Coconut Soft Chews Fast Acting (Indica) 10ct" at bounding box center [215, 351] width 206 height 7
click at [107, 348] on input "WNA 10mg Pineapple Coconut Soft Chews Fast Acting (Indica) 10ct" at bounding box center [102, 351] width 7 height 7
click at [128, 379] on span "WNA 20mg Strawberry Lemonade Soft Chews (1:1 CBD:THC) 10ct" at bounding box center [211, 382] width 198 height 7
click at [107, 378] on input "WNA 20mg Strawberry Lemonade Soft Chews (1:1 CBD:THC) 10ct" at bounding box center [102, 381] width 7 height 7
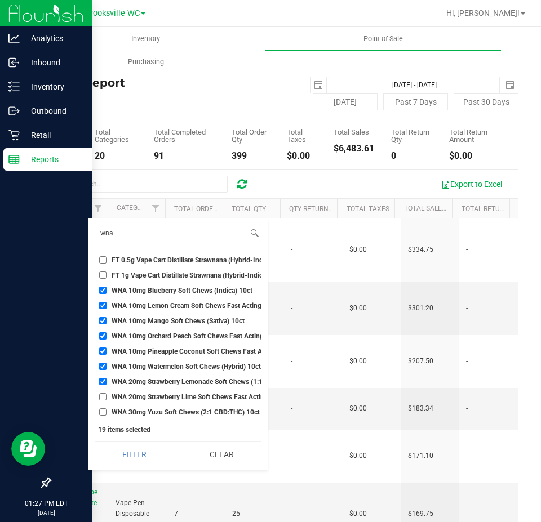
click at [127, 391] on li "WNA 20mg Strawberry Lime Soft Chews Fast Acting (1:1 CBD:THC) 10ct" at bounding box center [178, 397] width 167 height 12
click at [126, 394] on span "WNA 20mg Strawberry Lime Soft Chews Fast Acting (1:1 CBD:THC) 10ct" at bounding box center [221, 397] width 218 height 7
click at [107, 393] on input "WNA 20mg Strawberry Lime Soft Chews Fast Acting (1:1 CBD:THC) 10ct" at bounding box center [102, 396] width 7 height 7
drag, startPoint x: 136, startPoint y: 406, endPoint x: 180, endPoint y: 372, distance: 55.4
click at [137, 409] on span "WNA 30mg Yuzu Soft Chews (2:1 CBD:THC) 10ct" at bounding box center [186, 412] width 148 height 7
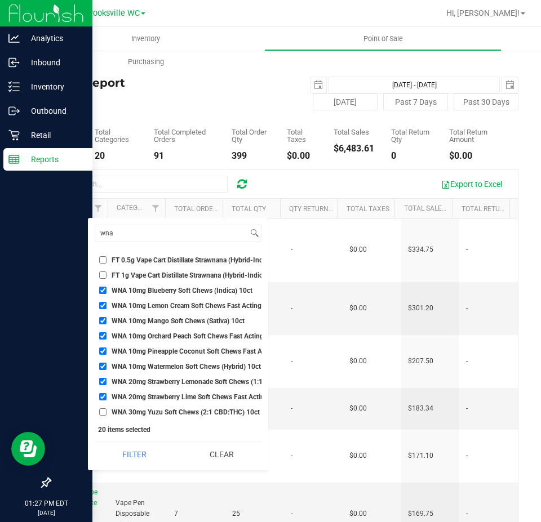
click at [107, 409] on input "WNA 30mg Yuzu Soft Chews (2:1 CBD:THC) 10ct" at bounding box center [102, 412] width 7 height 7
click at [147, 236] on input "wna" at bounding box center [171, 233] width 153 height 16
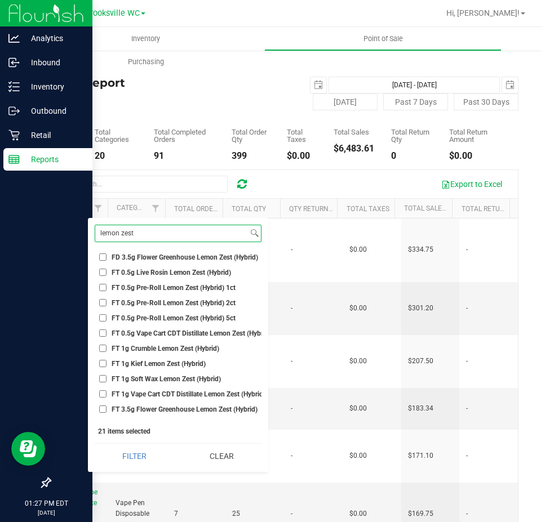
scroll to position [0, 0]
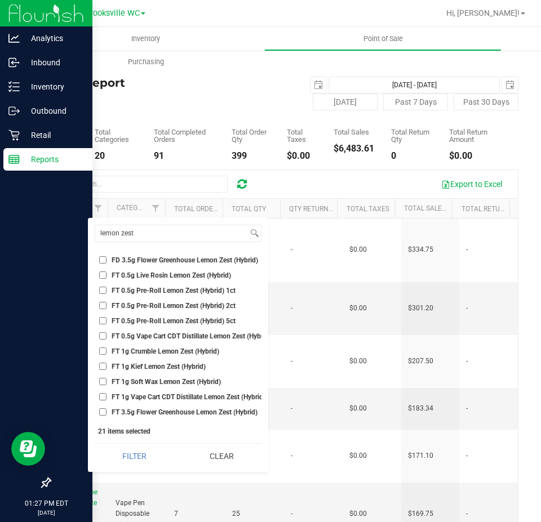
click at [159, 254] on ul "Select All BDS Black Terp Pen CCELL SILO BATTERY BLACK CR 0.35g Pre-Roll Island…" at bounding box center [178, 335] width 167 height 169
click at [157, 258] on span "FD 3.5g Flower Greenhouse Lemon Zest (Hybrid)" at bounding box center [185, 260] width 147 height 7
click at [107, 258] on input "FD 3.5g Flower Greenhouse Lemon Zest (Hybrid)" at bounding box center [102, 259] width 7 height 7
click at [138, 462] on button "Filter" at bounding box center [134, 456] width 79 height 25
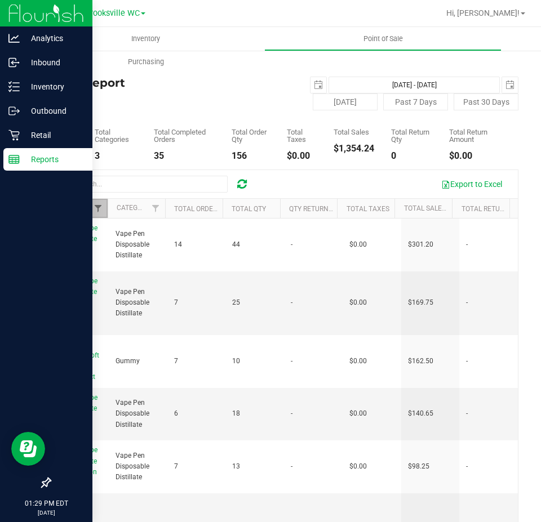
click at [94, 210] on span "Filter" at bounding box center [98, 208] width 9 height 9
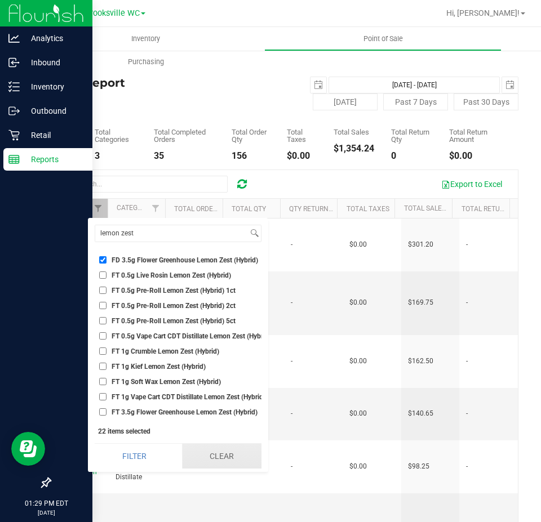
click at [200, 460] on button "Clear" at bounding box center [221, 456] width 79 height 25
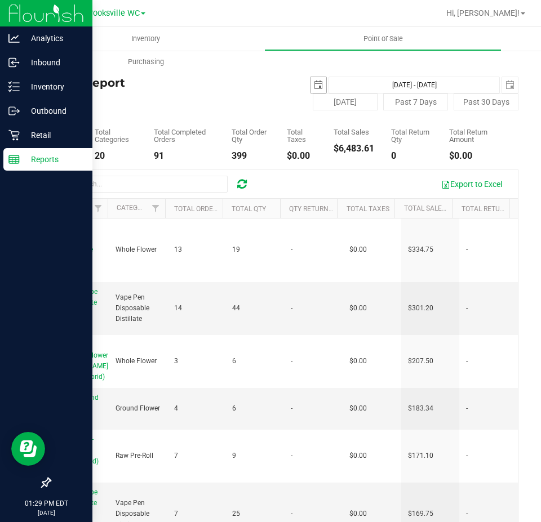
click at [314, 81] on span "select" at bounding box center [318, 85] width 9 height 9
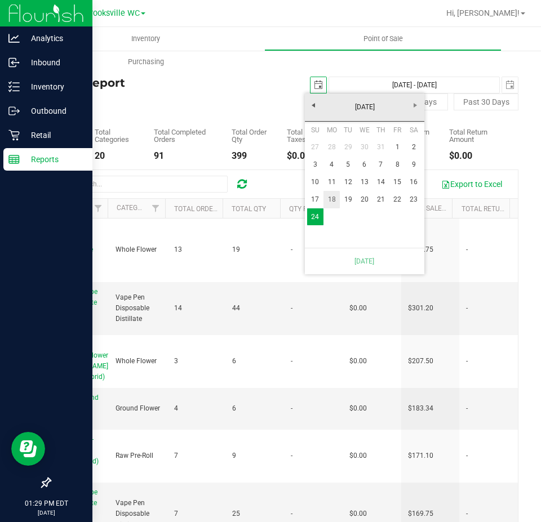
click at [333, 203] on link "18" at bounding box center [331, 199] width 16 height 17
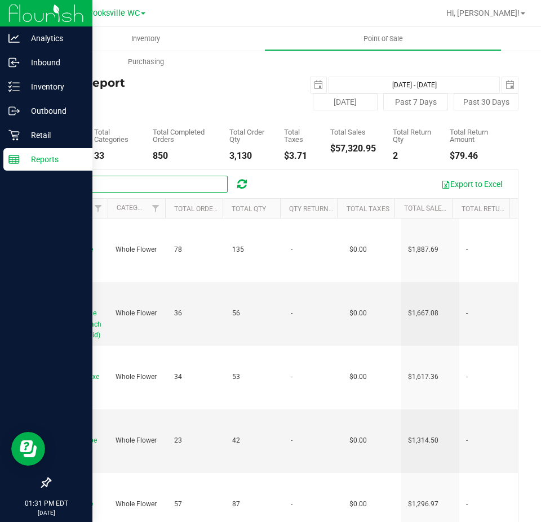
click at [102, 189] on input "text" at bounding box center [143, 184] width 169 height 17
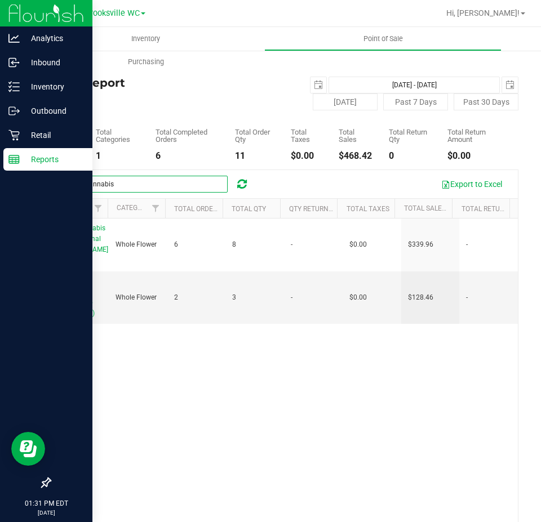
click at [99, 189] on input "7g cannabis" at bounding box center [143, 184] width 169 height 17
click at [99, 188] on input "7g cannabis" at bounding box center [143, 184] width 169 height 17
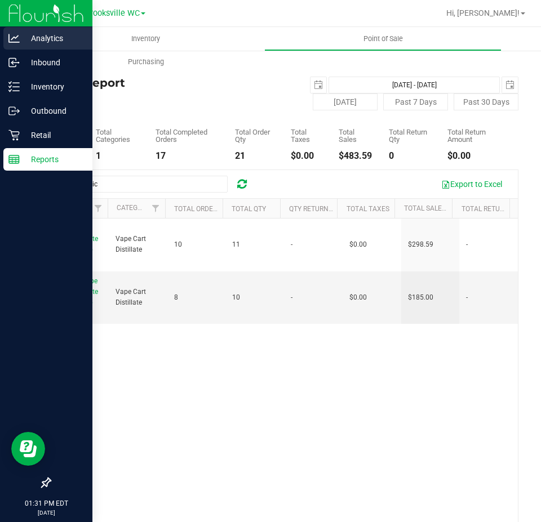
click at [19, 43] on icon at bounding box center [13, 38] width 11 height 11
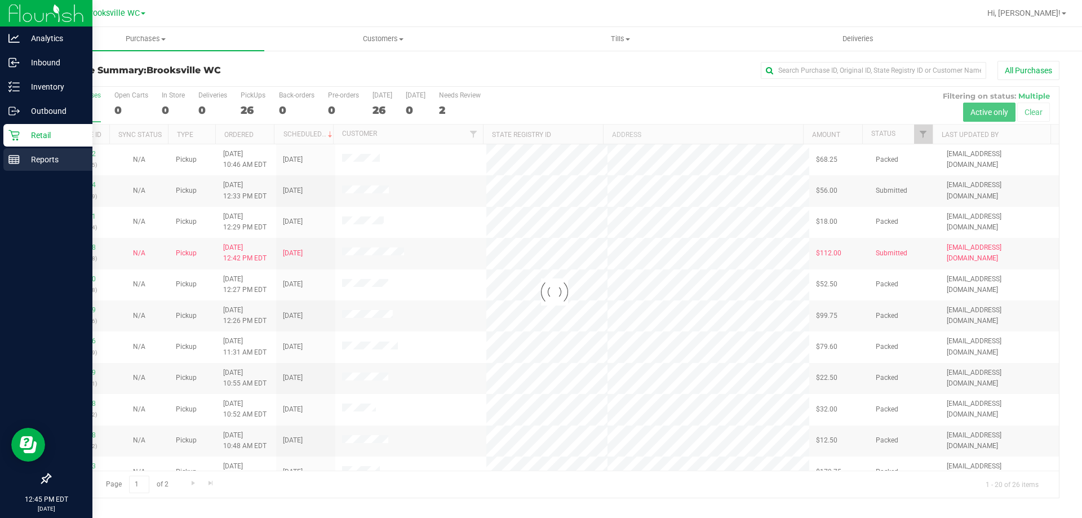
click at [38, 158] on p "Reports" at bounding box center [54, 160] width 68 height 14
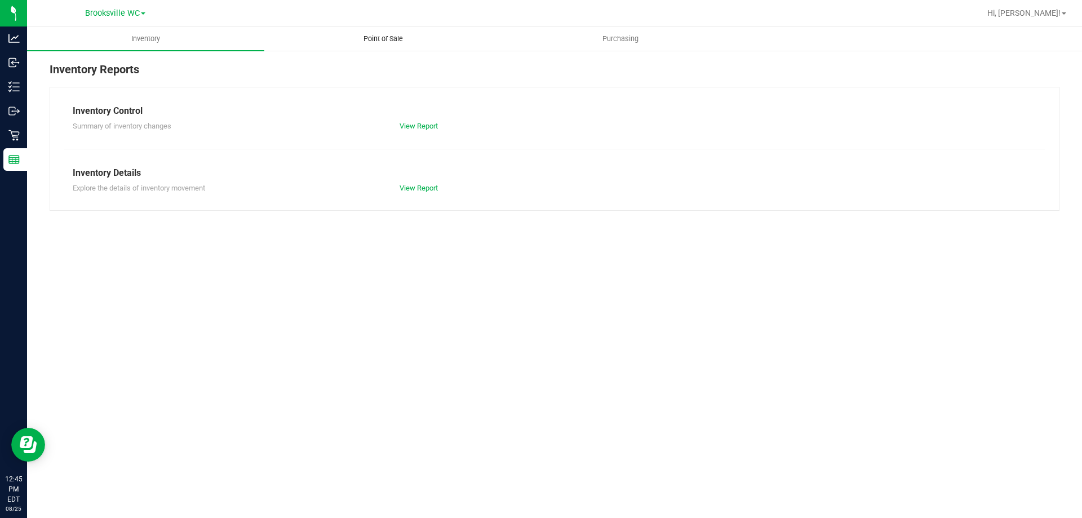
click at [394, 38] on span "Point of Sale" at bounding box center [383, 39] width 70 height 10
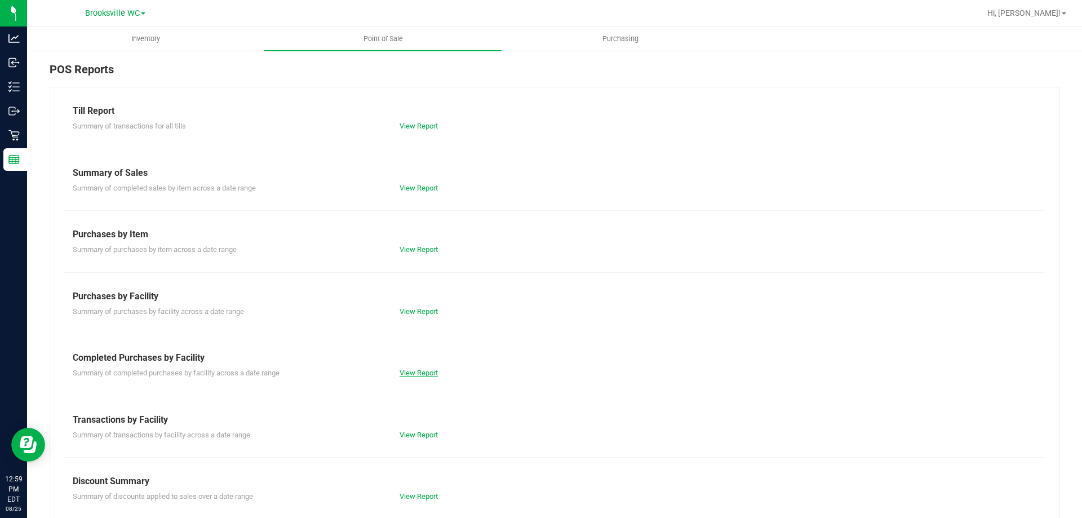
click at [402, 373] on link "View Report" at bounding box center [419, 373] width 38 height 8
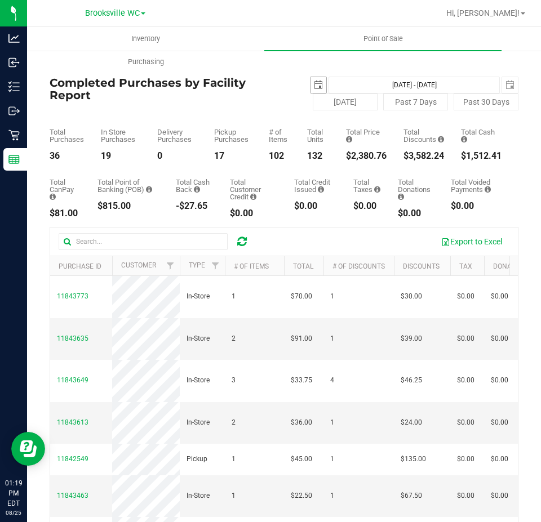
click at [316, 85] on span "select" at bounding box center [318, 85] width 9 height 9
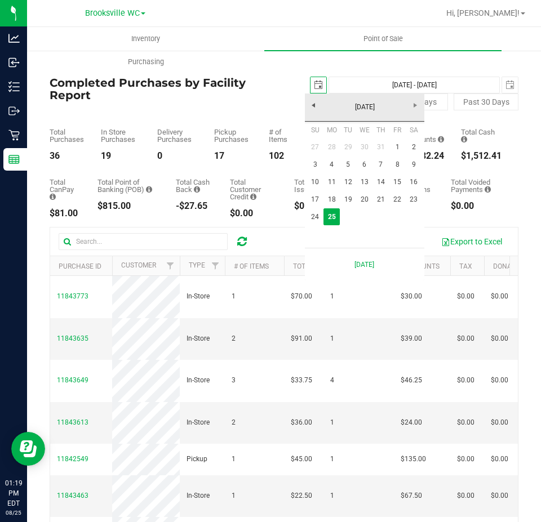
scroll to position [0, 28]
click at [393, 201] on link "22" at bounding box center [397, 199] width 16 height 17
type input "[DATE]"
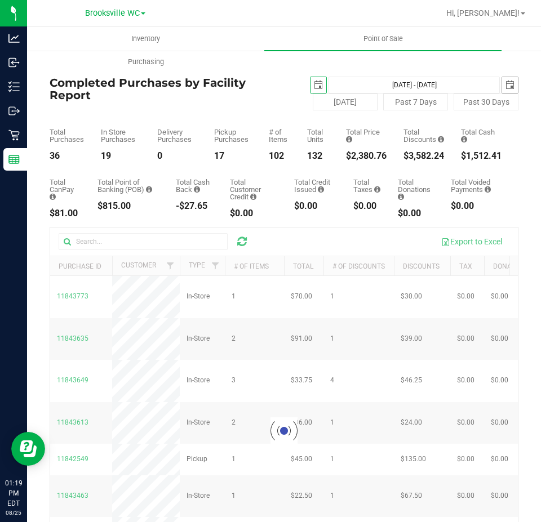
click at [506, 88] on span "select" at bounding box center [510, 85] width 9 height 9
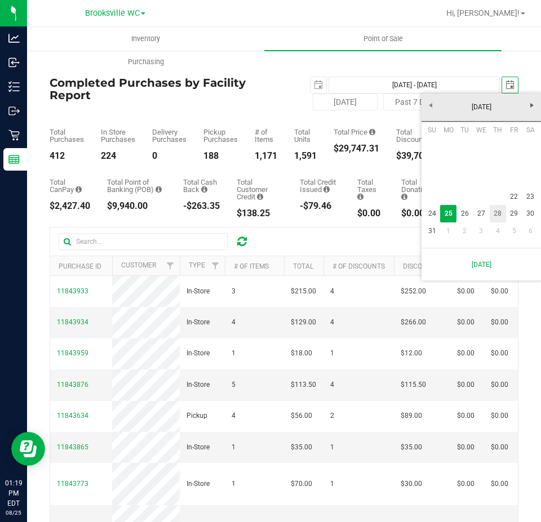
scroll to position [0, 28]
click at [518, 199] on link "22" at bounding box center [514, 196] width 16 height 17
type input "[DATE] - [DATE]"
type input "[DATE]"
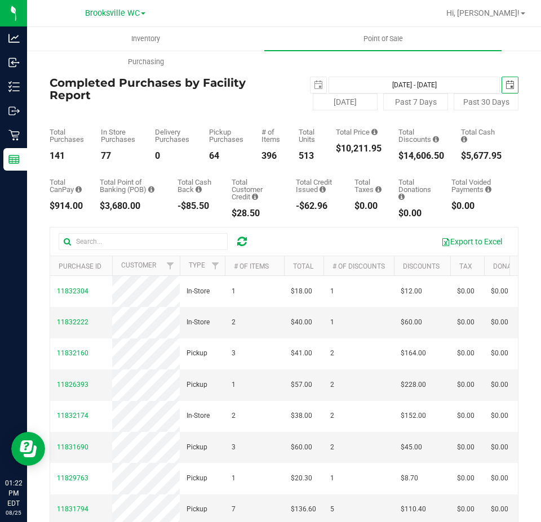
click at [507, 77] on span "select" at bounding box center [510, 85] width 16 height 16
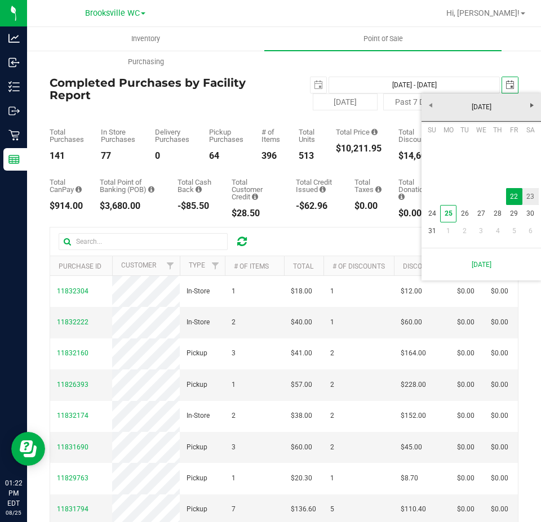
click at [534, 202] on link "23" at bounding box center [530, 196] width 16 height 17
type input "[DATE] - [DATE]"
type input "[DATE]"
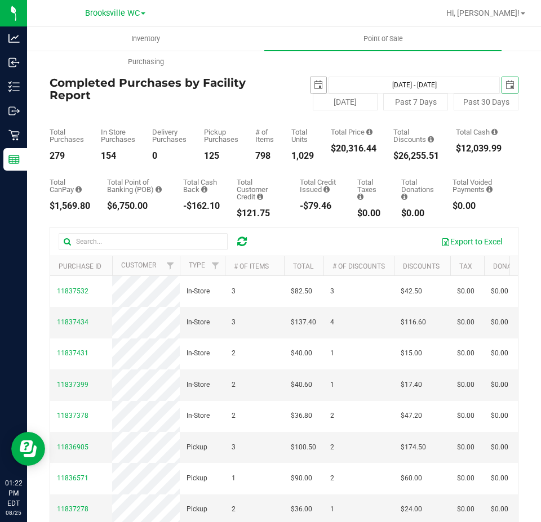
click at [314, 86] on span "select" at bounding box center [318, 85] width 9 height 9
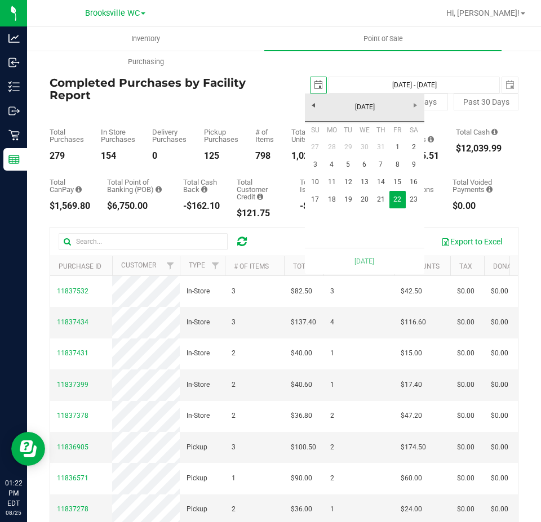
scroll to position [0, 28]
click at [418, 203] on link "23" at bounding box center [414, 199] width 16 height 17
type input "[DATE] - [DATE]"
type input "[DATE]"
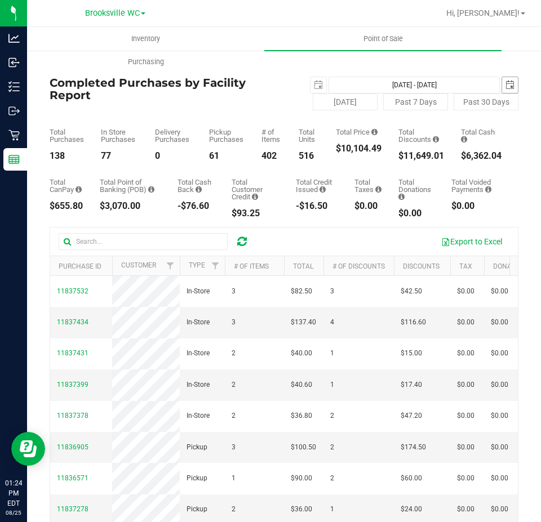
click at [502, 92] on span "[DATE]" at bounding box center [510, 85] width 17 height 17
click at [506, 88] on span "select" at bounding box center [510, 85] width 9 height 9
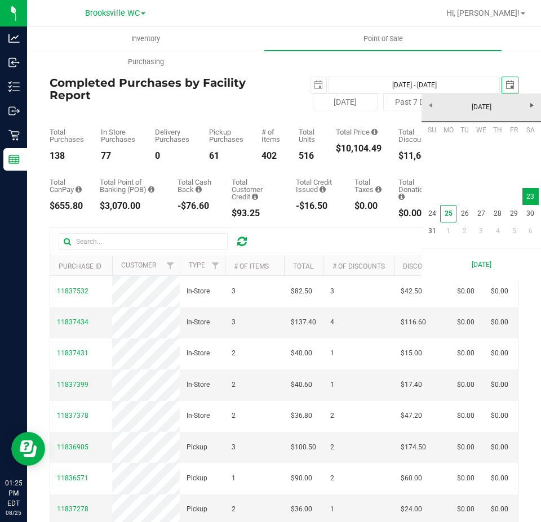
scroll to position [0, 28]
click at [429, 206] on link "24" at bounding box center [432, 213] width 16 height 17
type input "[DATE] - [DATE]"
type input "[DATE]"
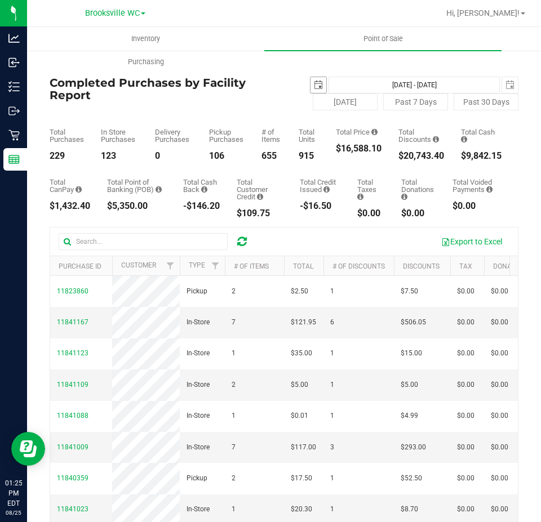
click at [321, 80] on span "[DATE]" at bounding box center [318, 85] width 17 height 17
click at [318, 80] on span "select" at bounding box center [319, 85] width 16 height 16
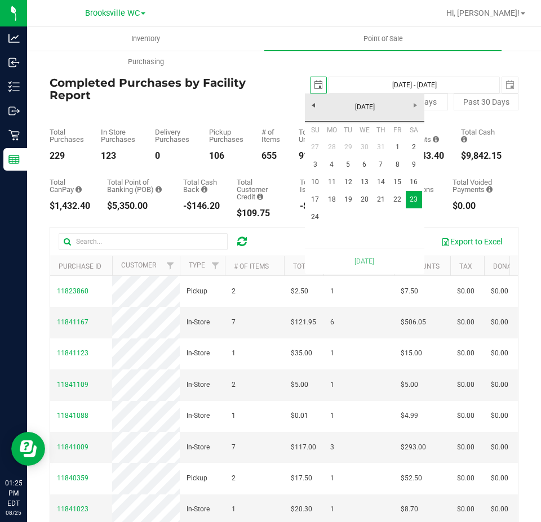
scroll to position [0, 28]
click at [318, 221] on link "24" at bounding box center [315, 217] width 16 height 17
type input "[DATE] - [DATE]"
type input "[DATE]"
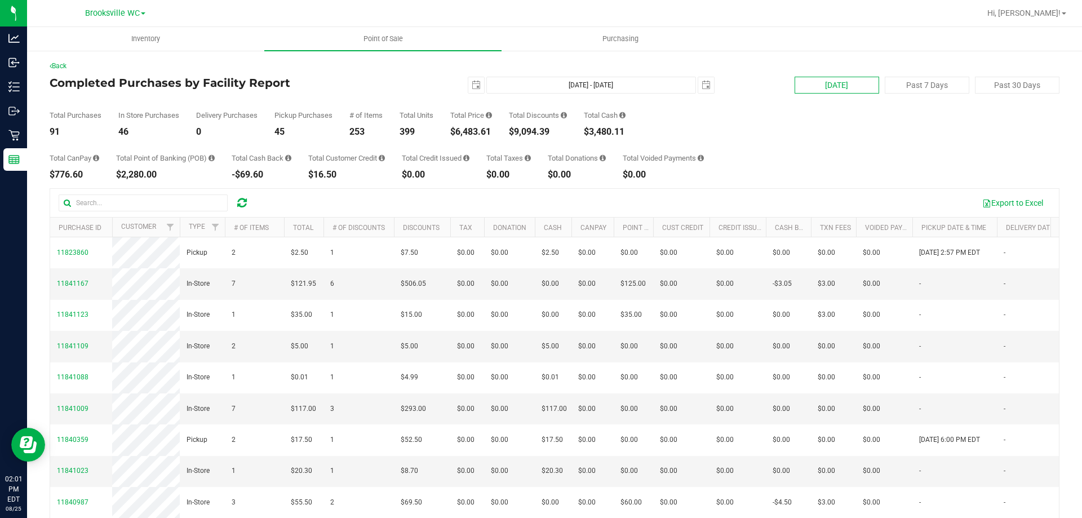
click at [824, 79] on button "[DATE]" at bounding box center [837, 85] width 85 height 17
type input "[DATE] - [DATE]"
click at [86, 14] on span "Brooksville WC" at bounding box center [112, 13] width 55 height 10
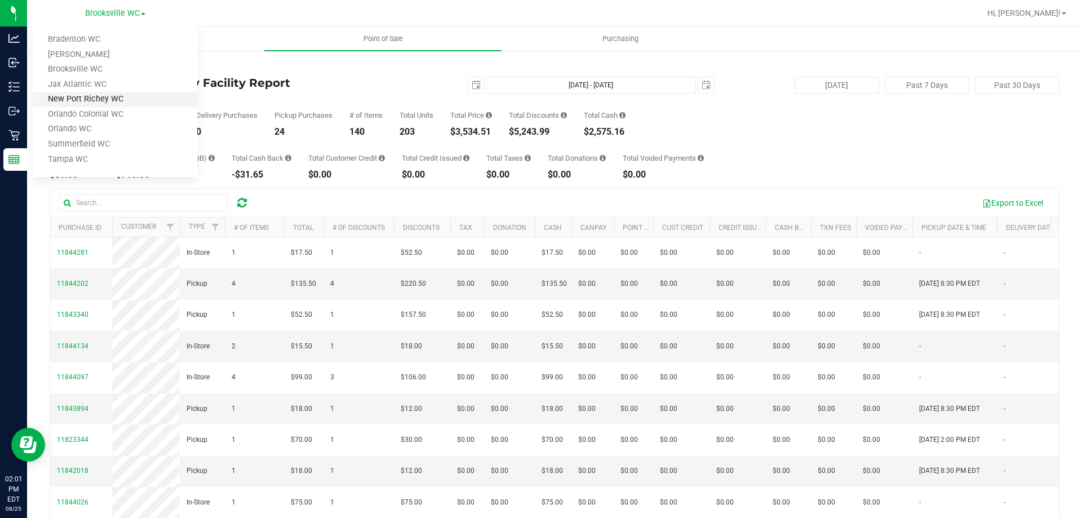
click at [79, 101] on link "New Port Richey WC" at bounding box center [115, 99] width 165 height 15
